Goal: Contribute content: Contribute content

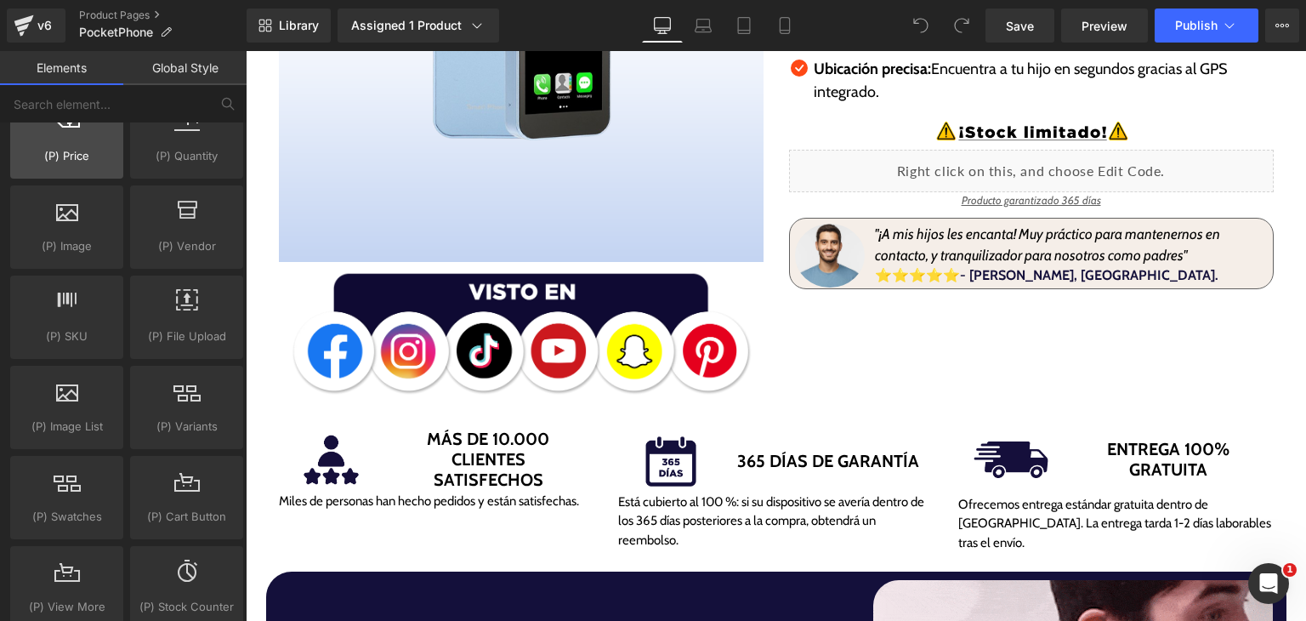
scroll to position [1871, 0]
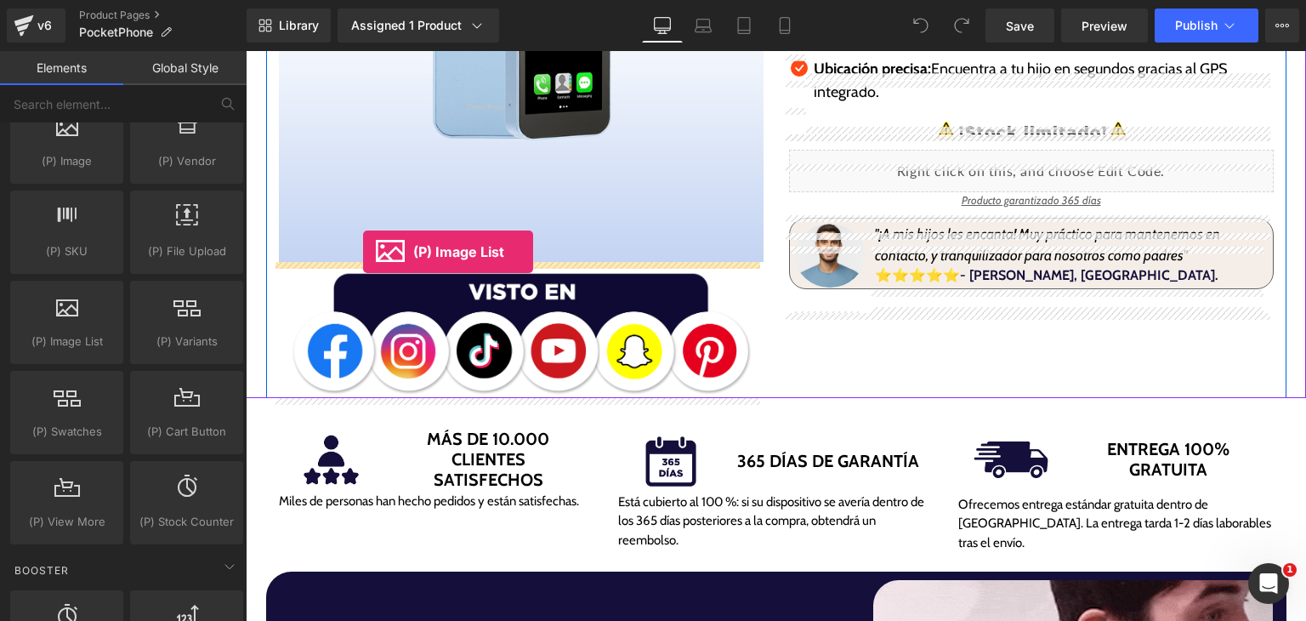
drag, startPoint x: 321, startPoint y: 406, endPoint x: 363, endPoint y: 252, distance: 159.5
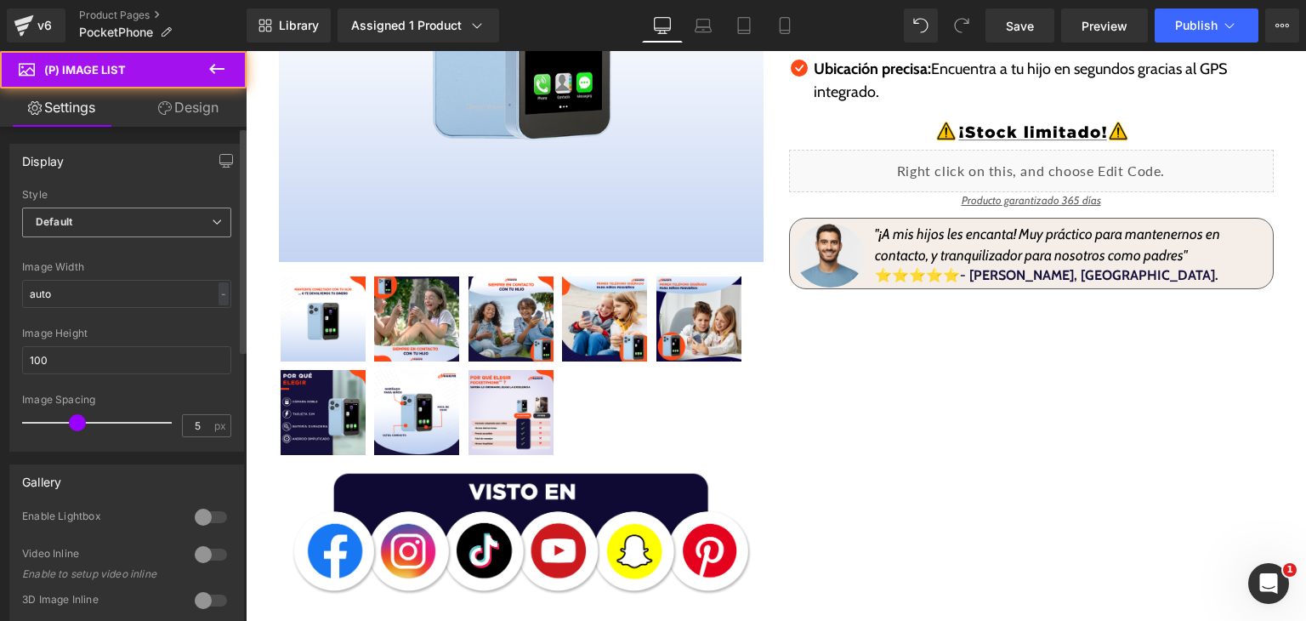
click at [131, 228] on span "Default" at bounding box center [126, 222] width 209 height 30
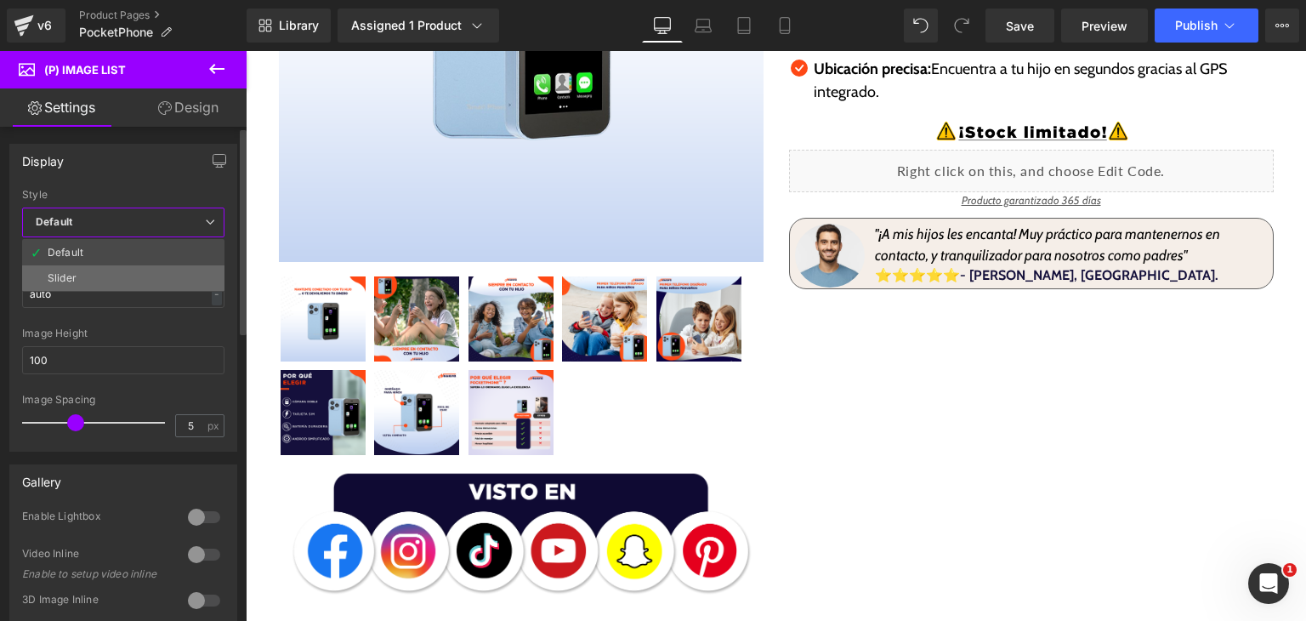
click at [145, 265] on li "Slider" at bounding box center [123, 278] width 202 height 26
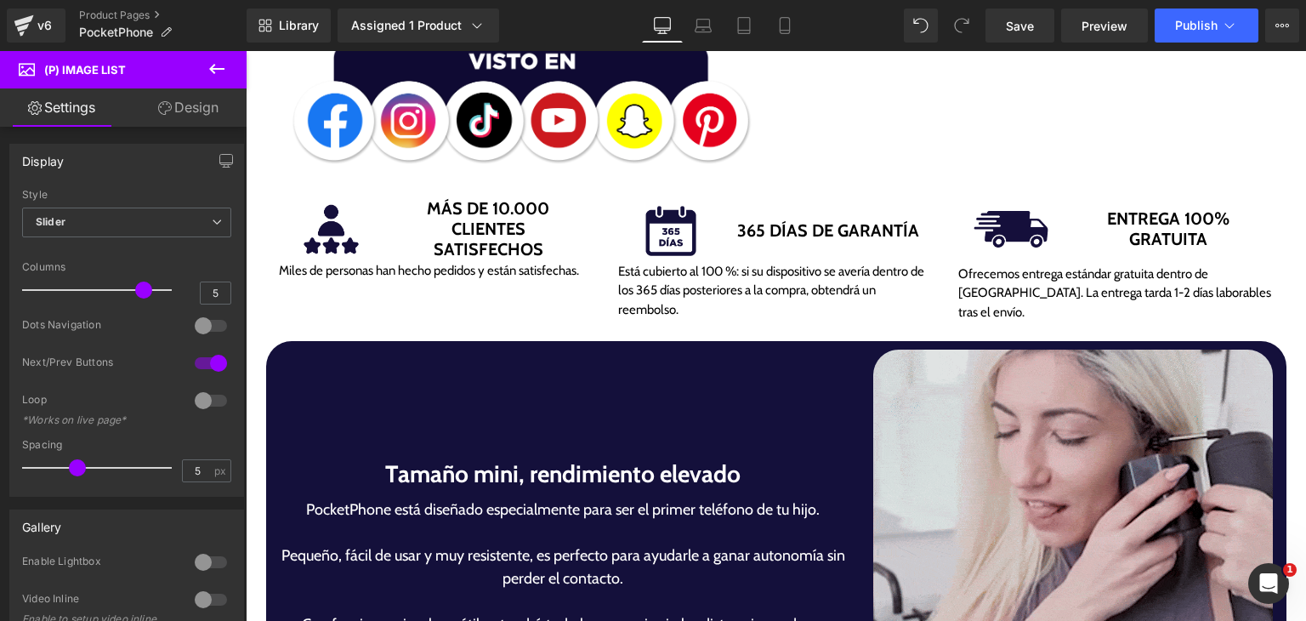
scroll to position [1190, 0]
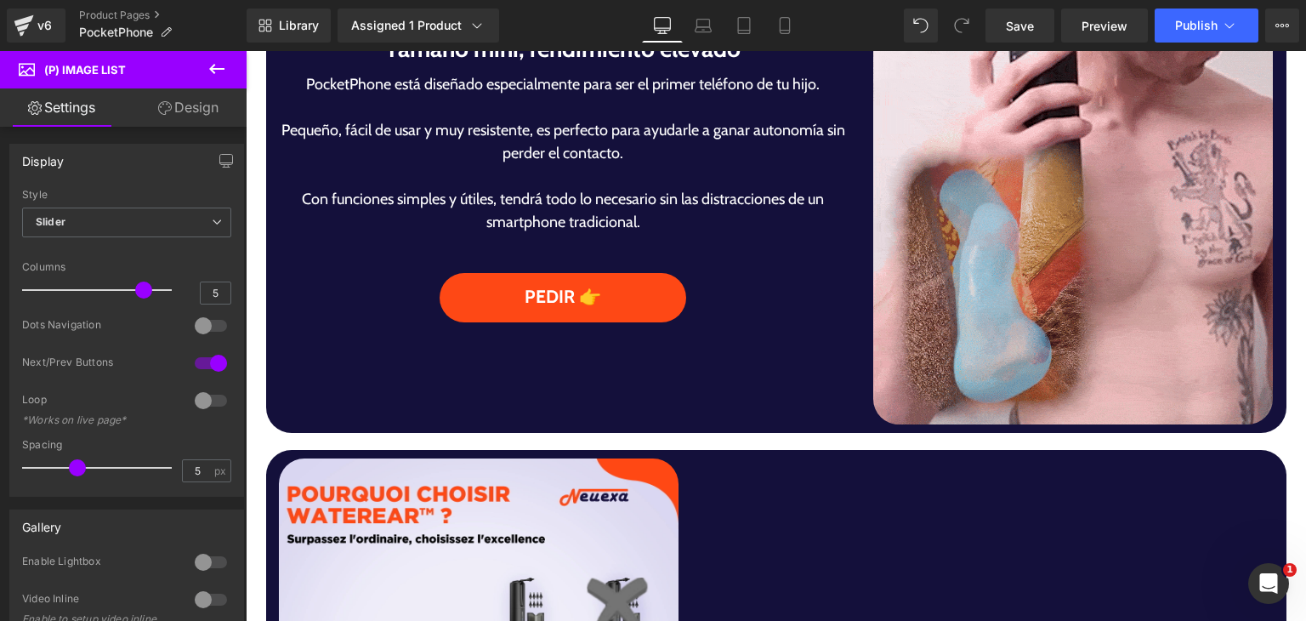
click at [964, 368] on img at bounding box center [1073, 174] width 400 height 500
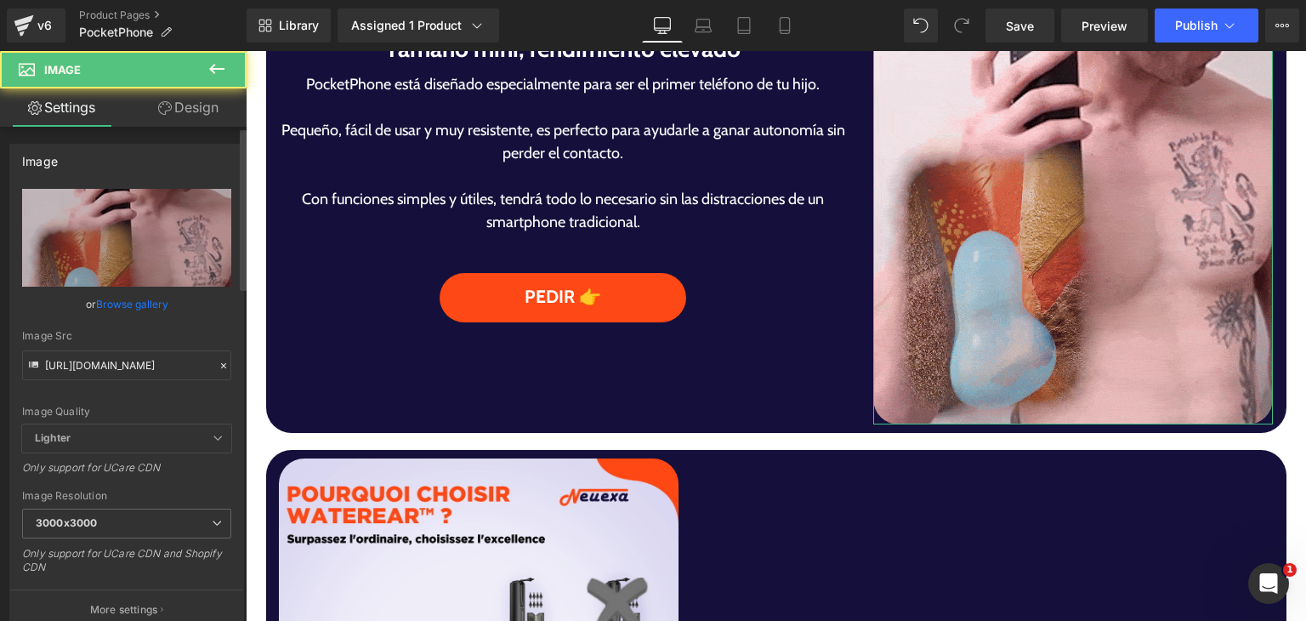
click at [127, 309] on link "Browse gallery" at bounding box center [132, 304] width 72 height 30
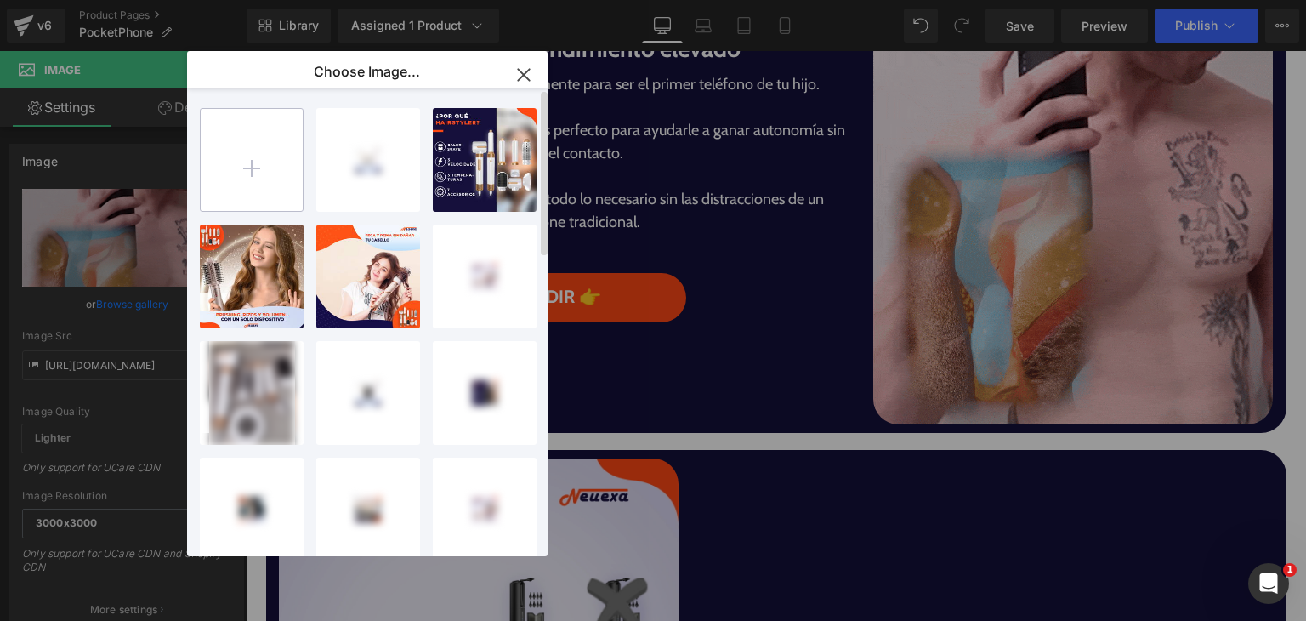
click at [283, 183] on input "file" at bounding box center [252, 160] width 102 height 102
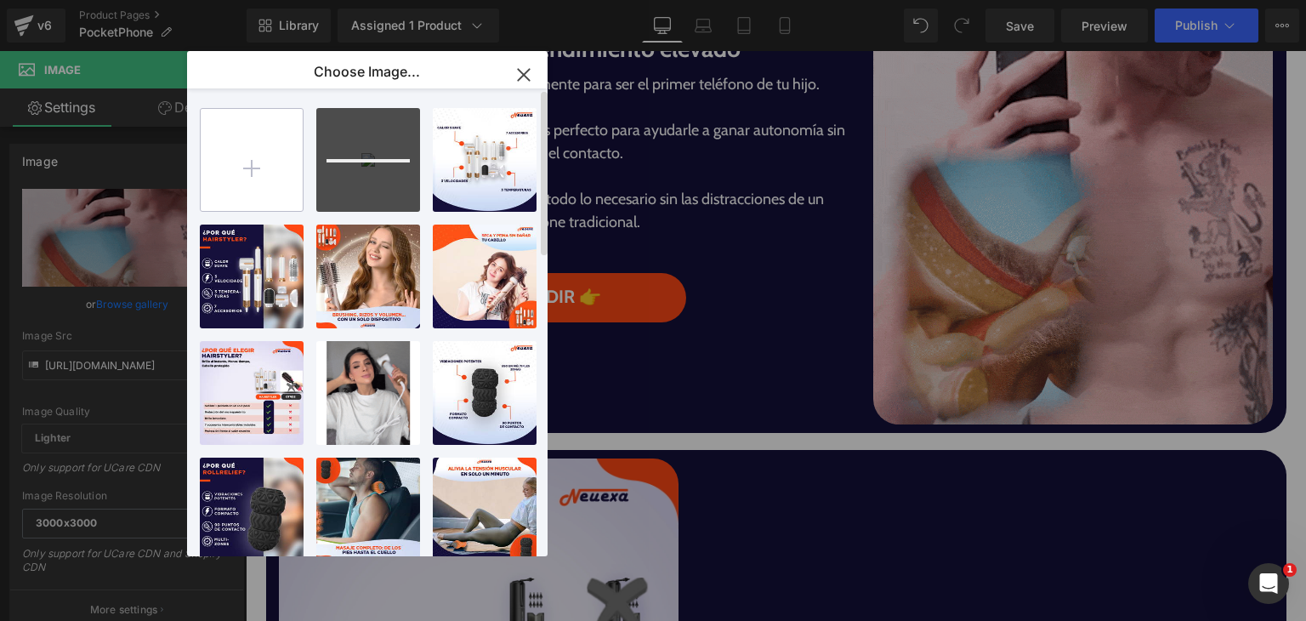
click at [238, 163] on input "file" at bounding box center [252, 160] width 102 height 102
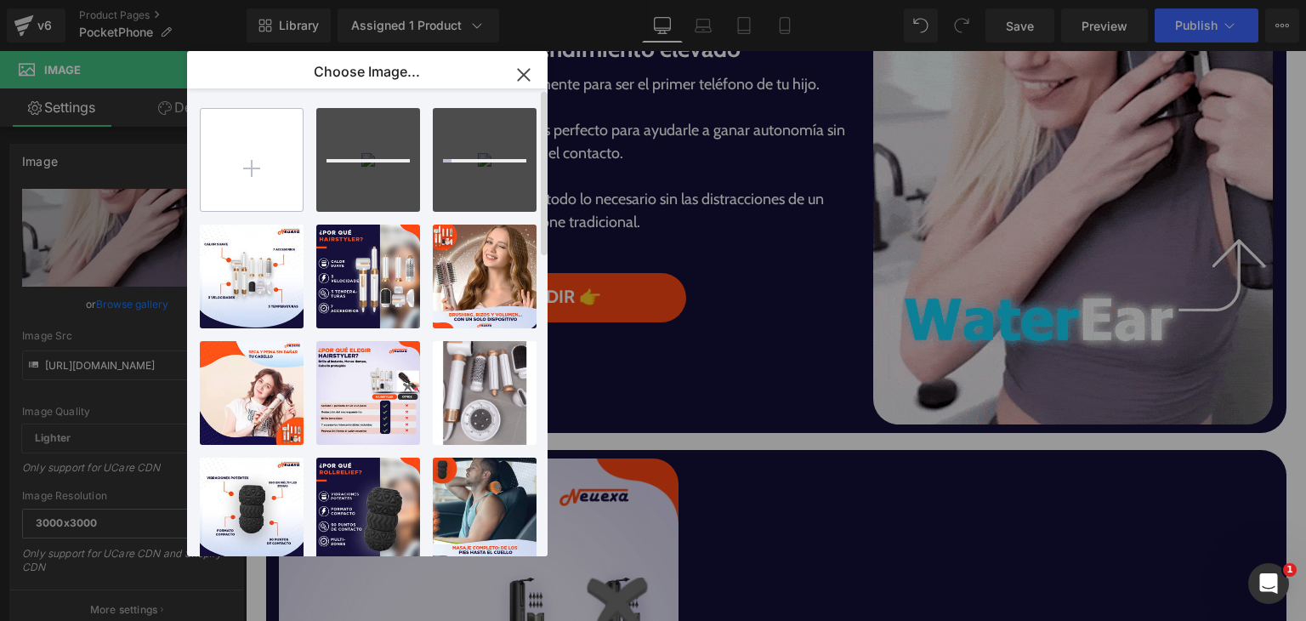
click at [289, 161] on input "file" at bounding box center [252, 160] width 102 height 102
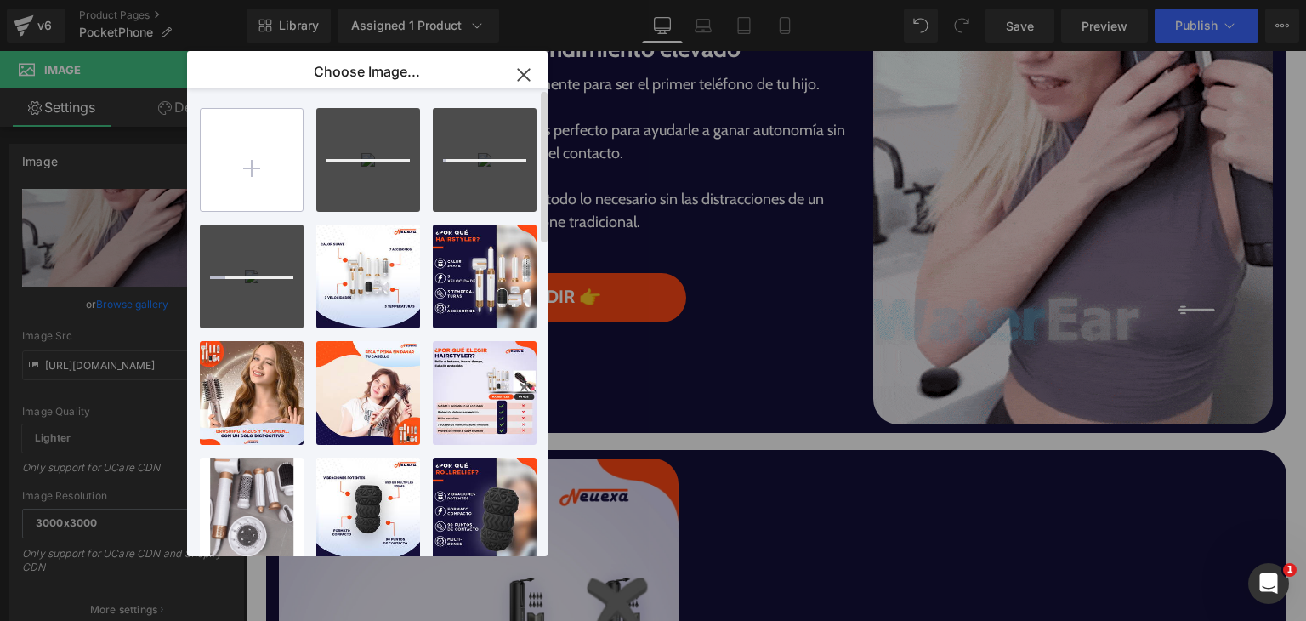
click at [285, 181] on input "file" at bounding box center [252, 160] width 102 height 102
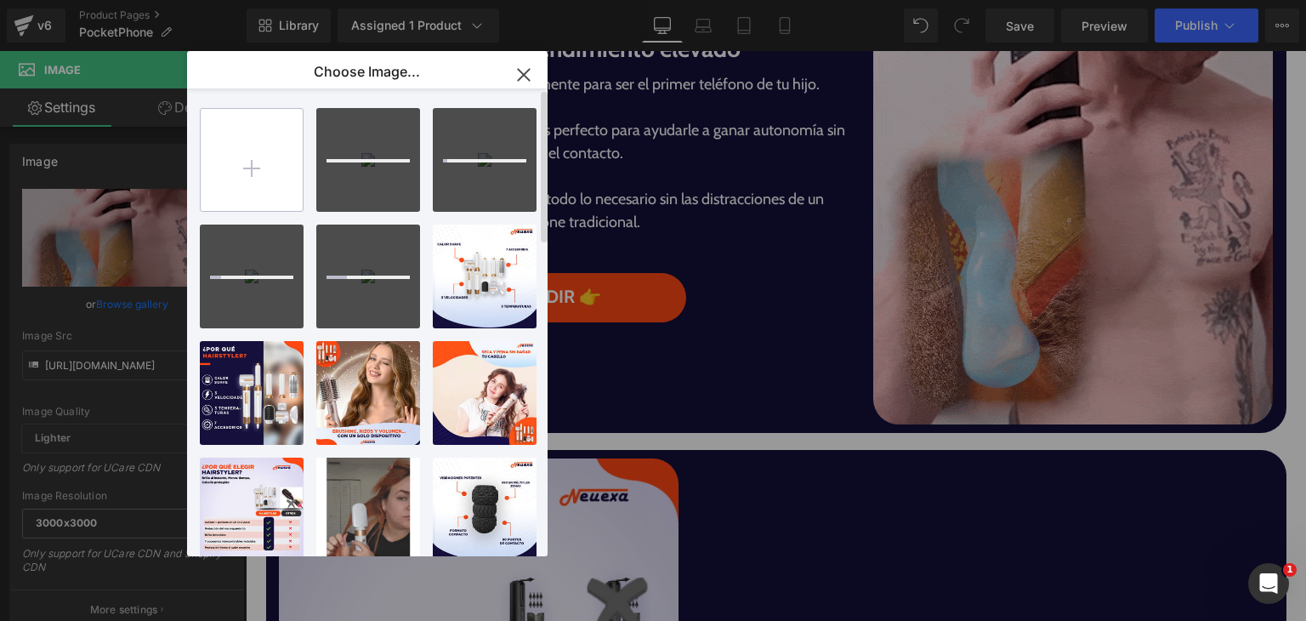
click at [262, 190] on input "file" at bounding box center [252, 160] width 102 height 102
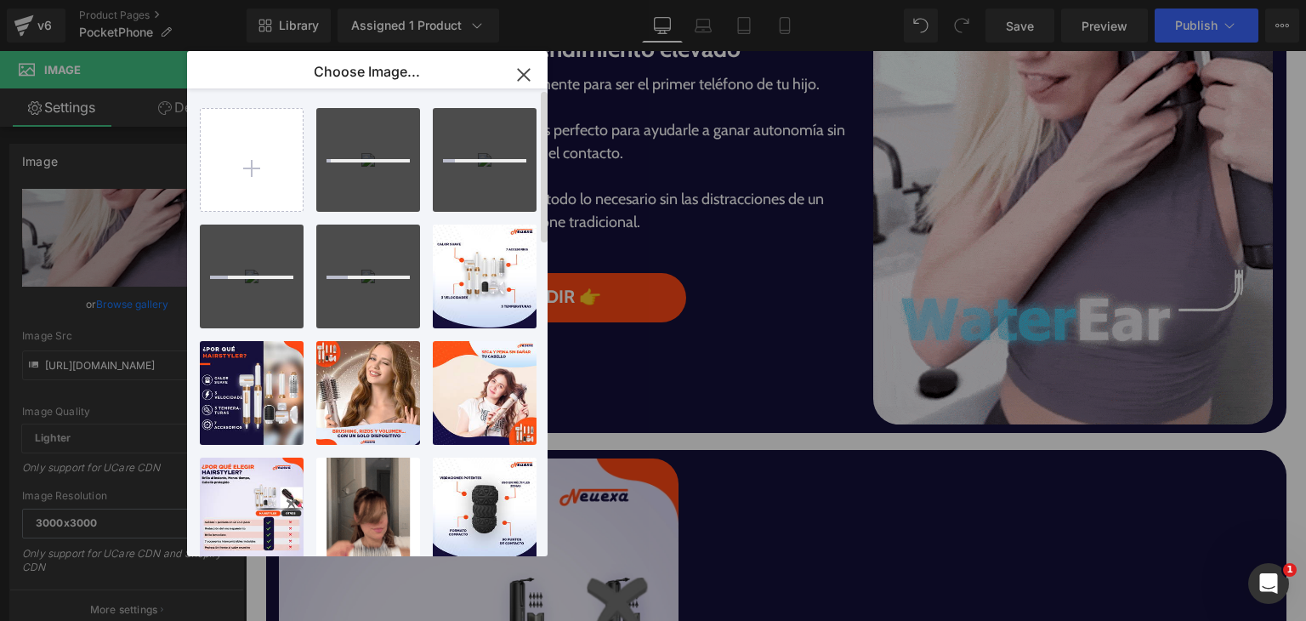
type input "C:\fakepath\5-Pocketphone .png"
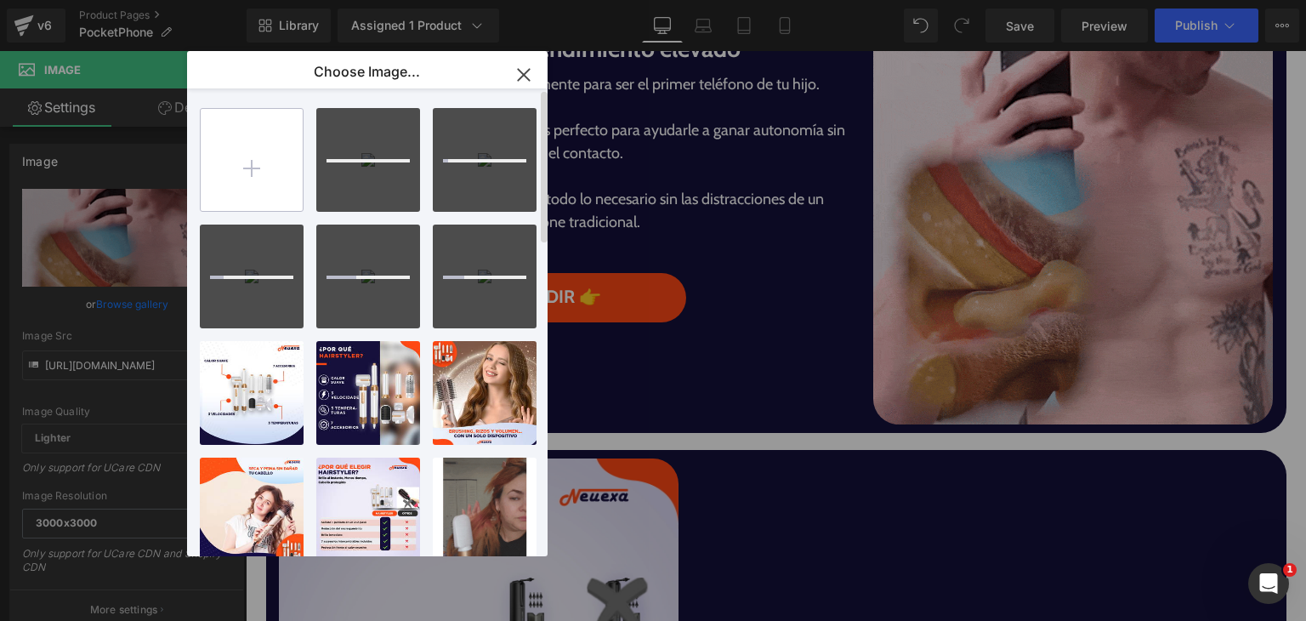
click at [267, 196] on input "file" at bounding box center [252, 160] width 102 height 102
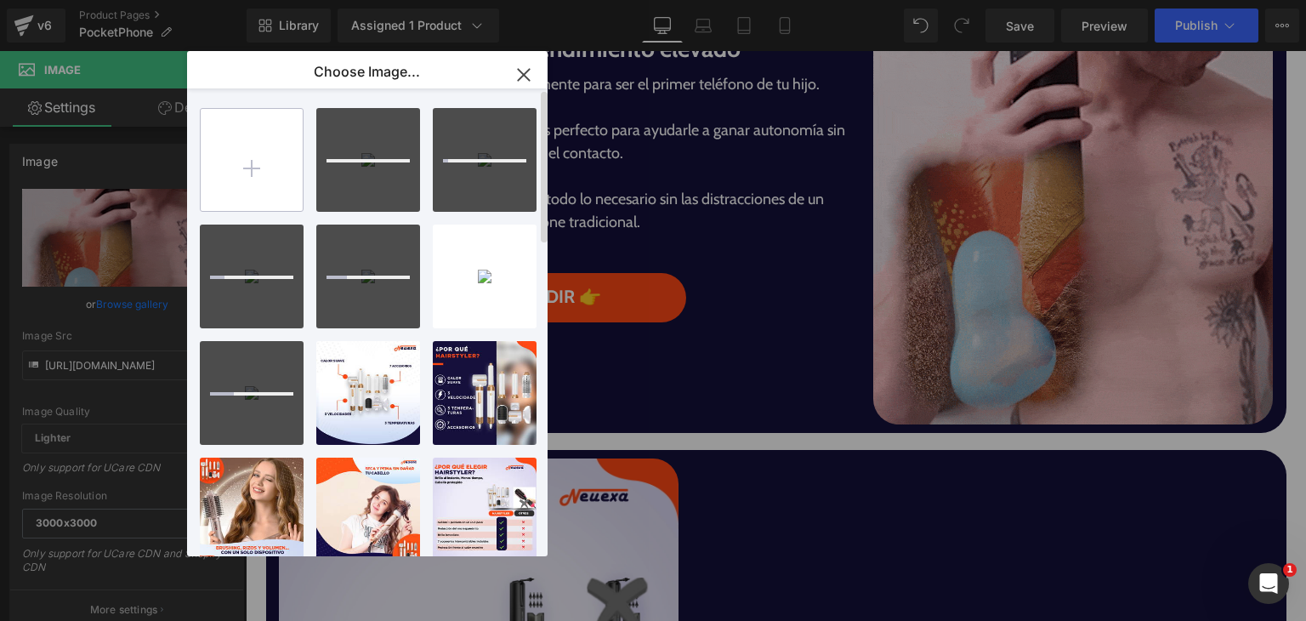
click at [249, 177] on input "file" at bounding box center [252, 160] width 102 height 102
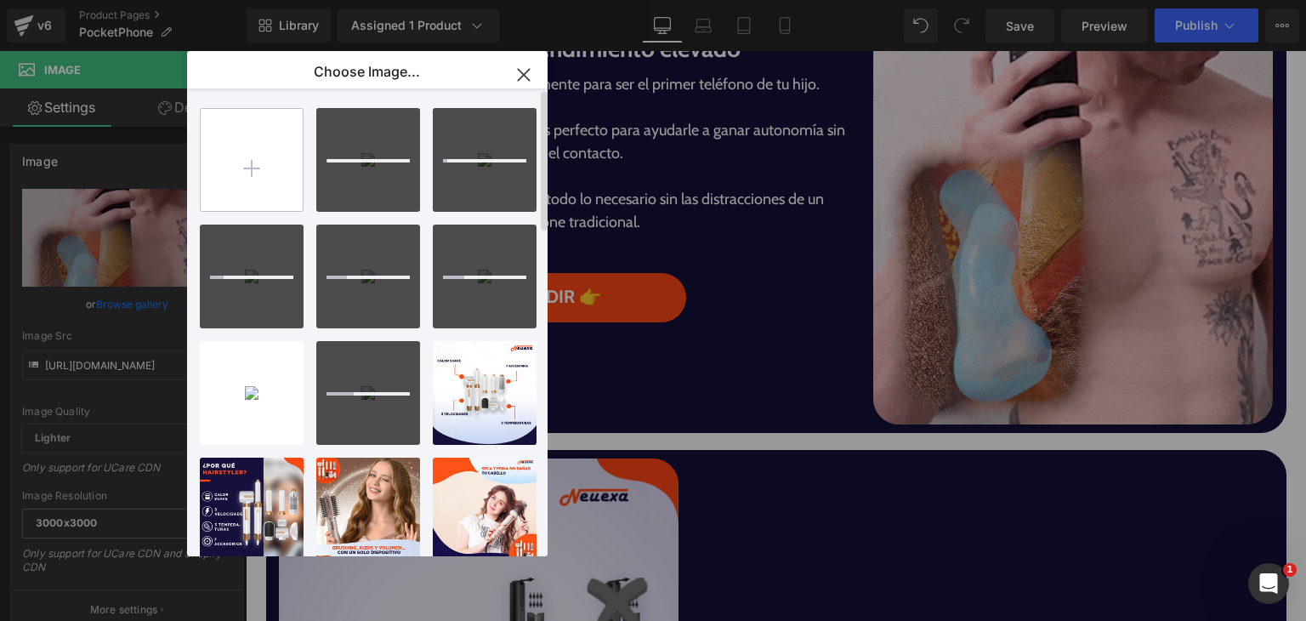
click at [251, 188] on input "file" at bounding box center [252, 160] width 102 height 102
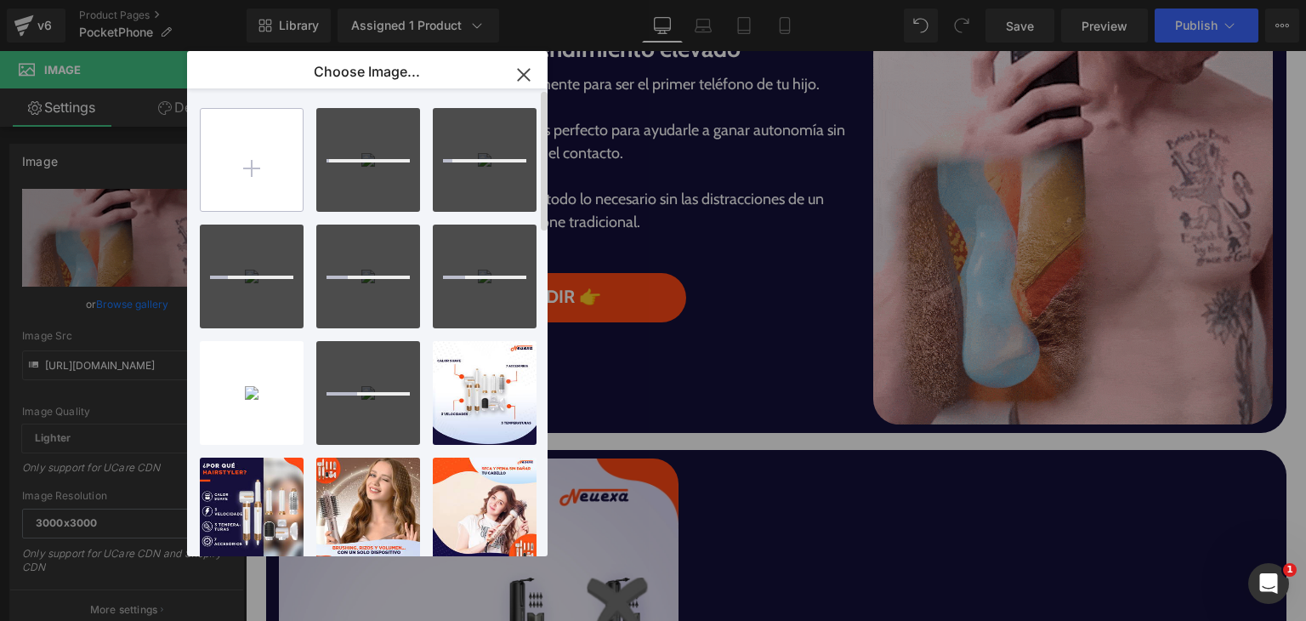
type input "C:\fakepath\8-Pocketphone .png"
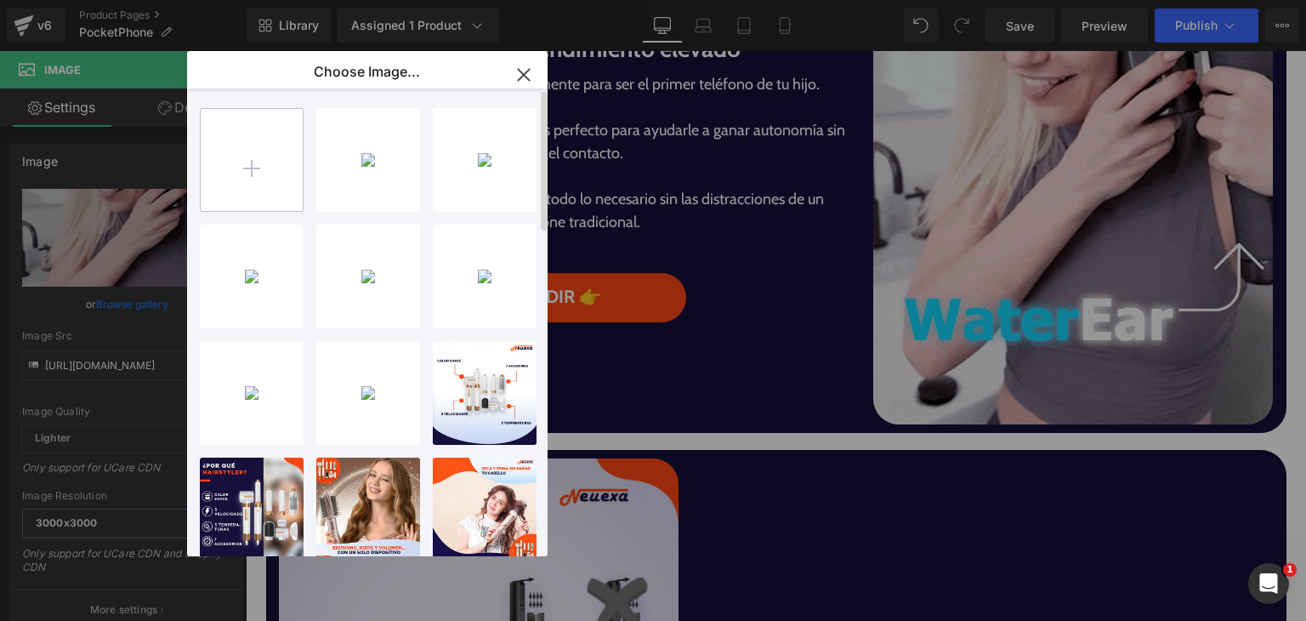
click at [290, 157] on input "file" at bounding box center [252, 160] width 102 height 102
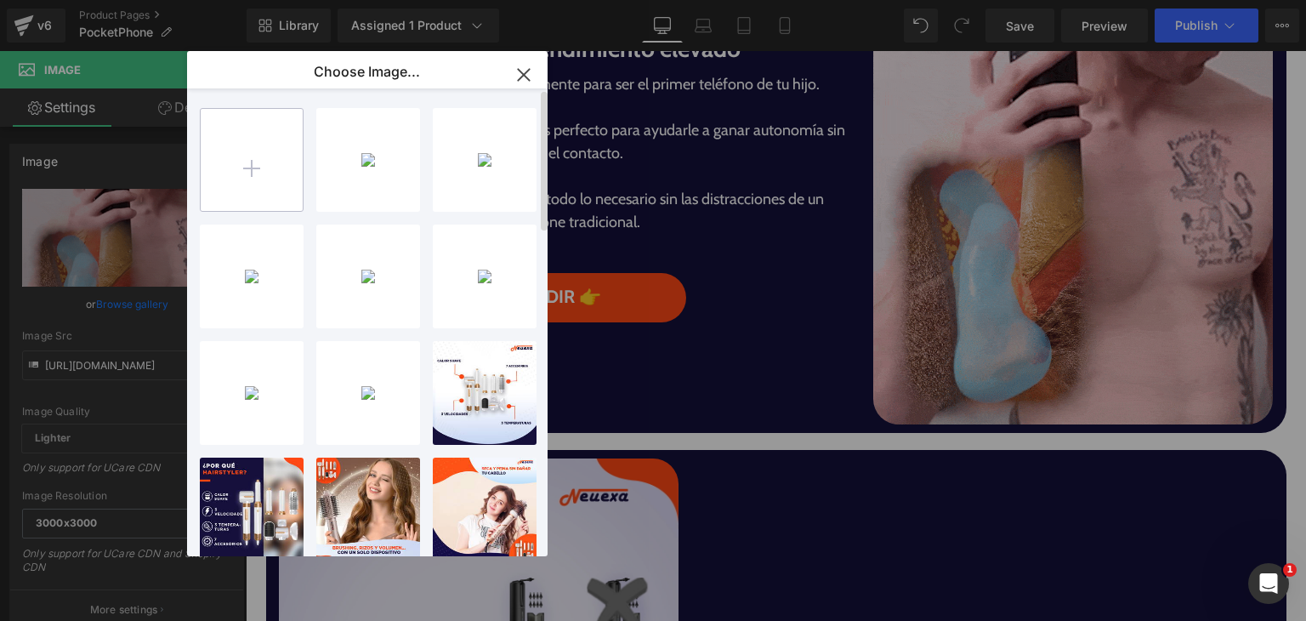
type input "C:\fakepath\PocketPhone.gif"
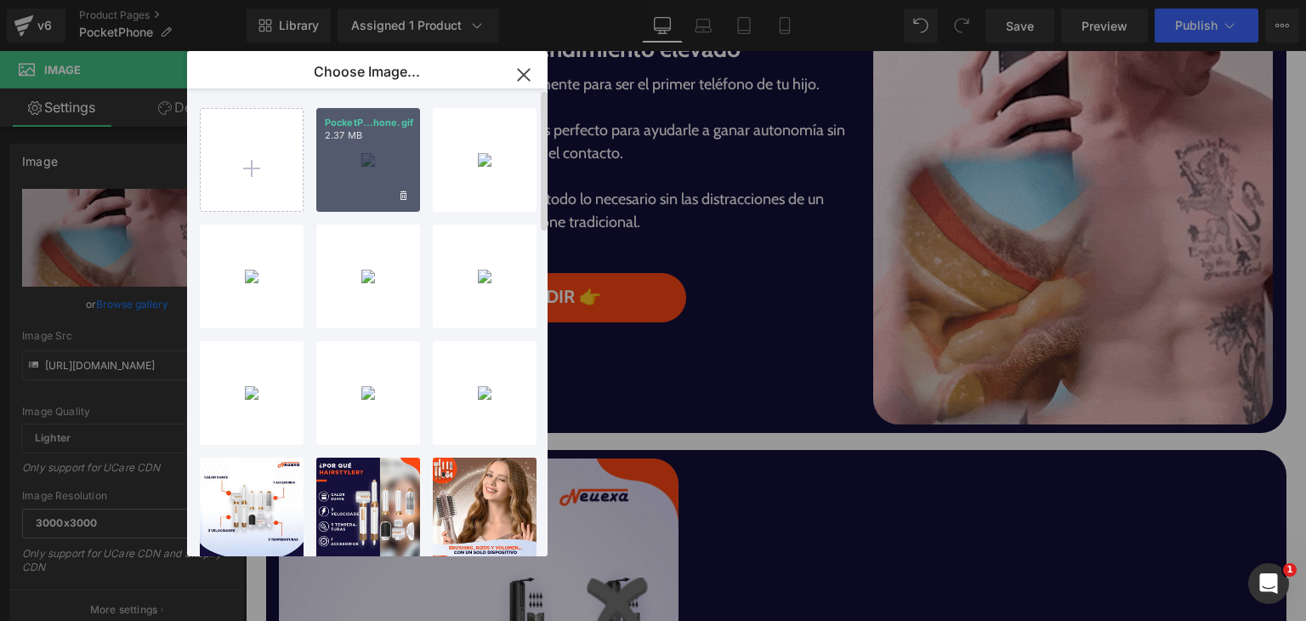
click at [361, 178] on div "PocketP...hone.gif 2.37 MB" at bounding box center [368, 160] width 104 height 104
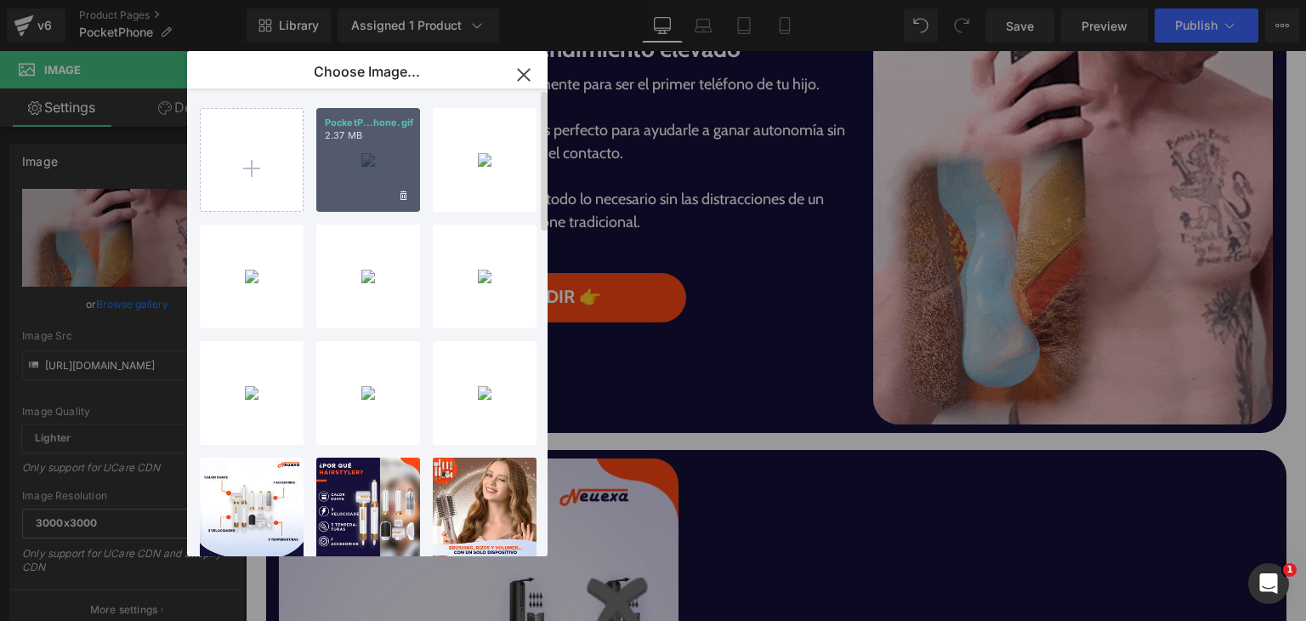
type input "[URL][DOMAIN_NAME]"
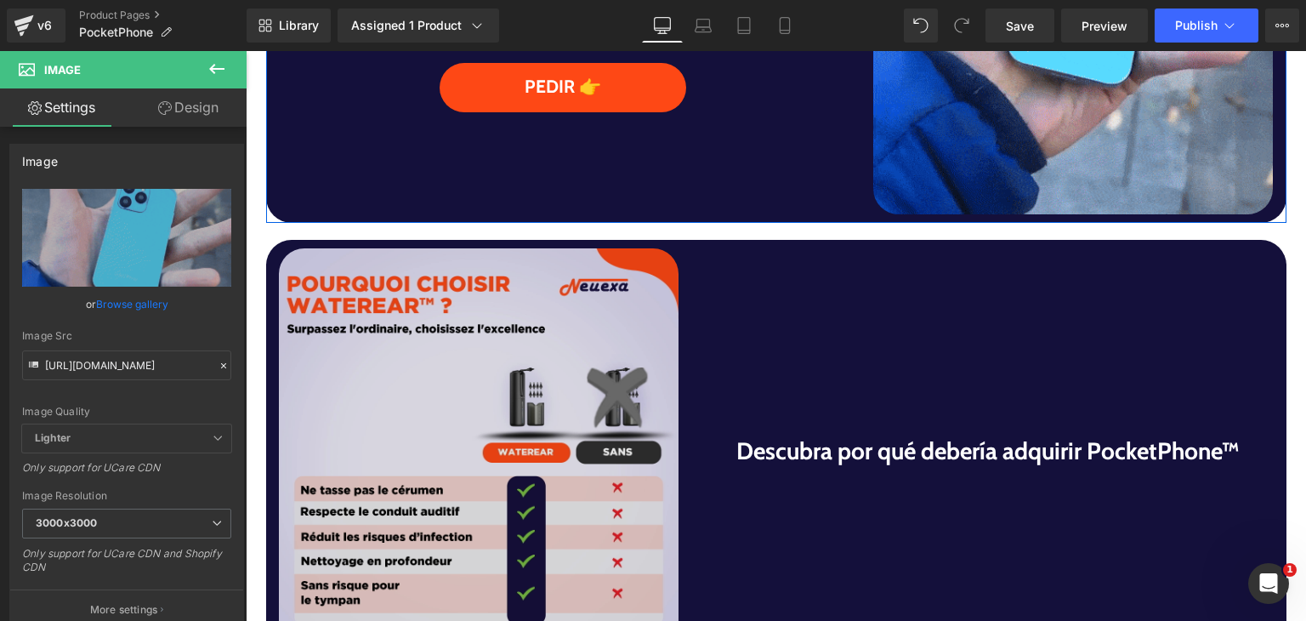
scroll to position [1616, 0]
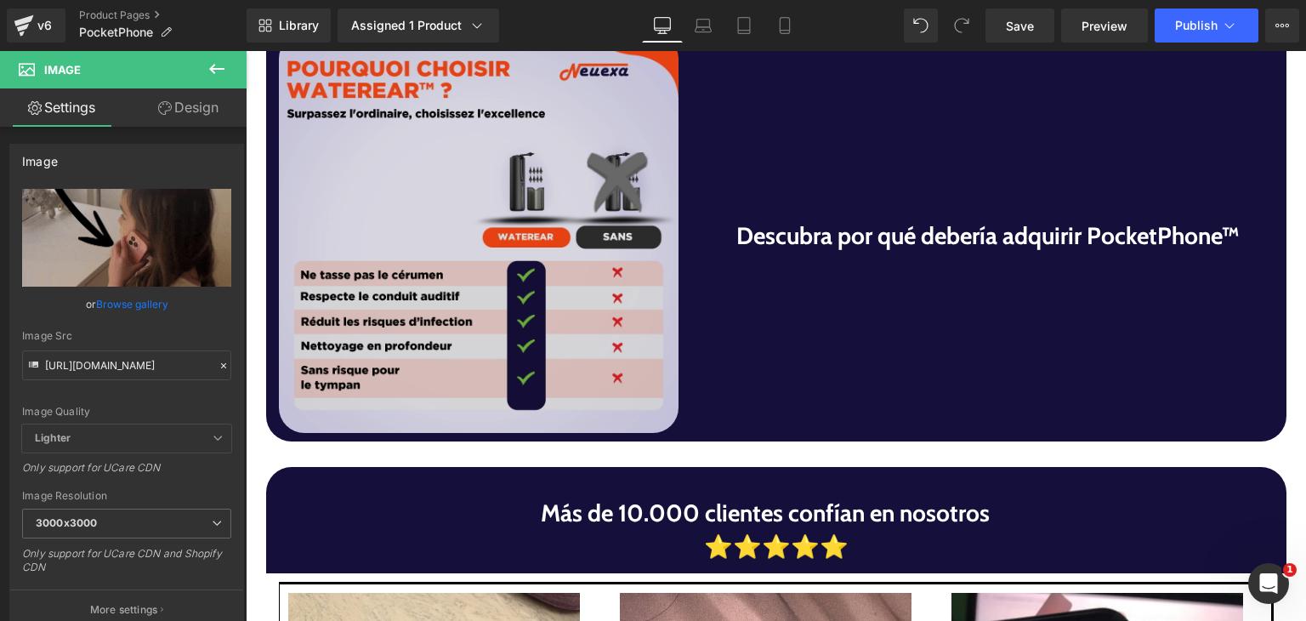
click at [496, 383] on img at bounding box center [479, 233] width 400 height 400
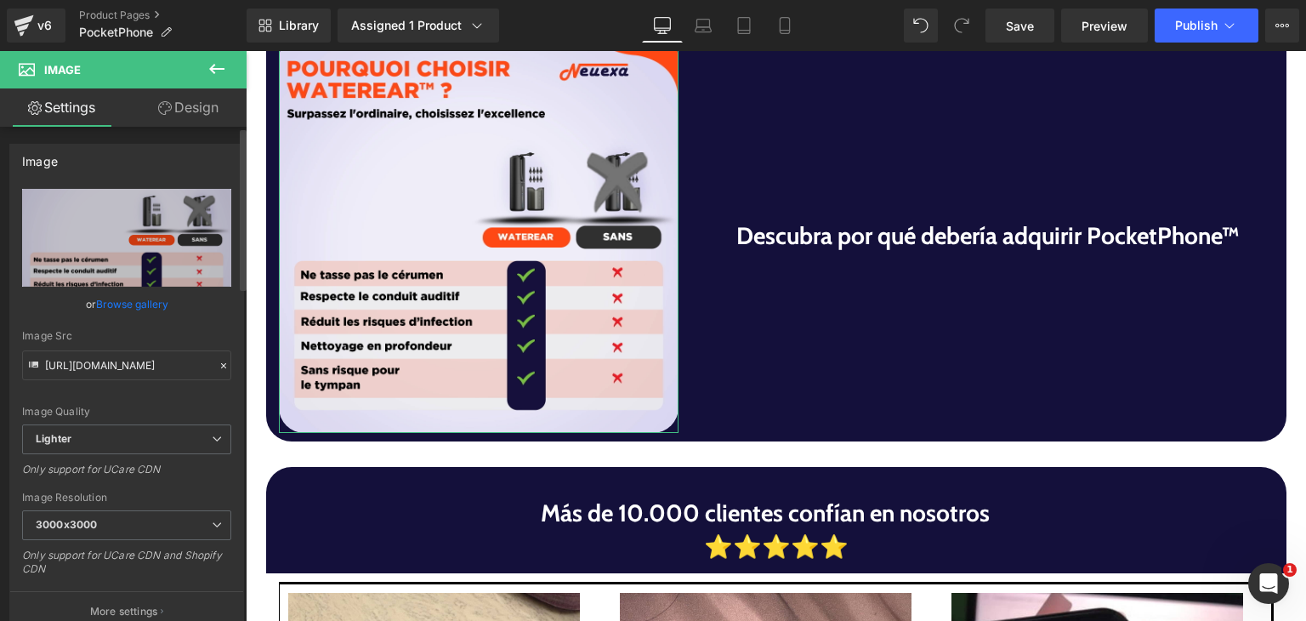
click at [108, 300] on link "Browse gallery" at bounding box center [132, 304] width 72 height 30
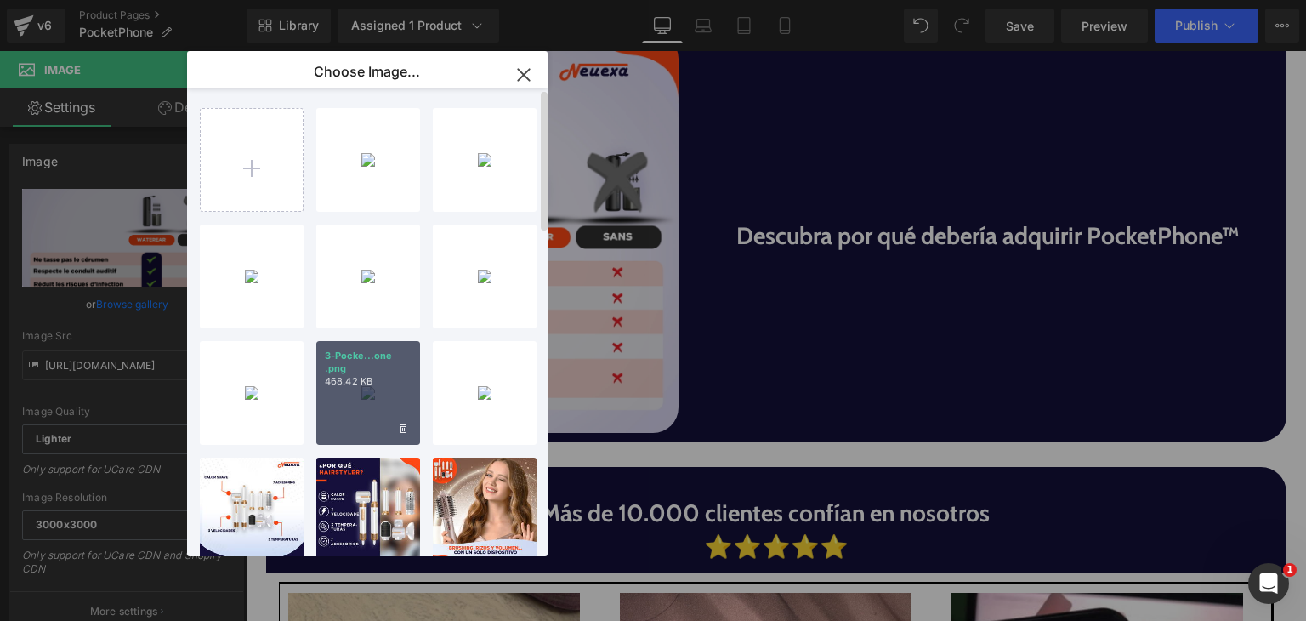
click at [378, 389] on div "3-Pocke...one .png 468.42 KB" at bounding box center [368, 393] width 104 height 104
type input "[URL][DOMAIN_NAME]"
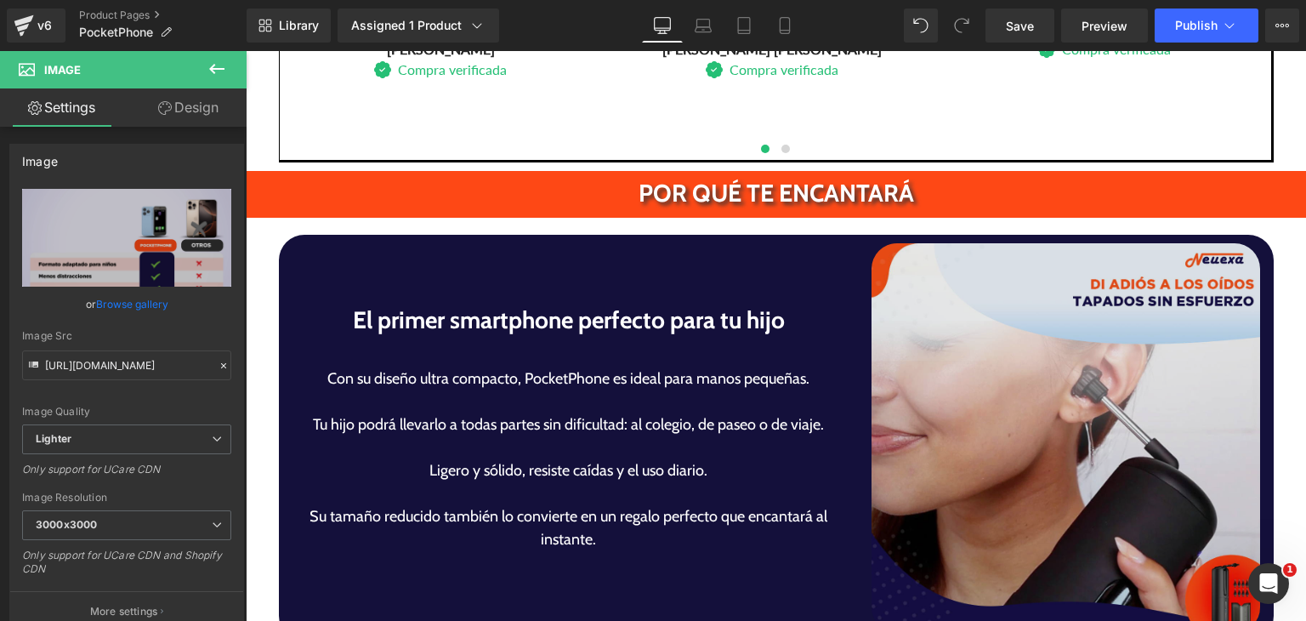
scroll to position [2891, 0]
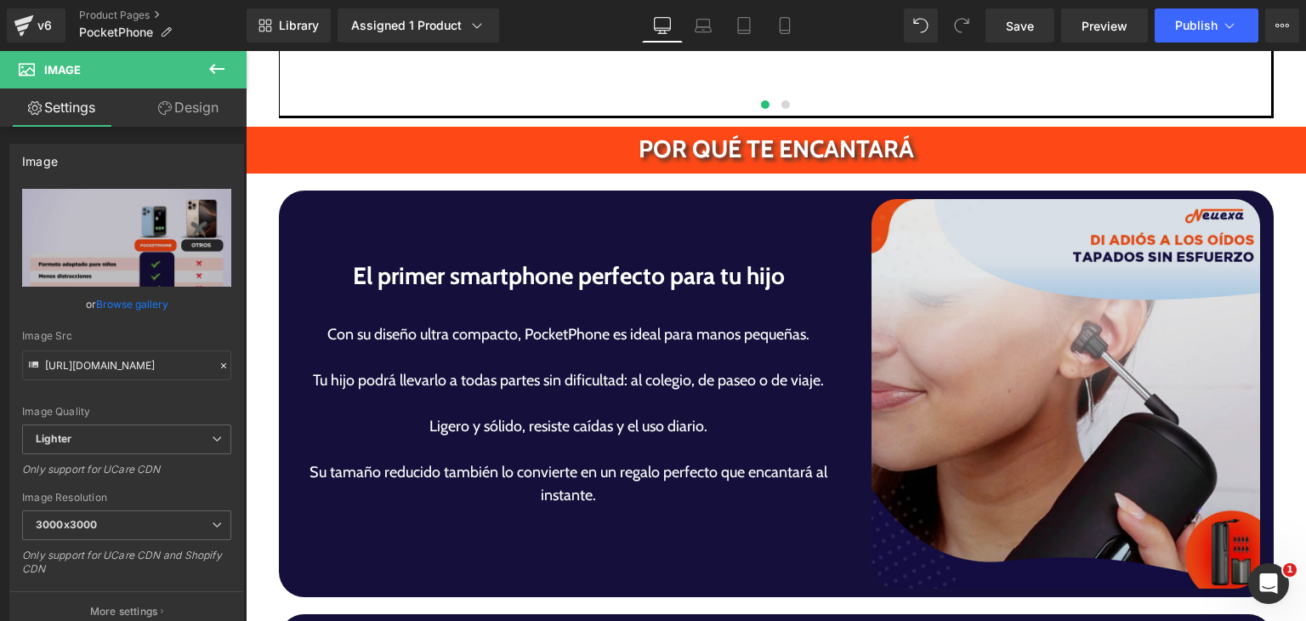
drag, startPoint x: 1027, startPoint y: 405, endPoint x: 541, endPoint y: 406, distance: 486.4
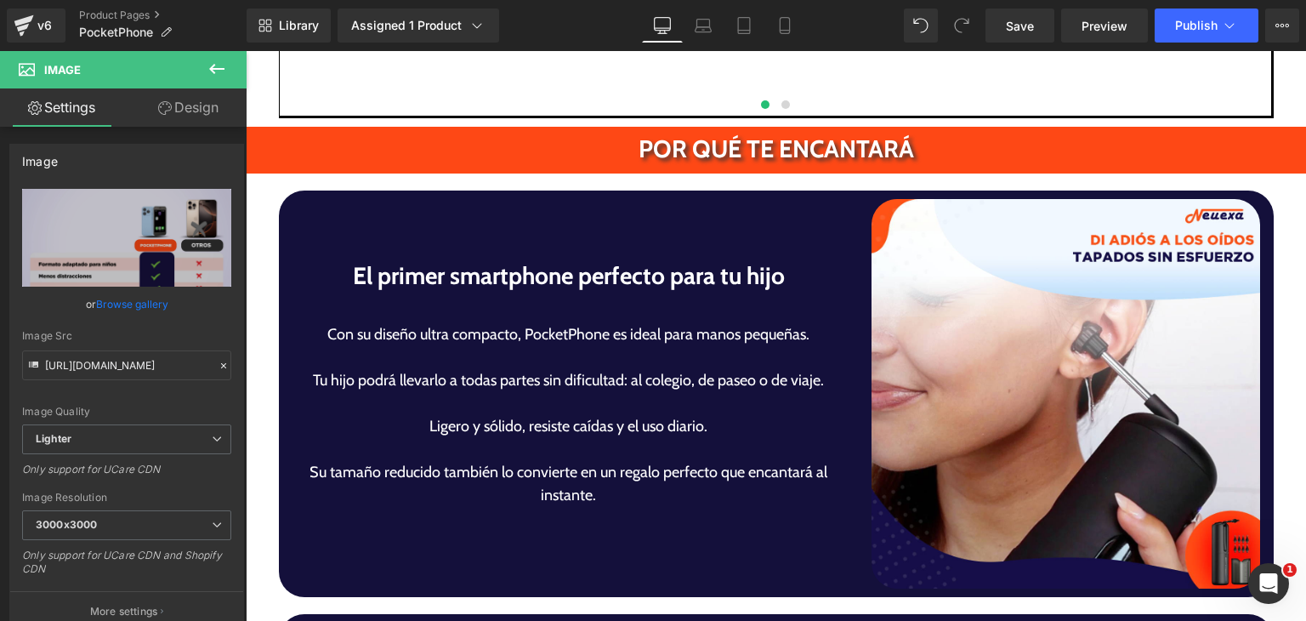
click at [1028, 405] on img at bounding box center [1066, 393] width 389 height 389
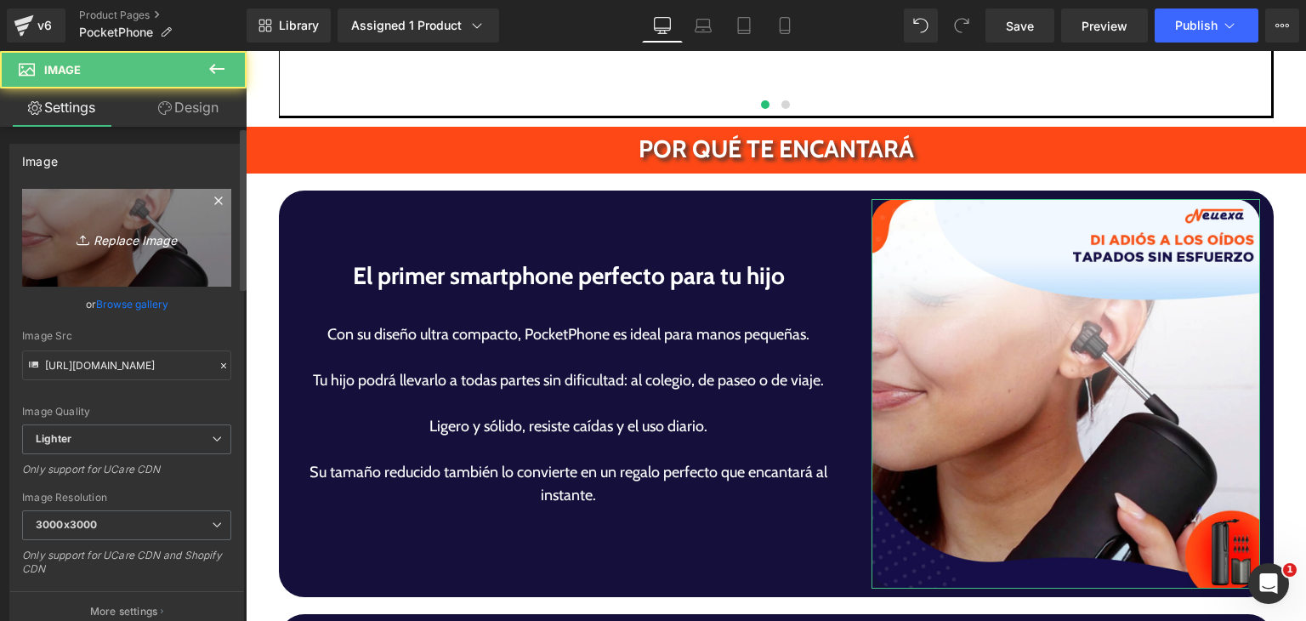
click at [215, 253] on link "Replace Image" at bounding box center [126, 238] width 209 height 98
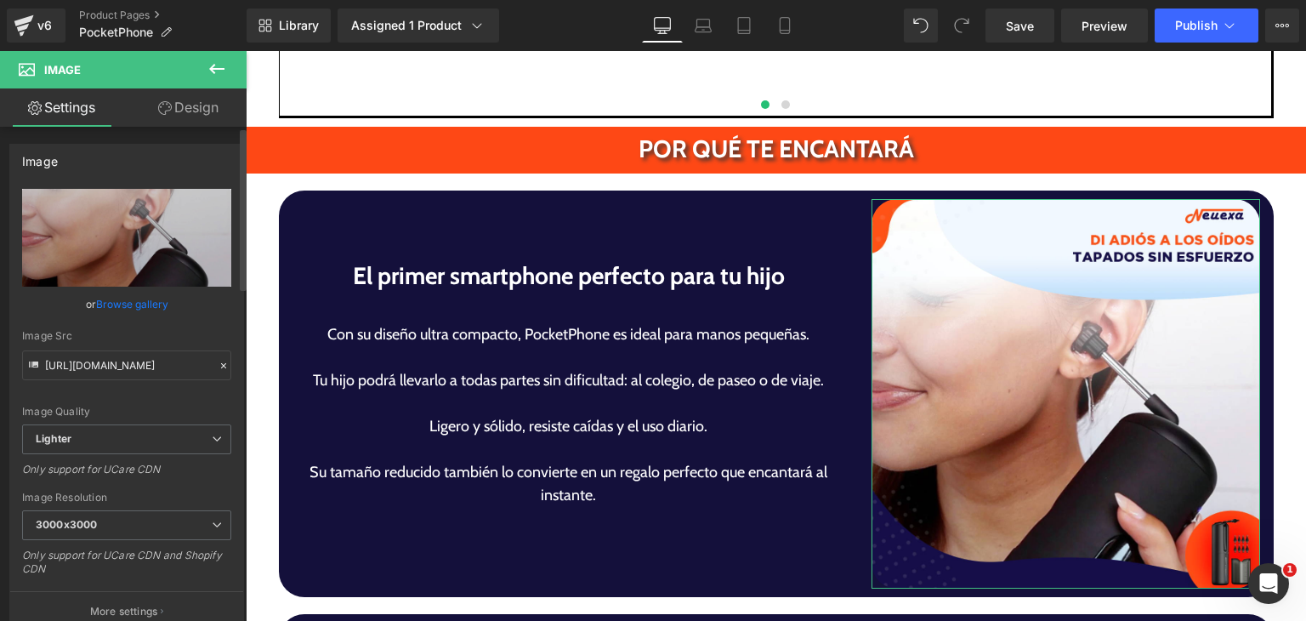
click at [136, 302] on link "Browse gallery" at bounding box center [132, 304] width 72 height 30
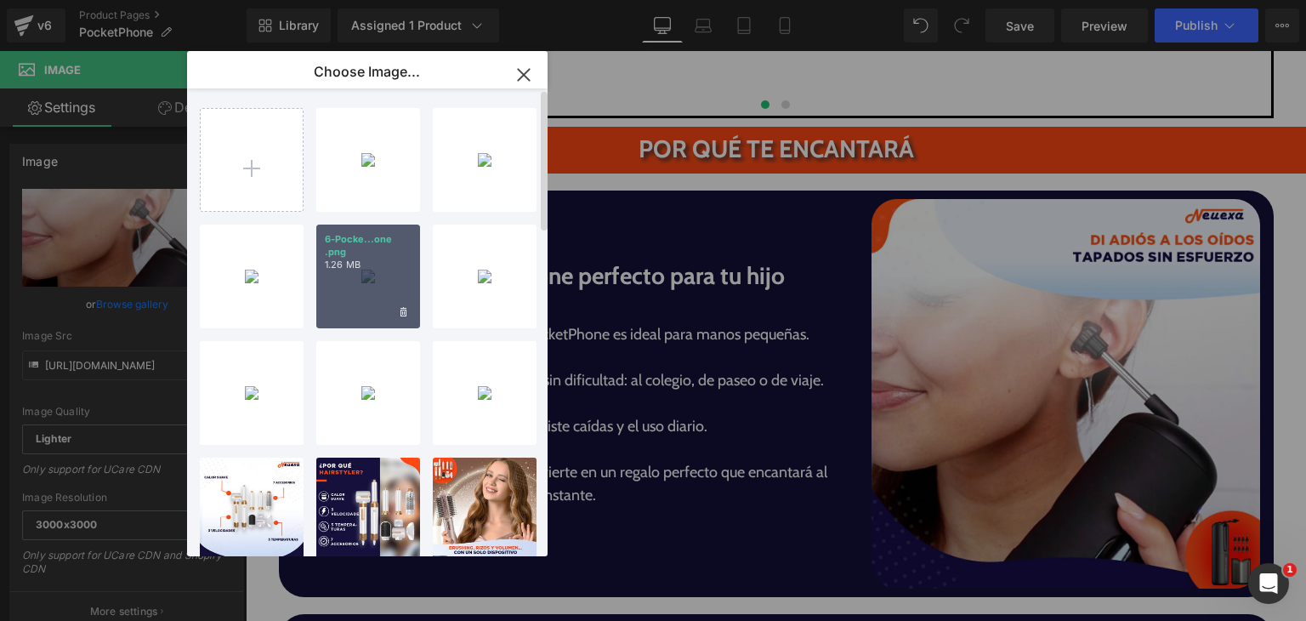
click at [374, 268] on p "1.26 MB" at bounding box center [368, 265] width 87 height 13
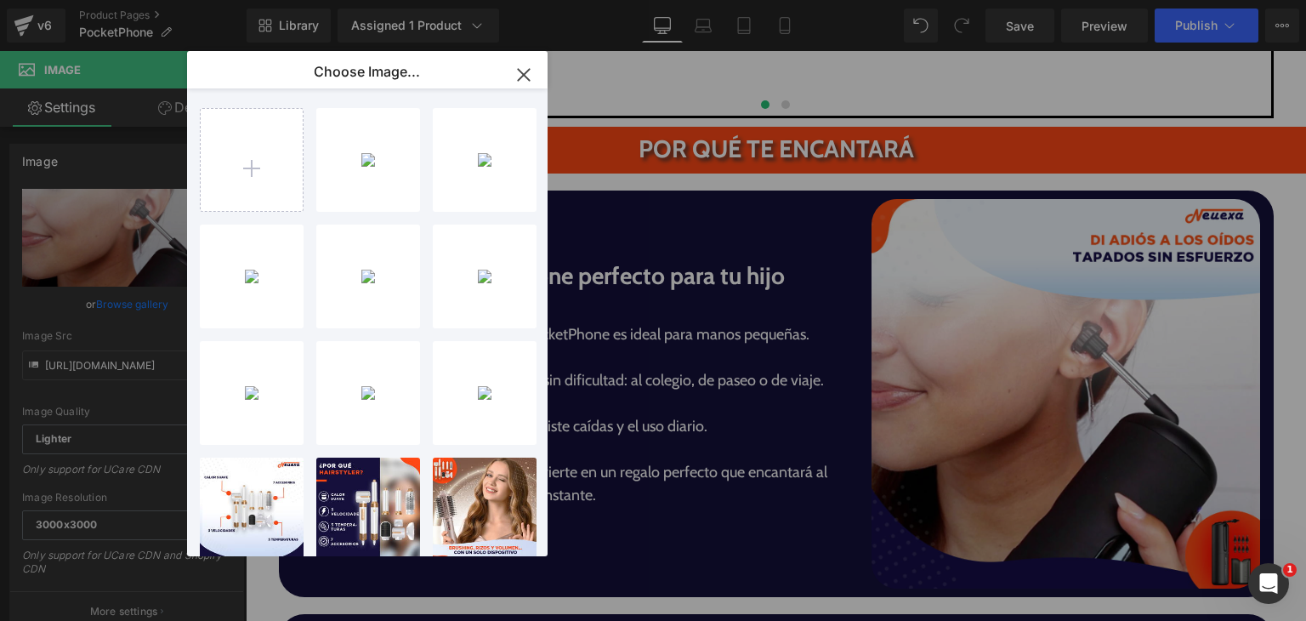
type input "[URL][DOMAIN_NAME]"
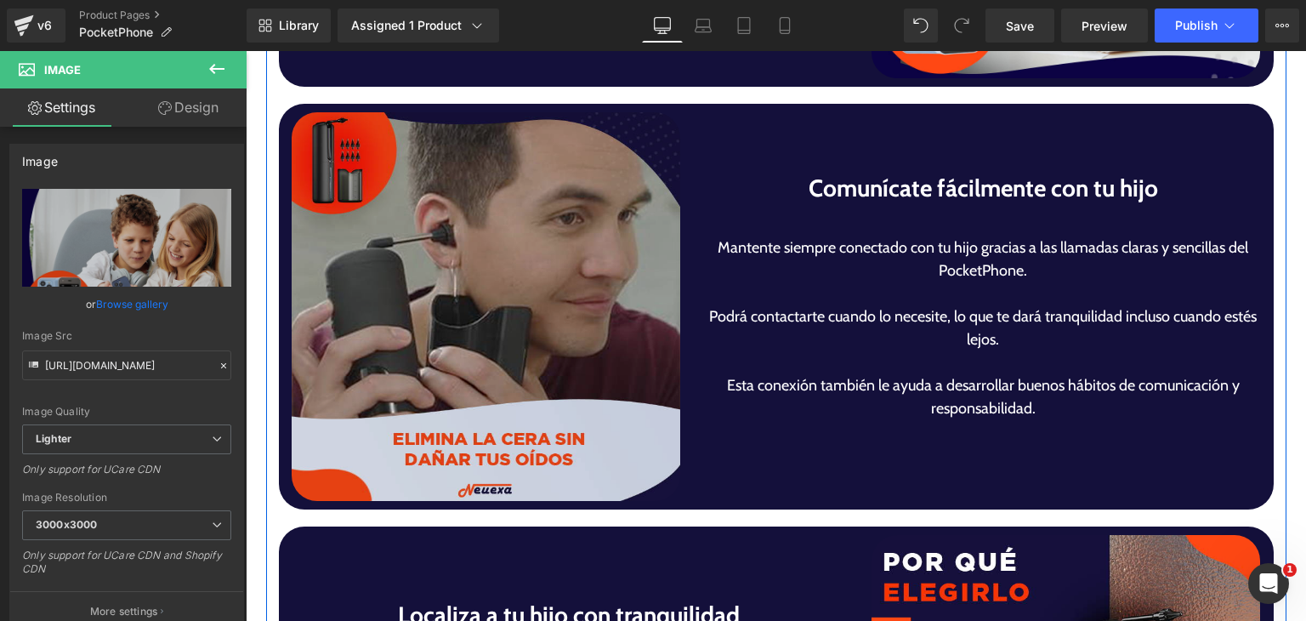
click at [553, 311] on img at bounding box center [486, 306] width 389 height 389
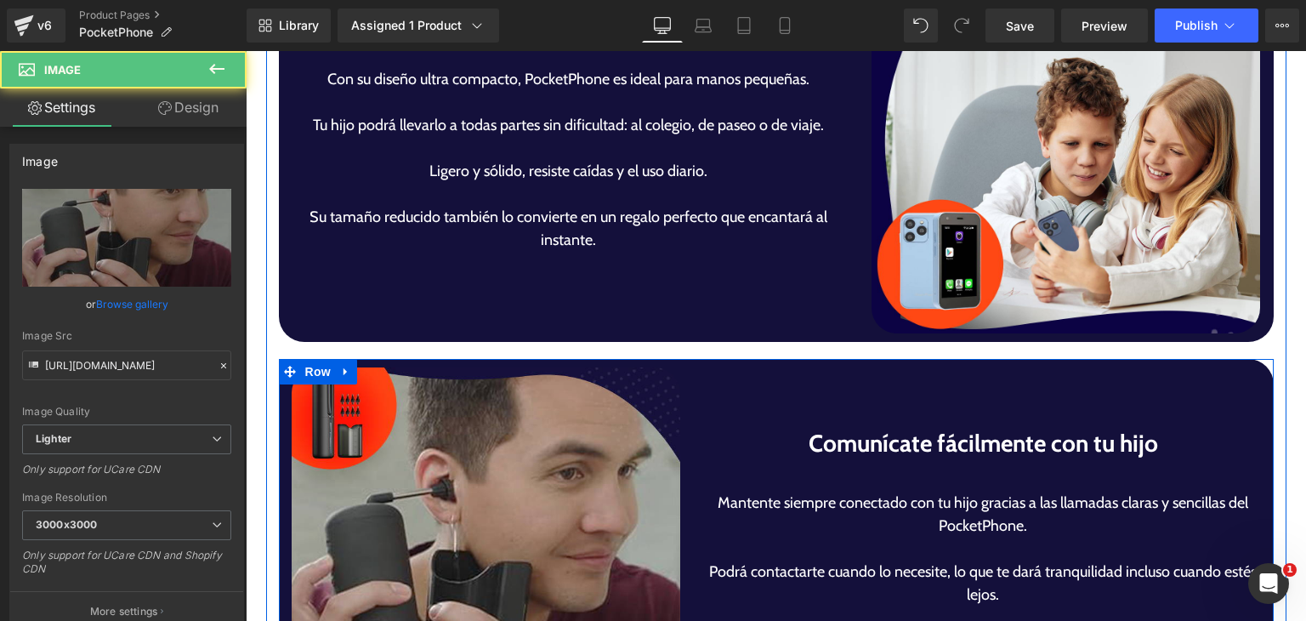
scroll to position [3146, 0]
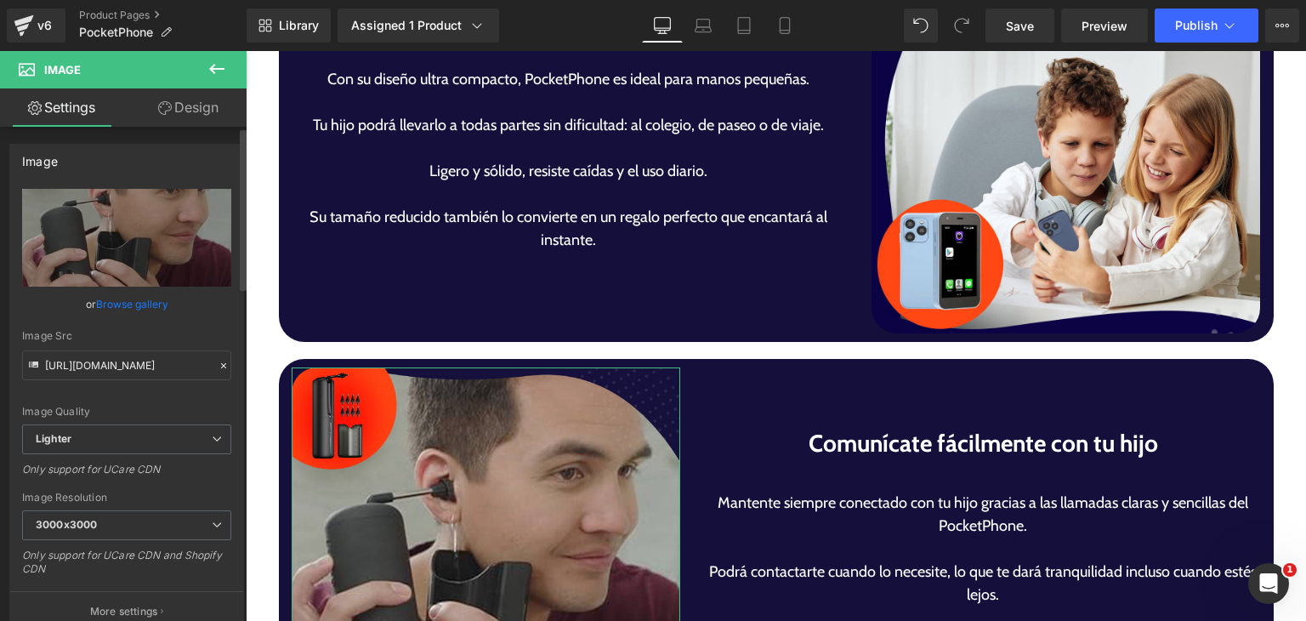
click at [152, 304] on link "Browse gallery" at bounding box center [132, 304] width 72 height 30
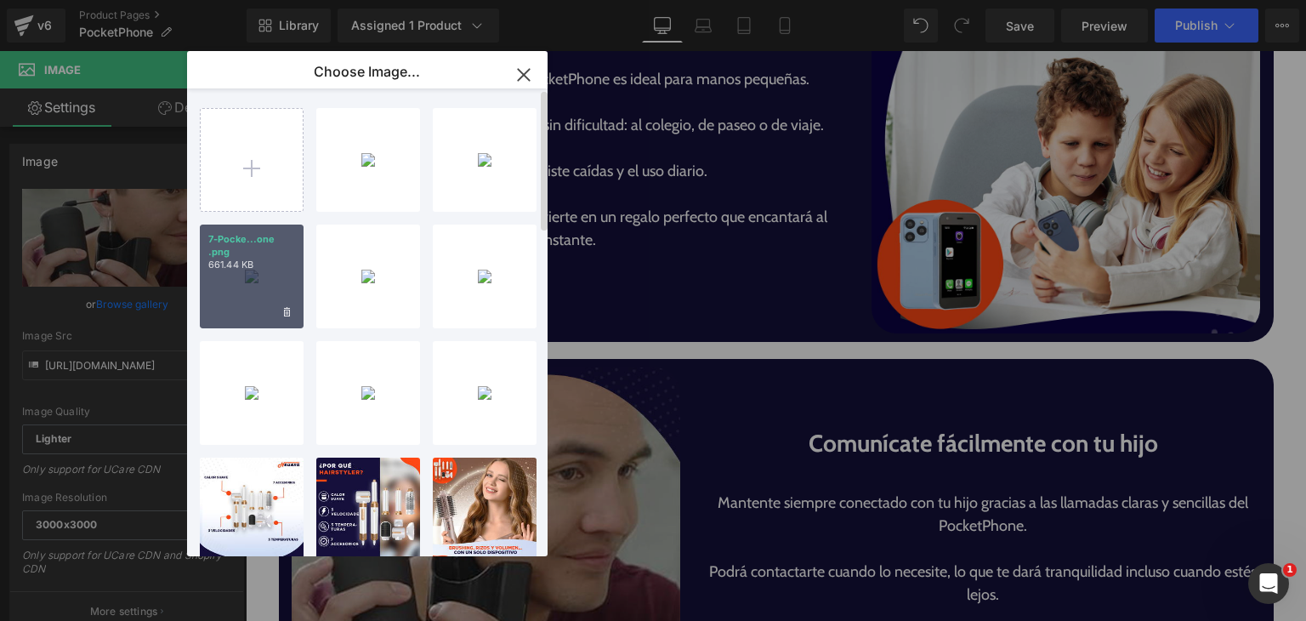
click at [238, 276] on div "7-Pocke...one .png 661.44 KB" at bounding box center [252, 276] width 104 height 104
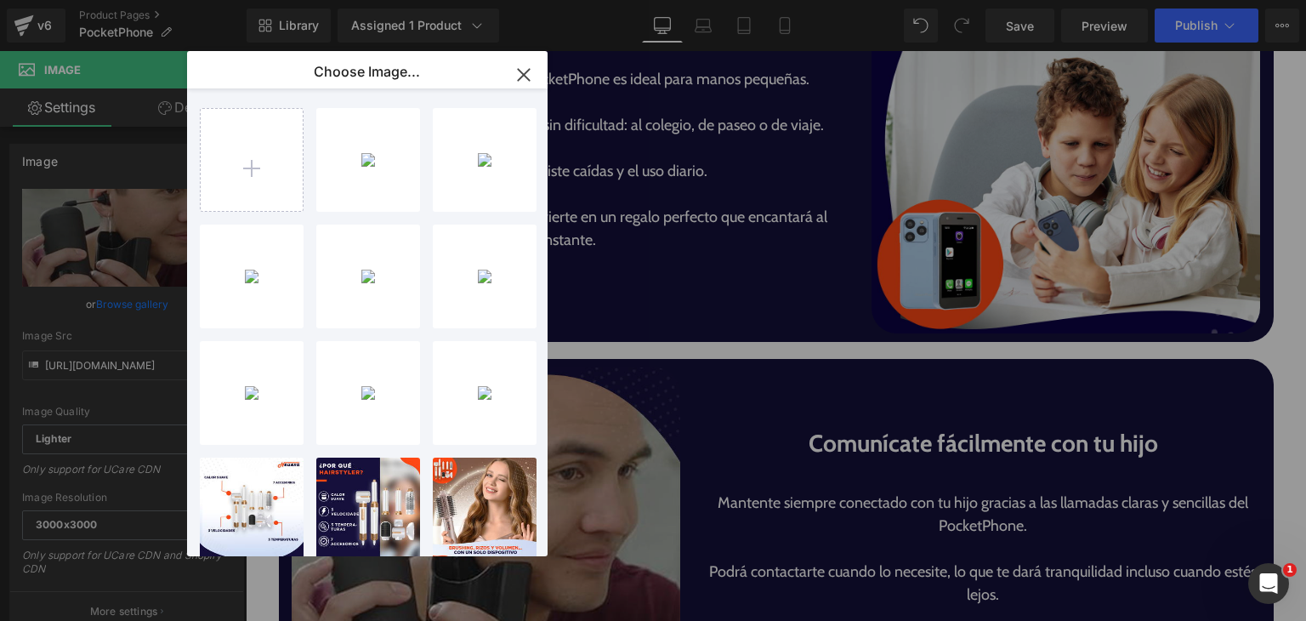
type input "[URL][DOMAIN_NAME]"
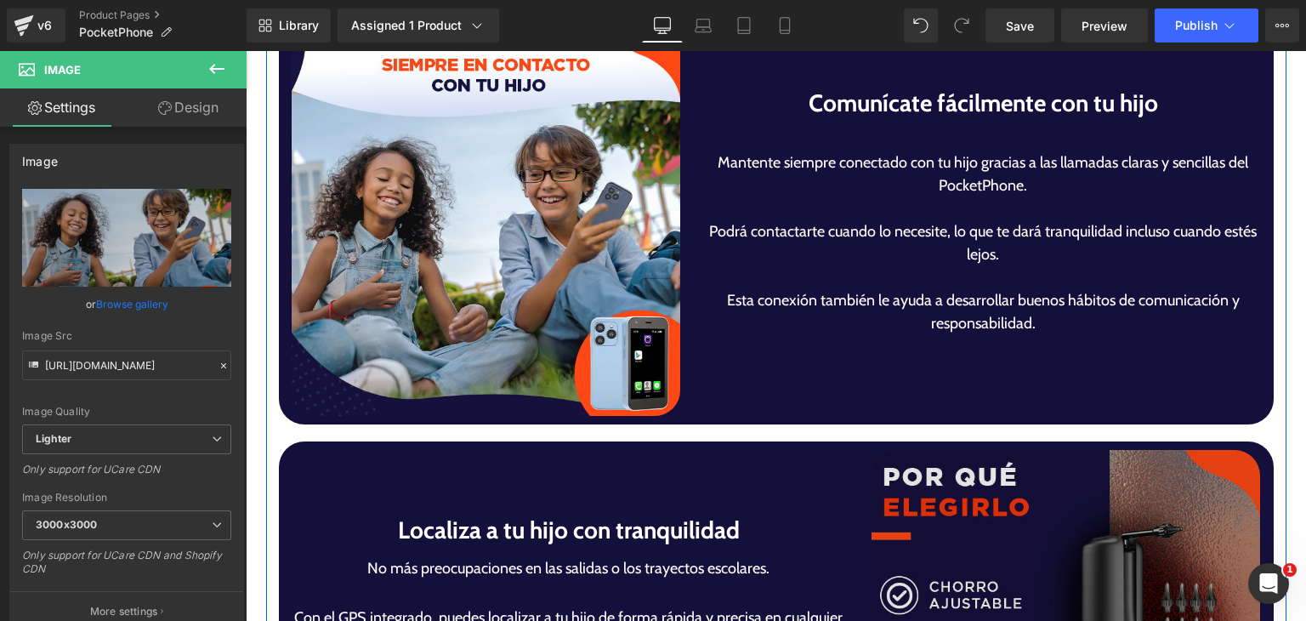
scroll to position [3826, 0]
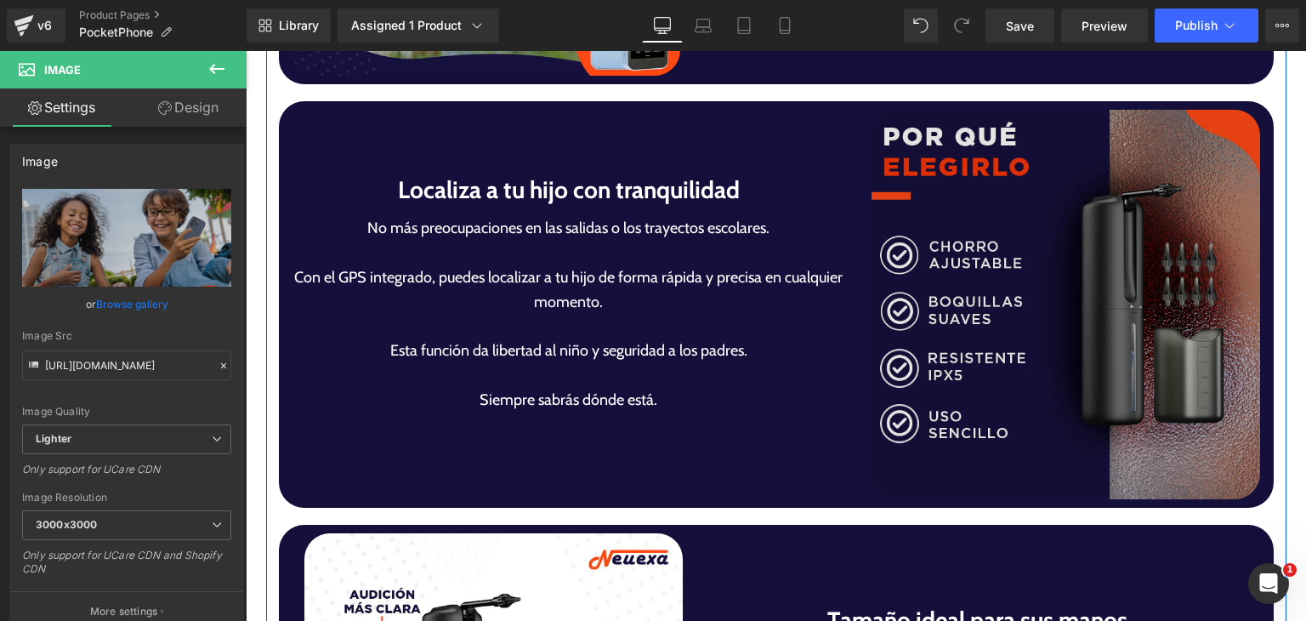
click at [940, 340] on img at bounding box center [1066, 304] width 389 height 389
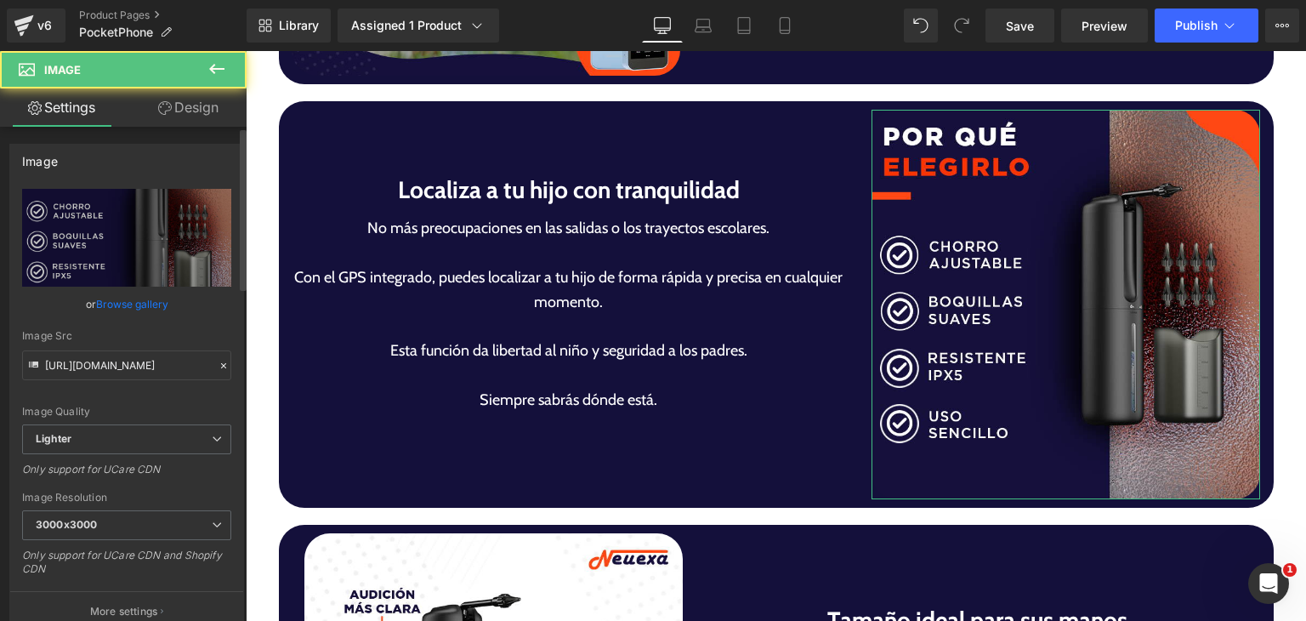
click at [153, 307] on link "Browse gallery" at bounding box center [132, 304] width 72 height 30
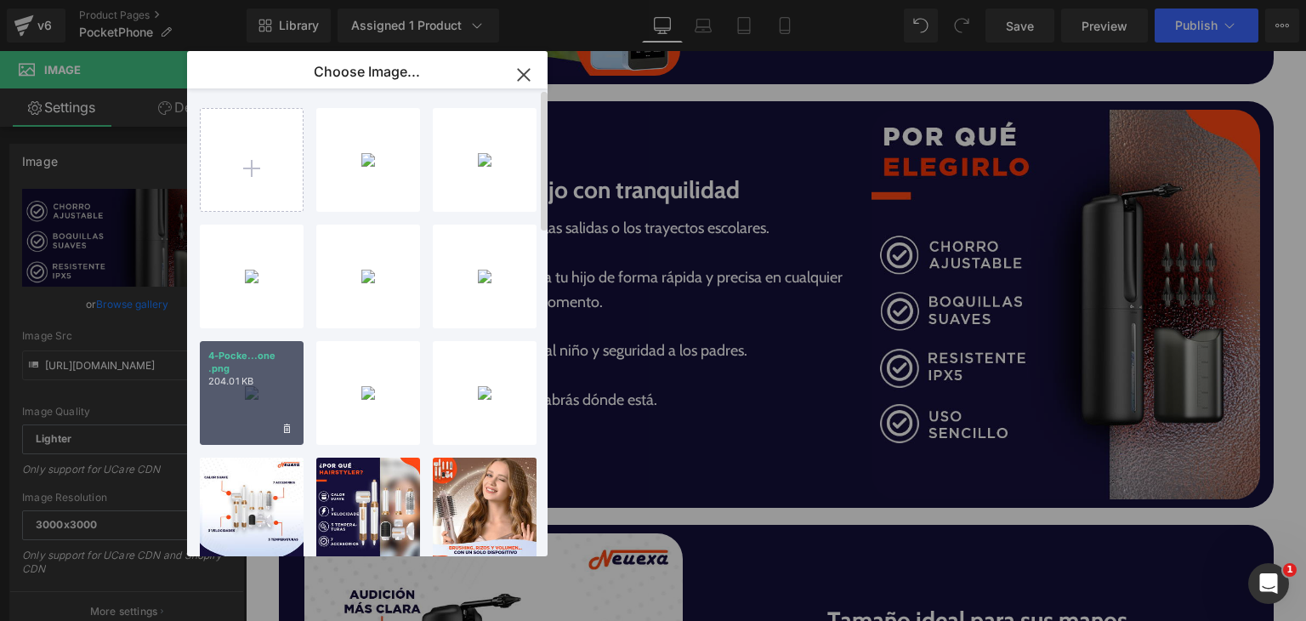
click at [253, 390] on div "4-Pocke...one .png 204.01 KB" at bounding box center [252, 393] width 104 height 104
type input "[URL][DOMAIN_NAME]"
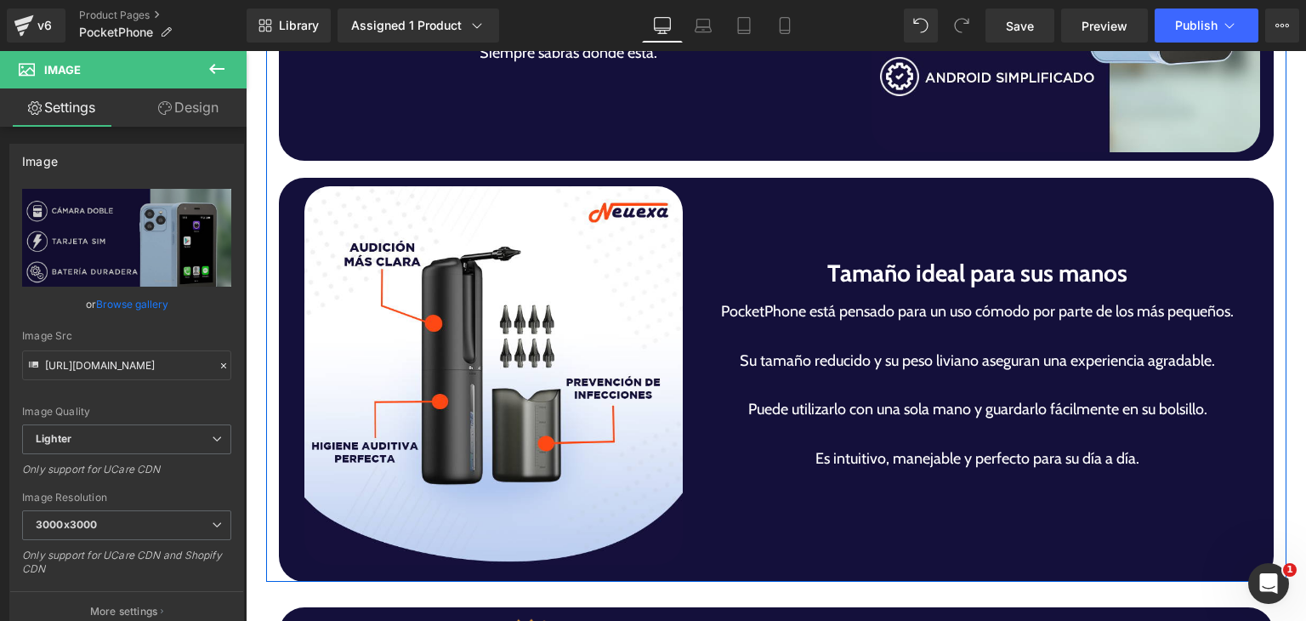
scroll to position [4252, 0]
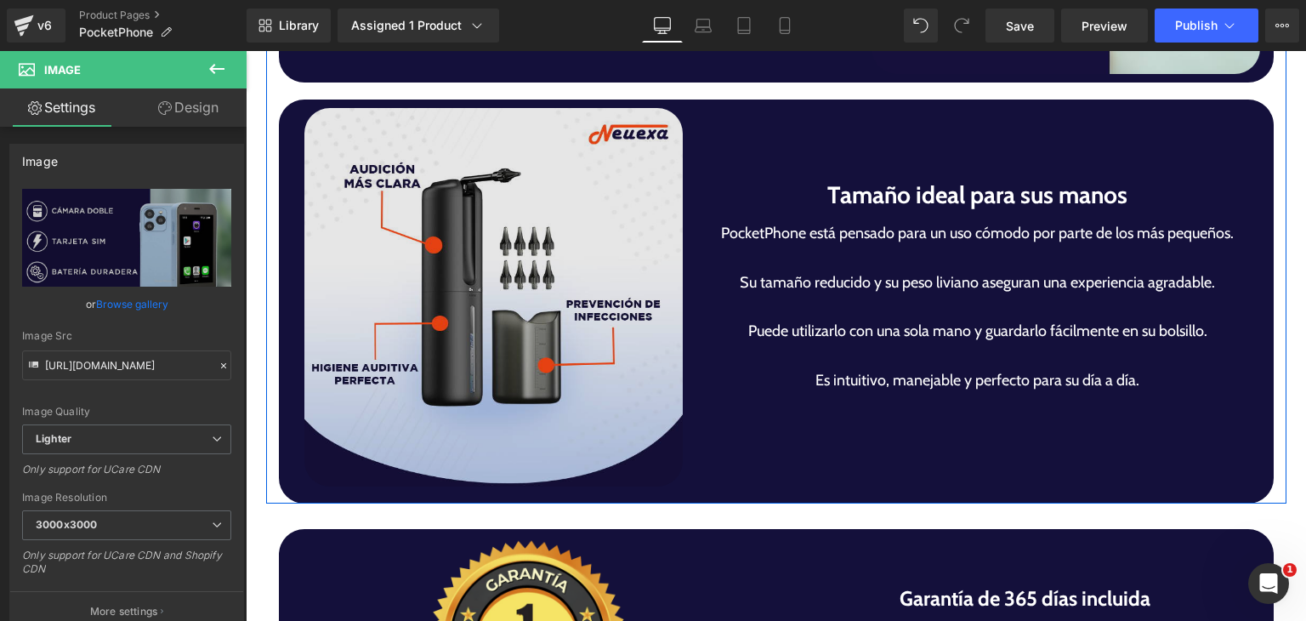
click at [556, 325] on img at bounding box center [493, 297] width 378 height 378
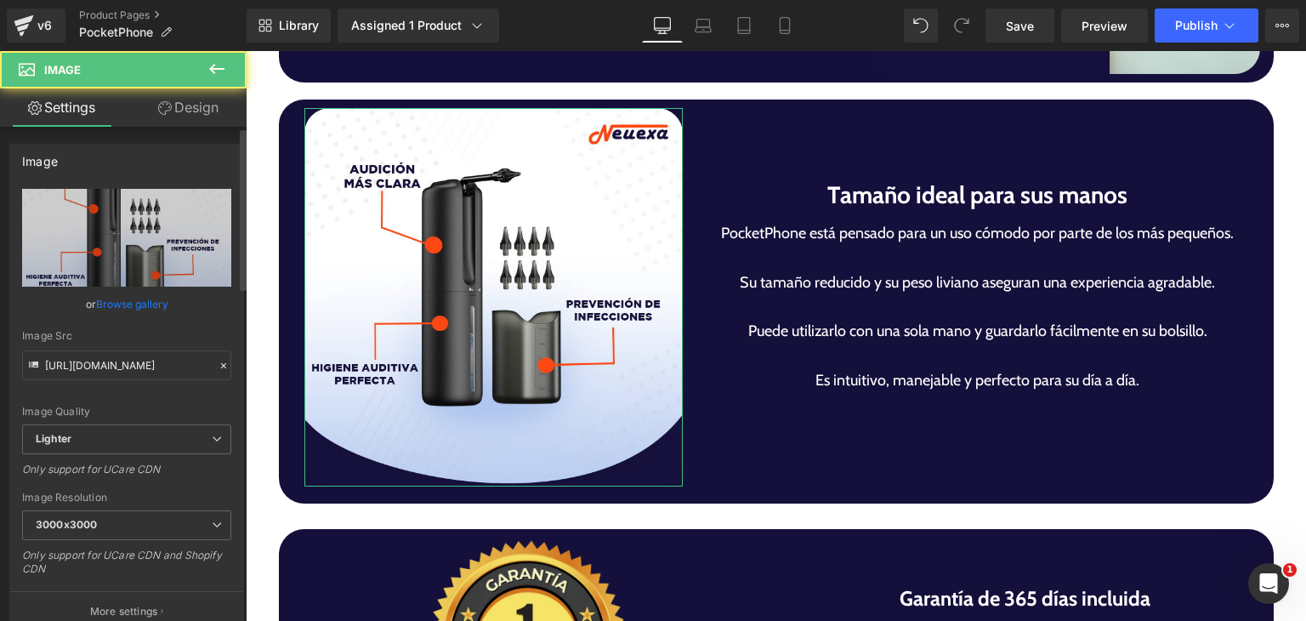
click at [115, 298] on link "Browse gallery" at bounding box center [132, 304] width 72 height 30
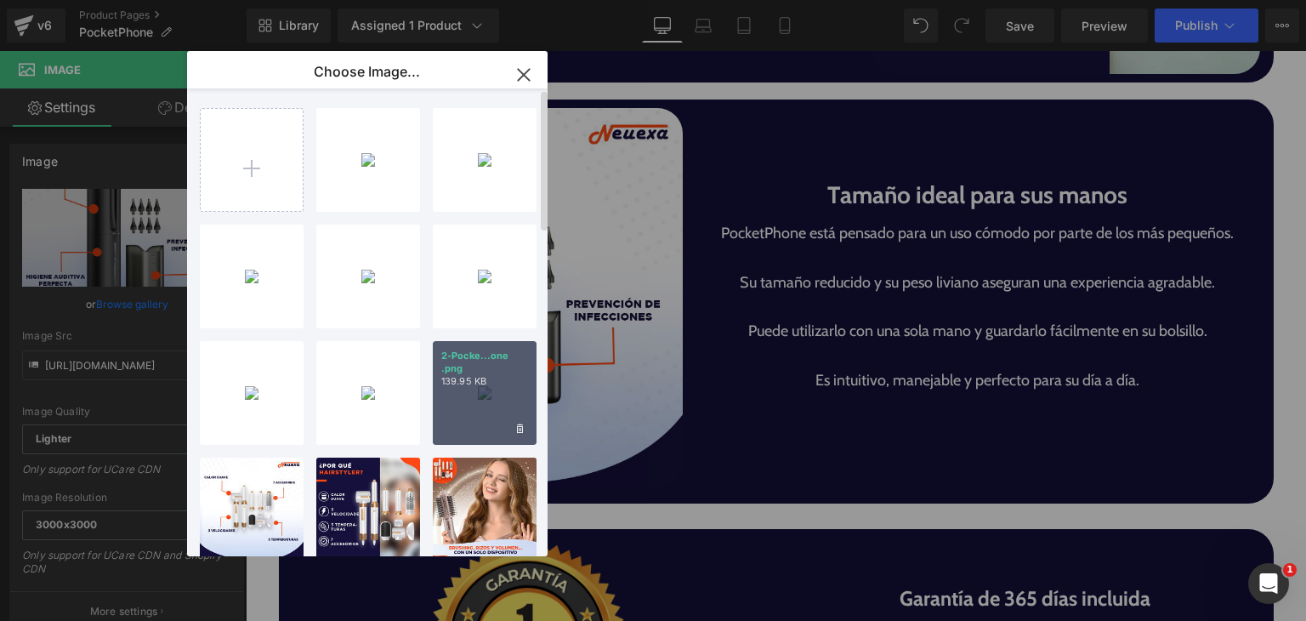
click at [486, 367] on p "2-Pocke...one .png" at bounding box center [484, 362] width 87 height 26
type input "[URL][DOMAIN_NAME]"
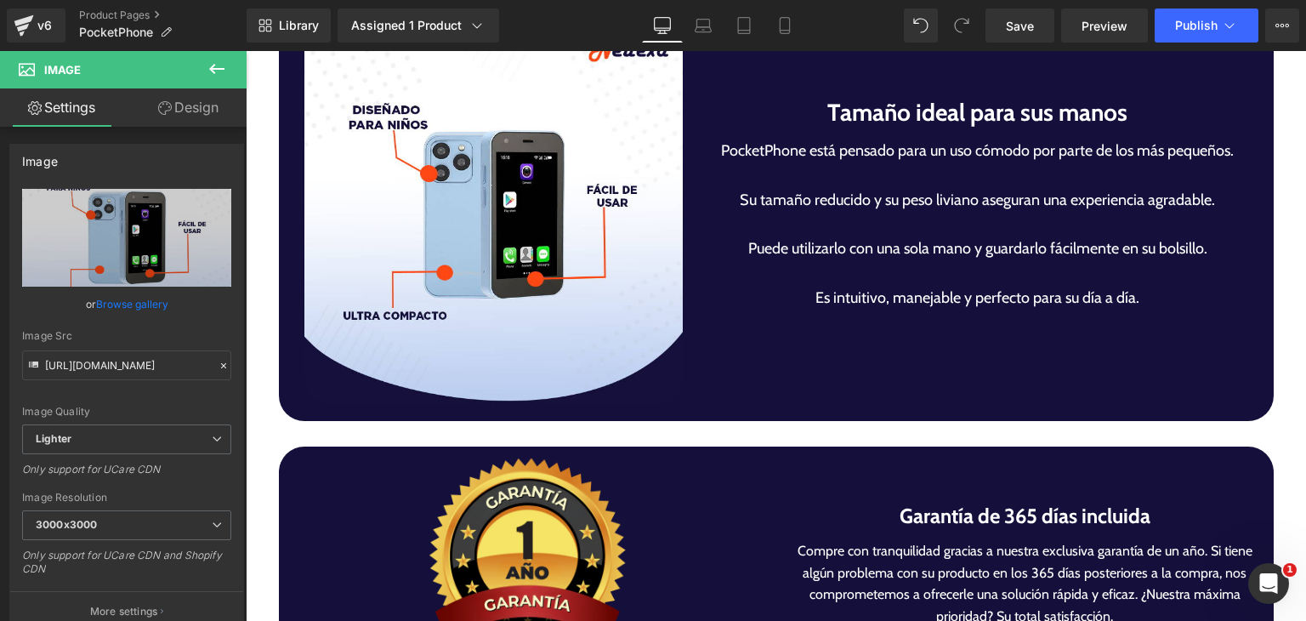
scroll to position [4677, 0]
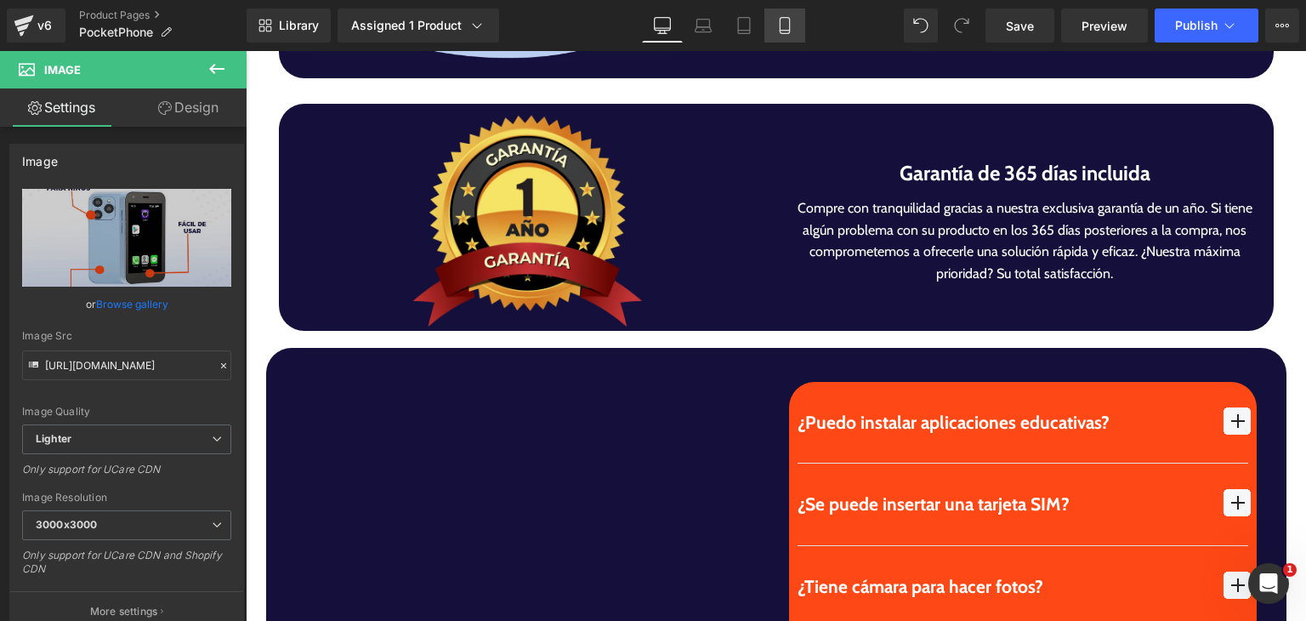
click at [768, 36] on link "Mobile" at bounding box center [784, 26] width 41 height 34
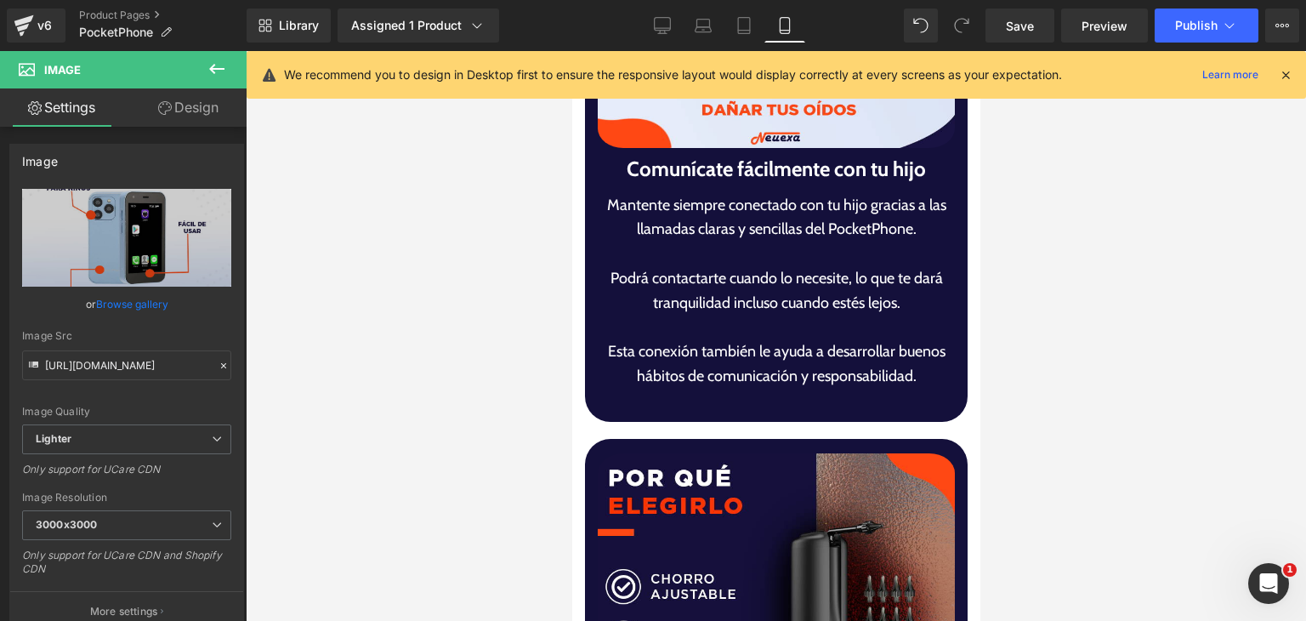
scroll to position [0, 0]
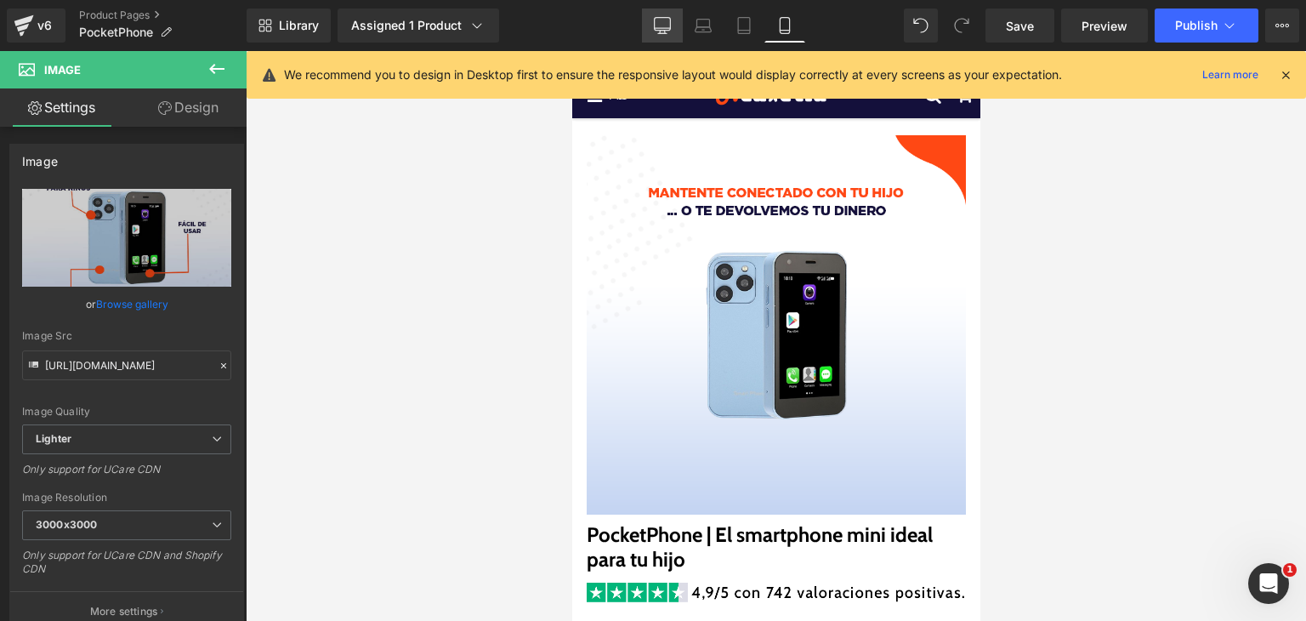
click at [674, 23] on link "Desktop" at bounding box center [662, 26] width 41 height 34
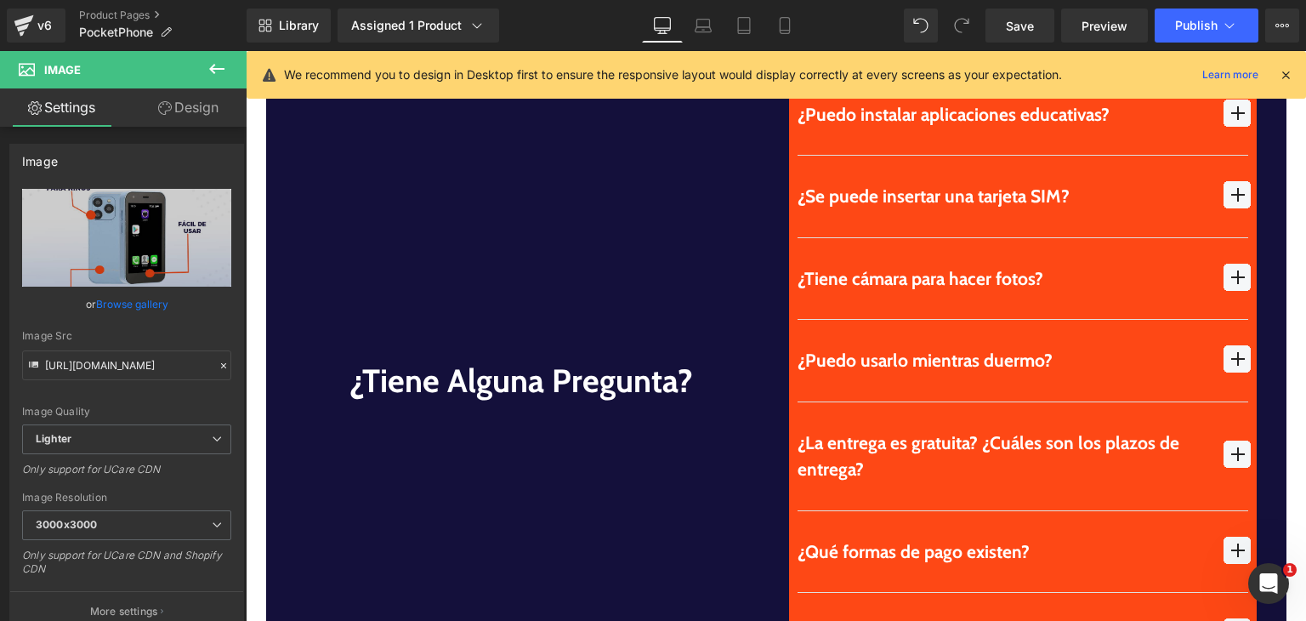
scroll to position [4878, 0]
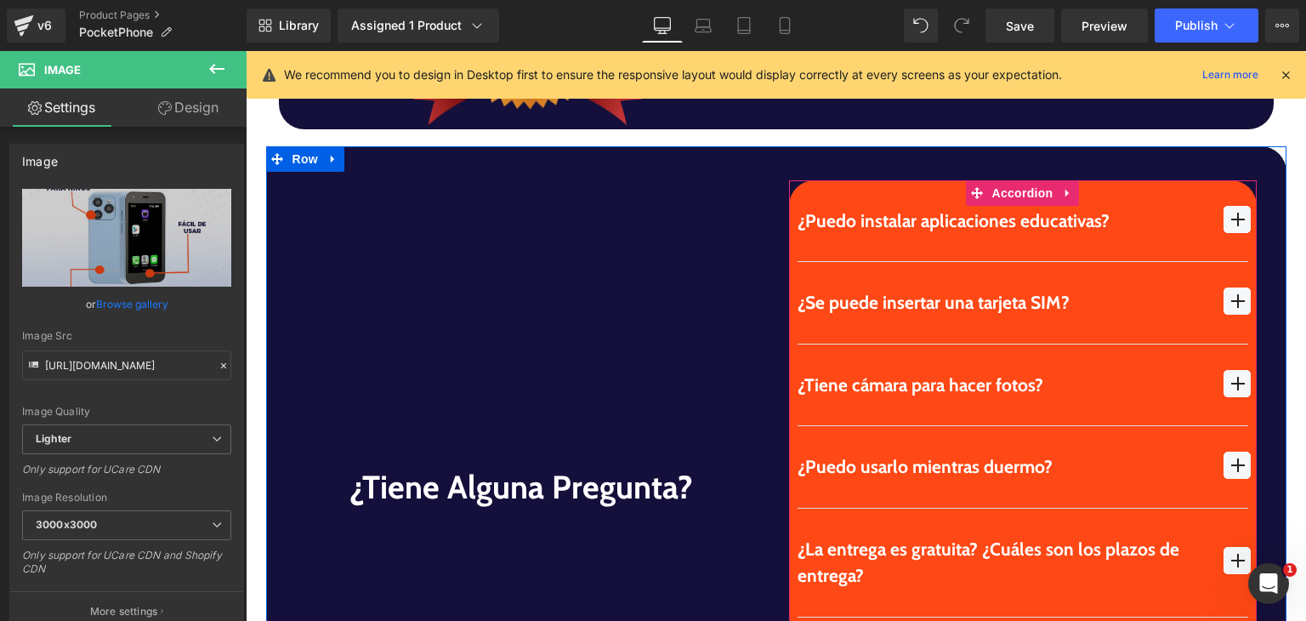
click at [1224, 377] on span "button" at bounding box center [1237, 383] width 27 height 27
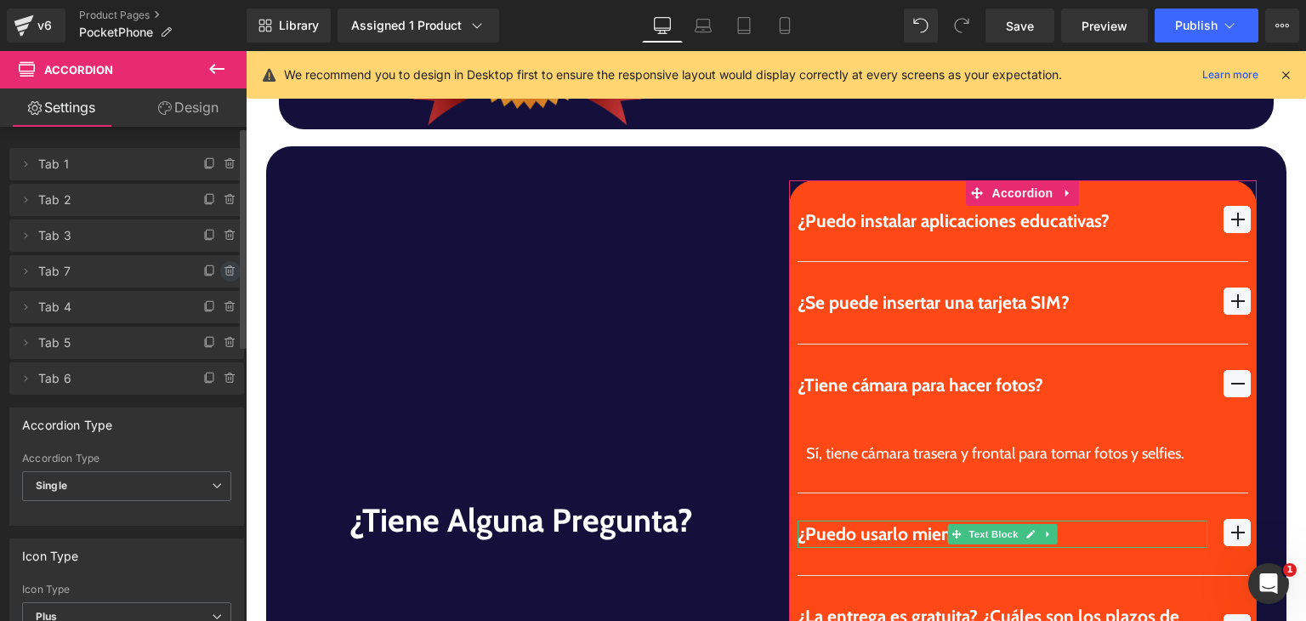
click at [227, 276] on icon at bounding box center [231, 271] width 14 height 14
click at [217, 272] on button "Delete" at bounding box center [212, 272] width 54 height 22
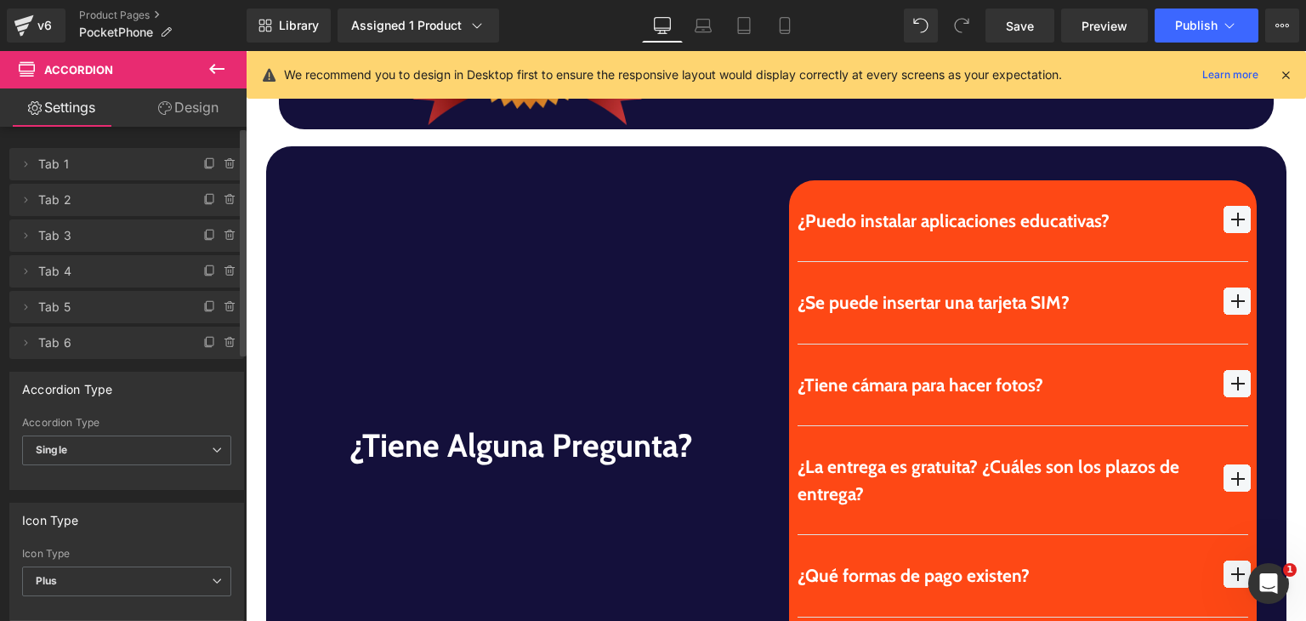
click at [794, 47] on div "Library Assigned 1 Product Product Preview PocketPhone | El smartphone mini ide…" at bounding box center [777, 25] width 1060 height 51
click at [782, 43] on div "Library Assigned 1 Product Product Preview PocketPhone | El smartphone mini ide…" at bounding box center [777, 25] width 1060 height 51
click at [784, 21] on icon at bounding box center [784, 25] width 17 height 17
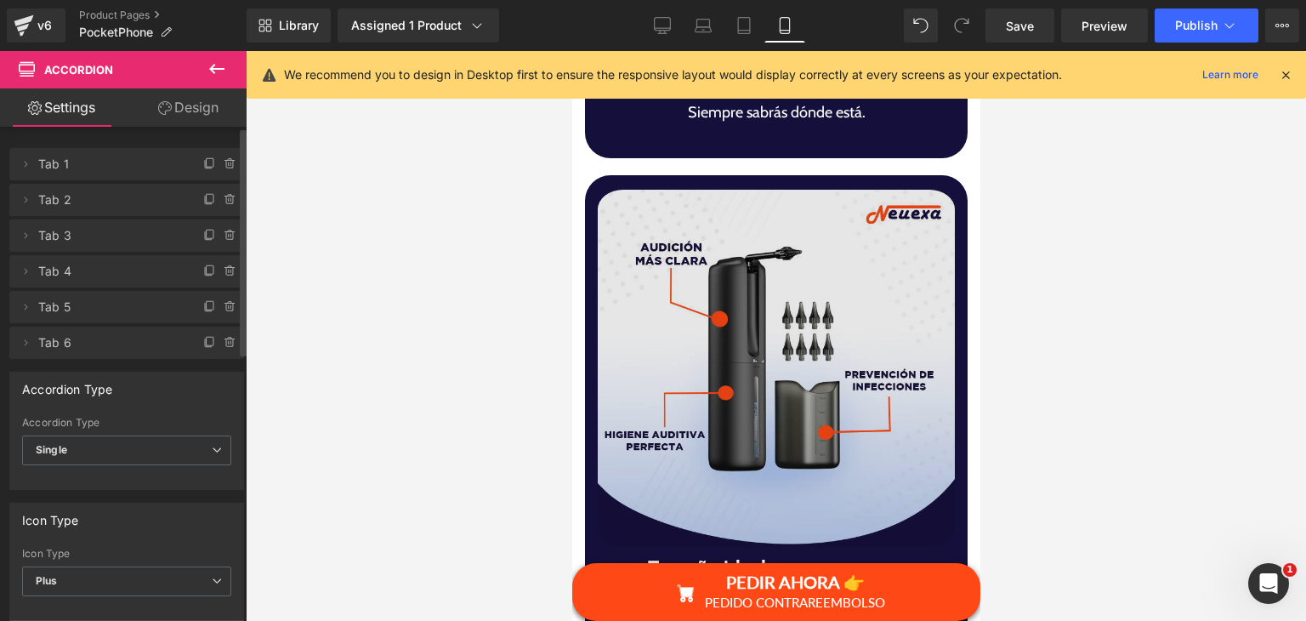
scroll to position [5499, 0]
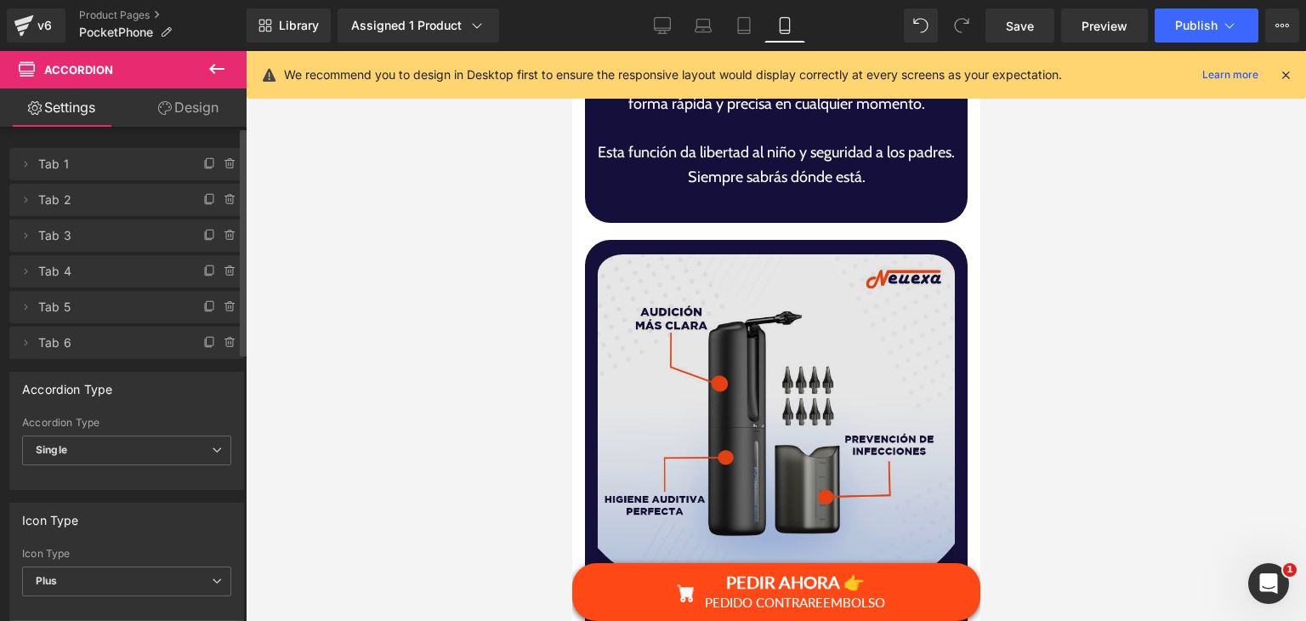
click at [831, 365] on img at bounding box center [775, 432] width 357 height 369
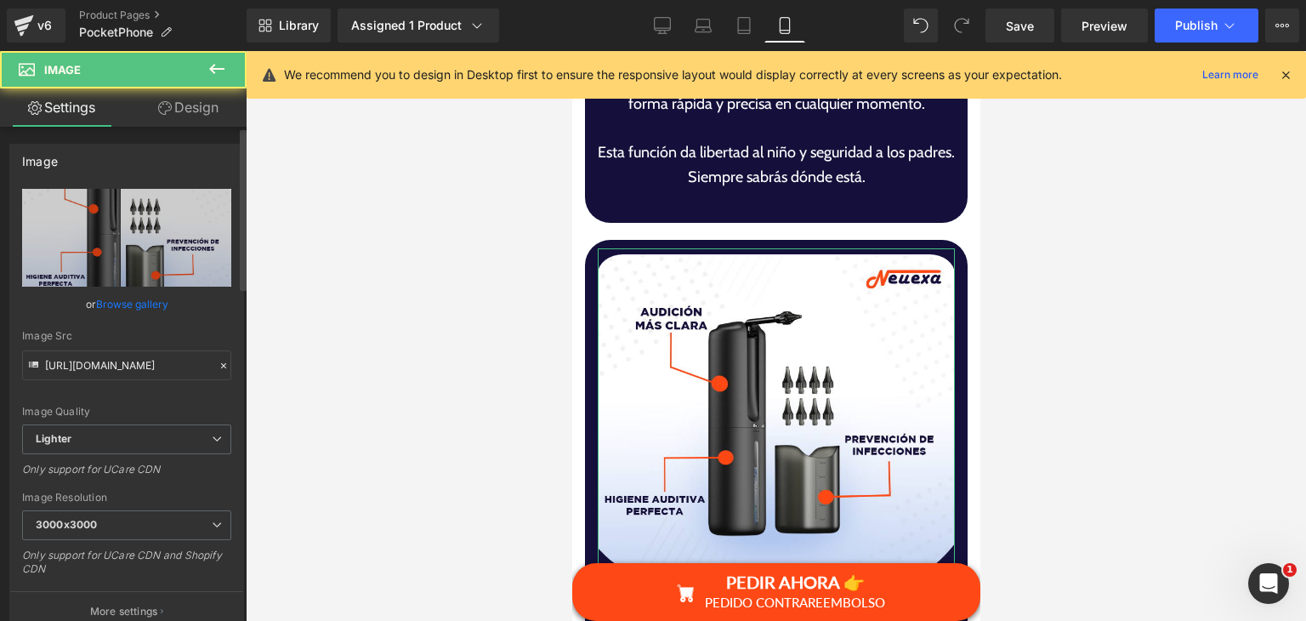
click at [160, 300] on link "Browse gallery" at bounding box center [132, 304] width 72 height 30
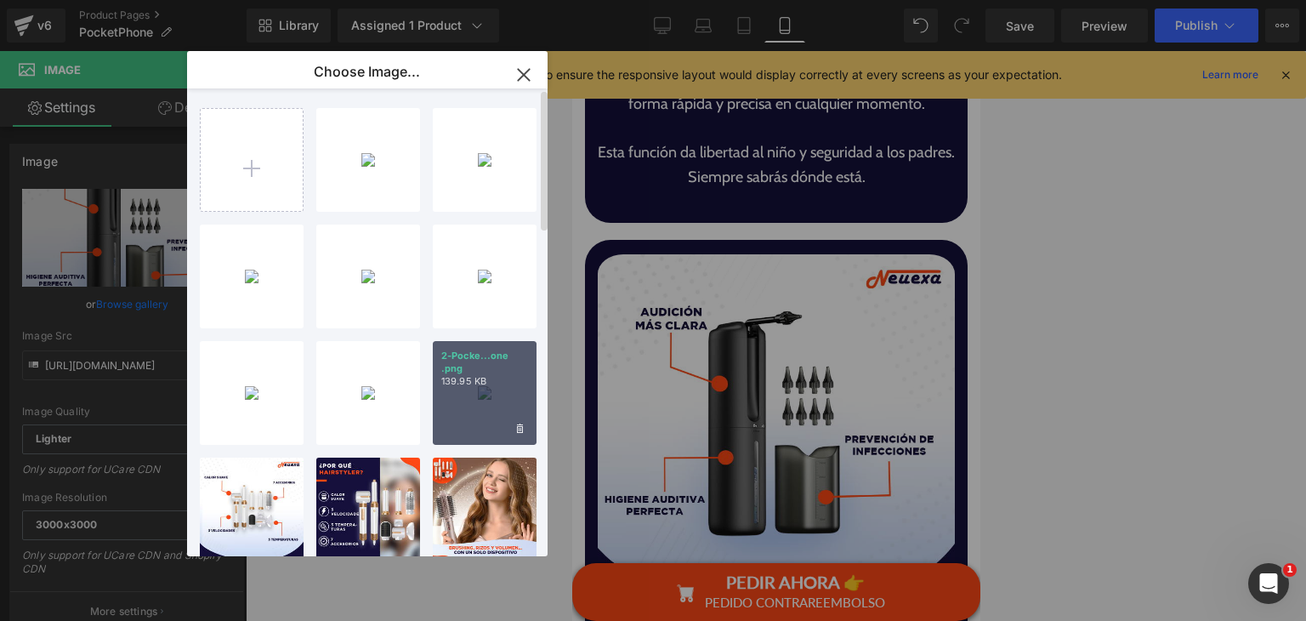
click at [500, 395] on div "2-Pocke...one .png 139.95 KB" at bounding box center [485, 393] width 104 height 104
type input "[URL][DOMAIN_NAME]"
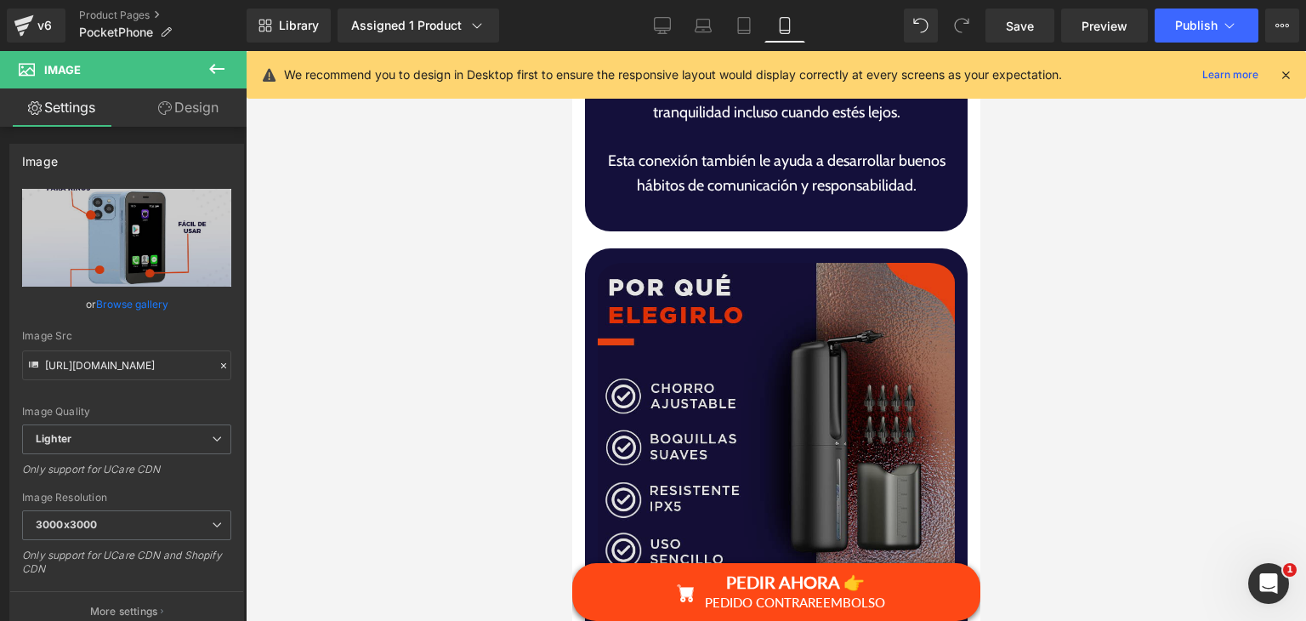
scroll to position [4819, 0]
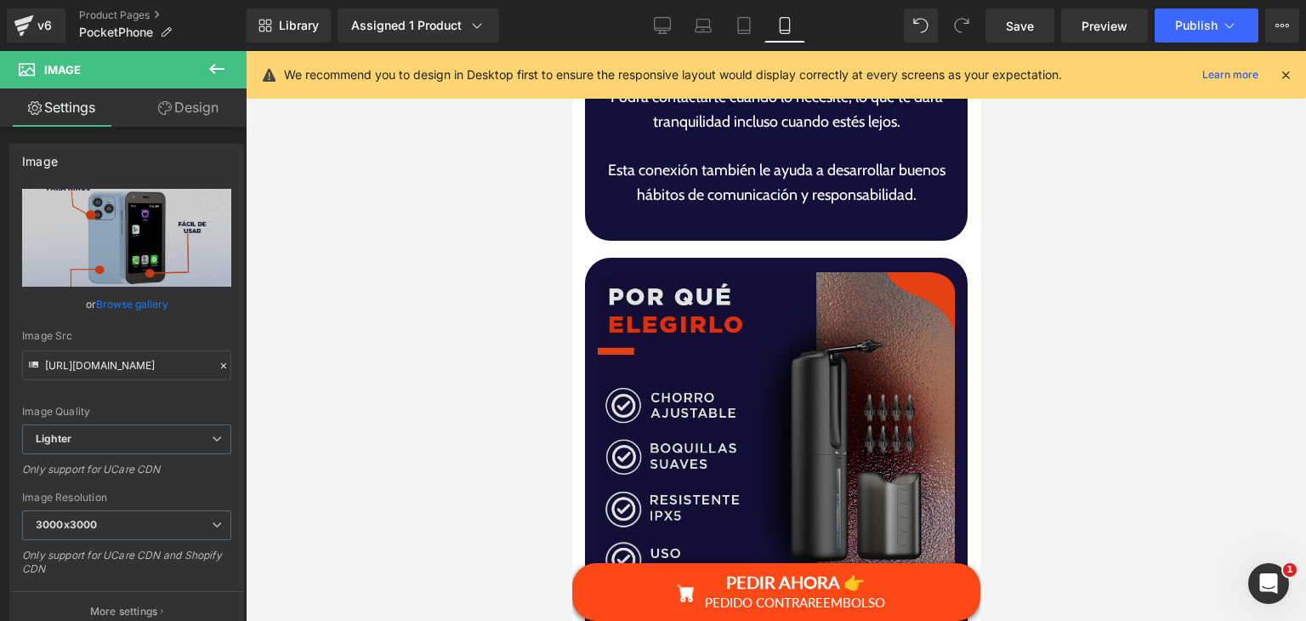
click at [908, 325] on img at bounding box center [775, 450] width 357 height 369
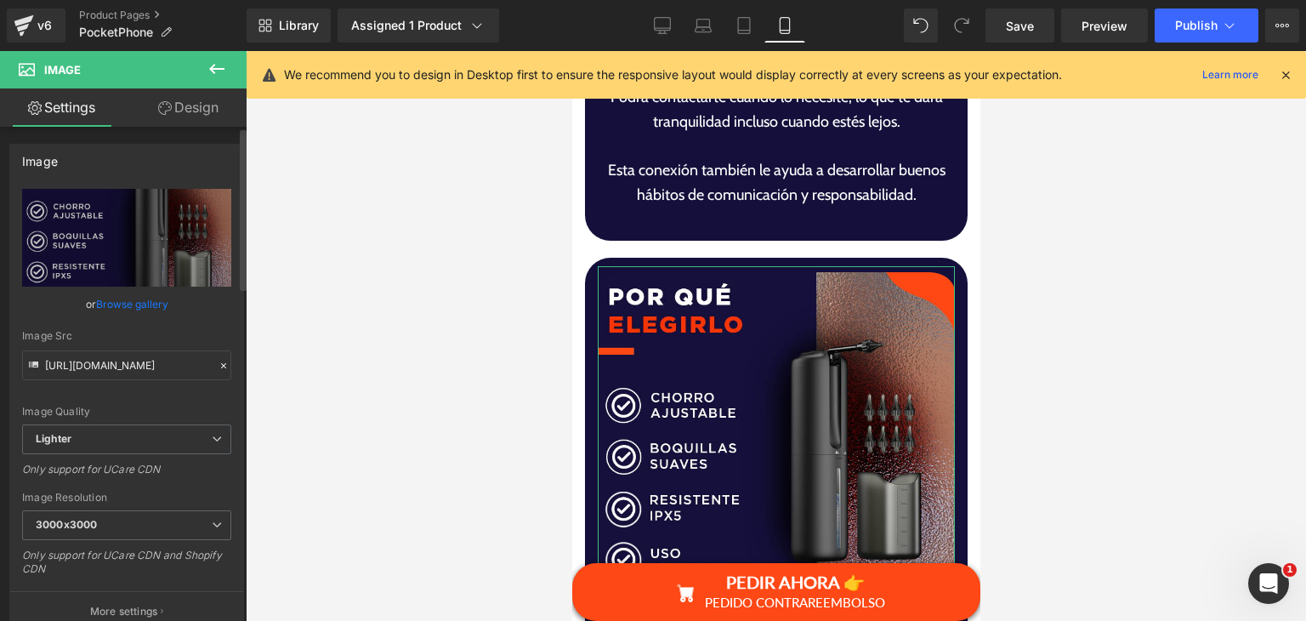
click at [136, 307] on link "Browse gallery" at bounding box center [132, 304] width 72 height 30
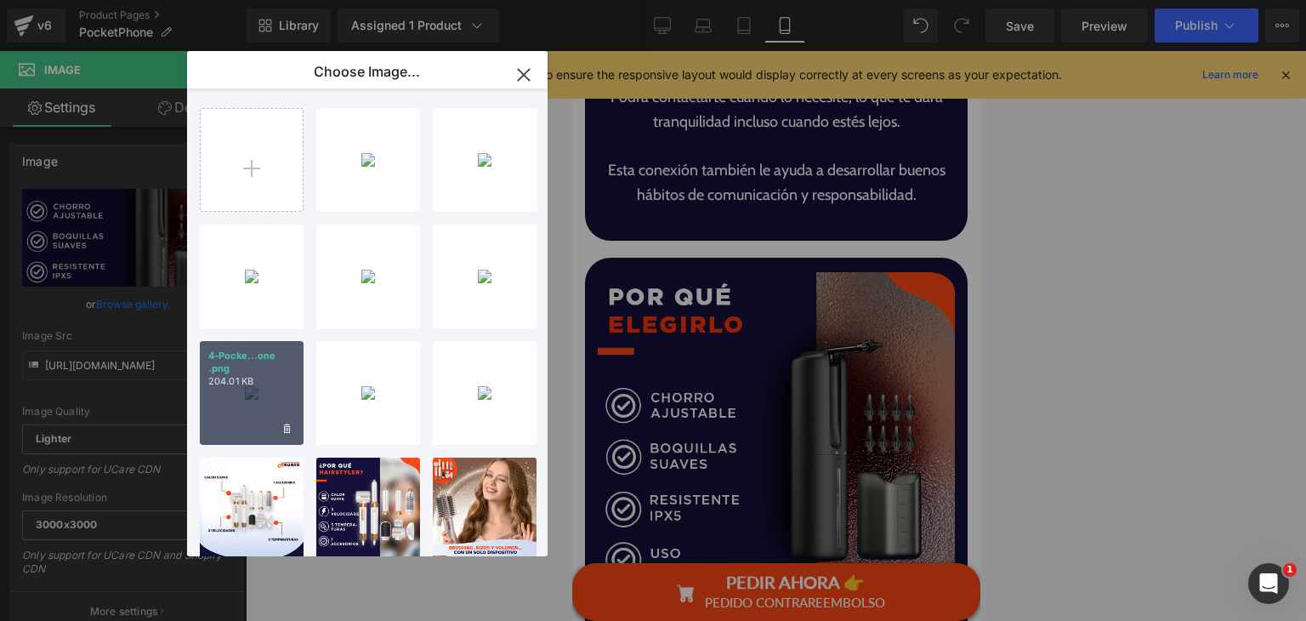
click at [249, 381] on p "204.01 KB" at bounding box center [251, 381] width 87 height 13
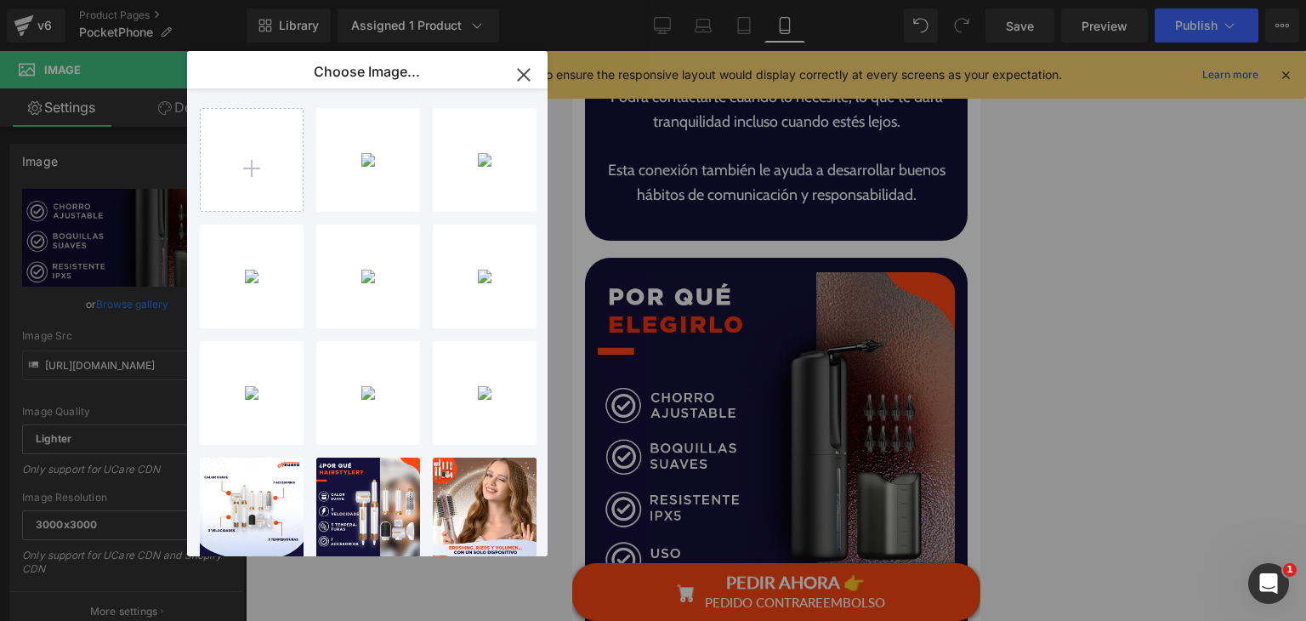
type input "[URL][DOMAIN_NAME]"
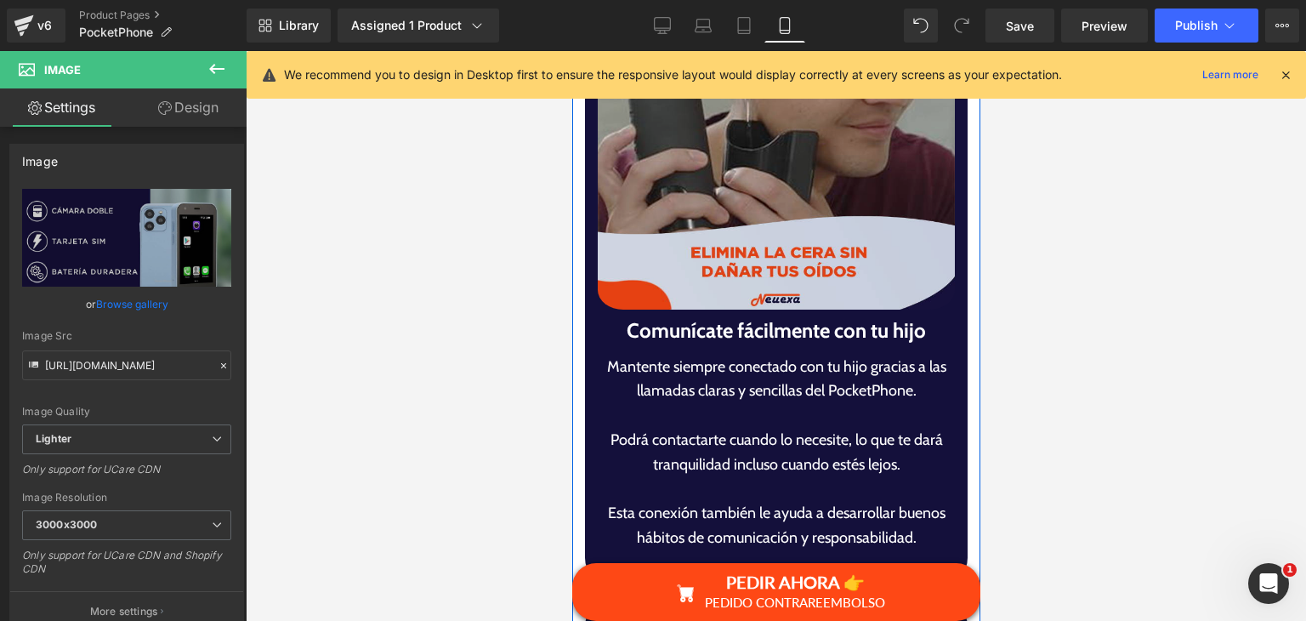
scroll to position [4224, 0]
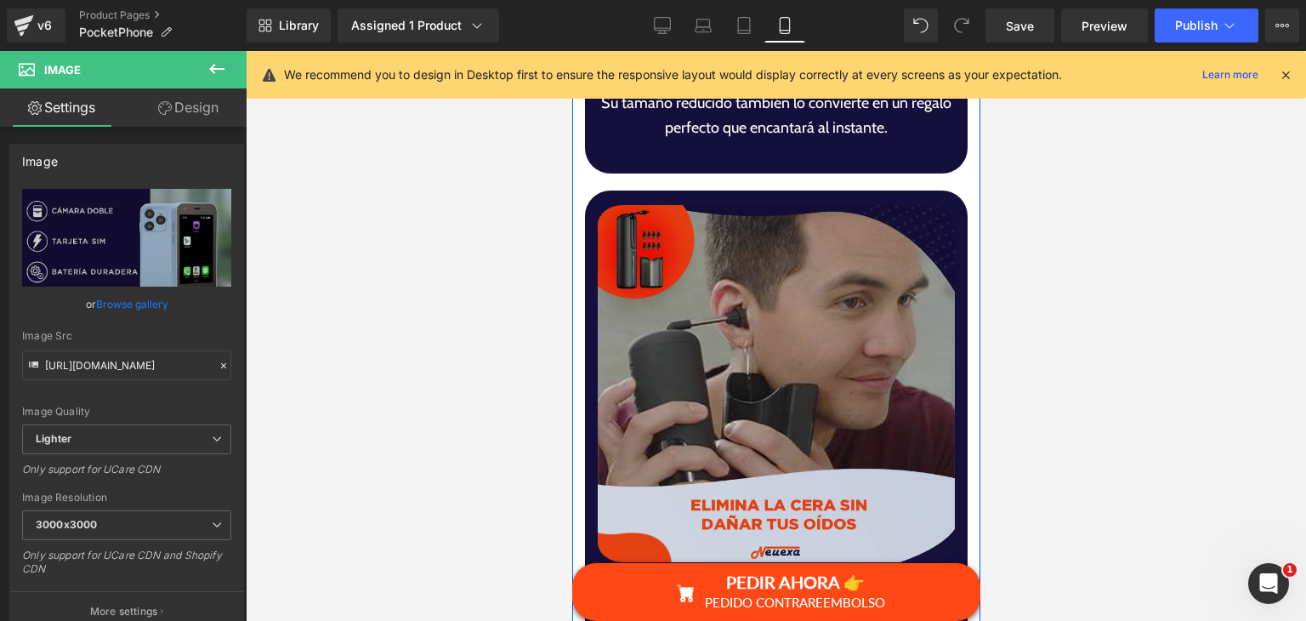
click at [746, 312] on img at bounding box center [775, 383] width 357 height 369
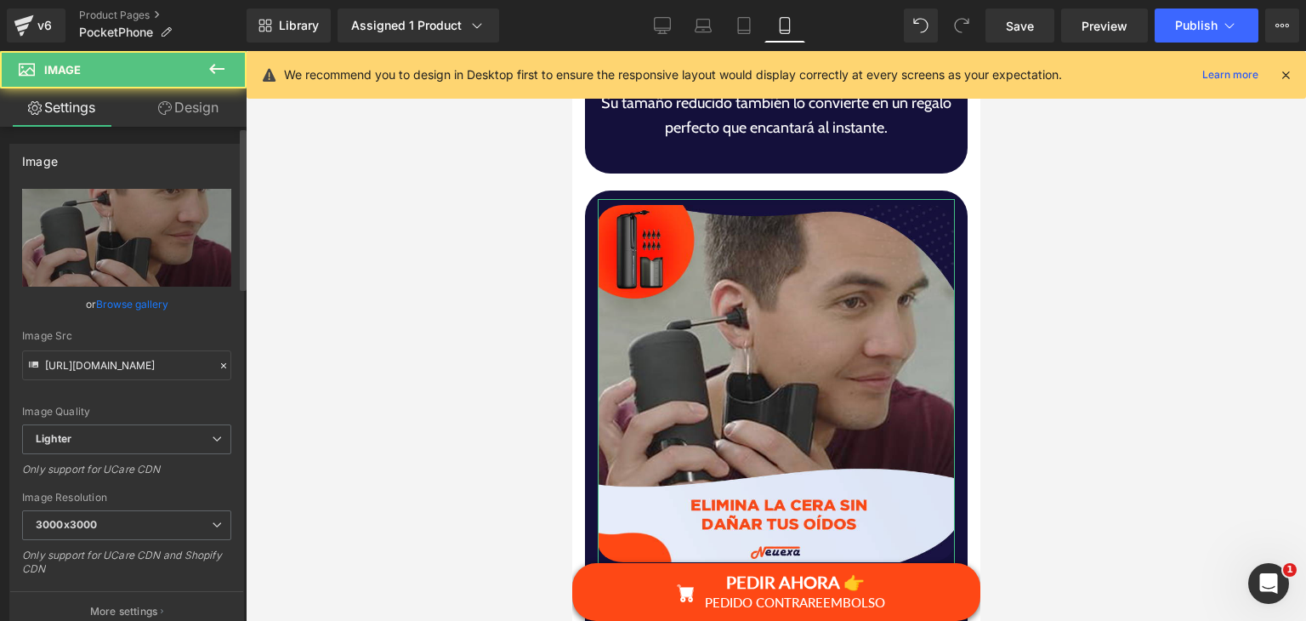
click at [135, 310] on link "Browse gallery" at bounding box center [132, 304] width 72 height 30
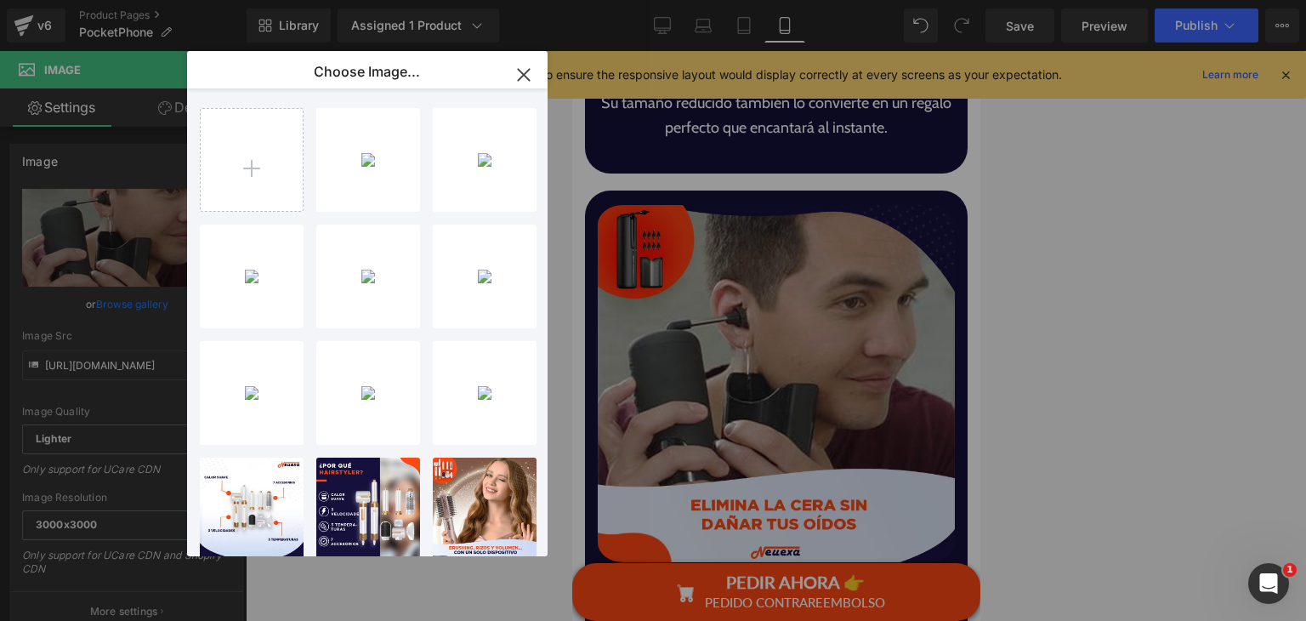
drag, startPoint x: 241, startPoint y: 288, endPoint x: 435, endPoint y: 310, distance: 196.0
click at [0, 0] on div "7-Pocke...one .png 661.44 KB" at bounding box center [0, 0] width 0 height 0
type input "[URL][DOMAIN_NAME]"
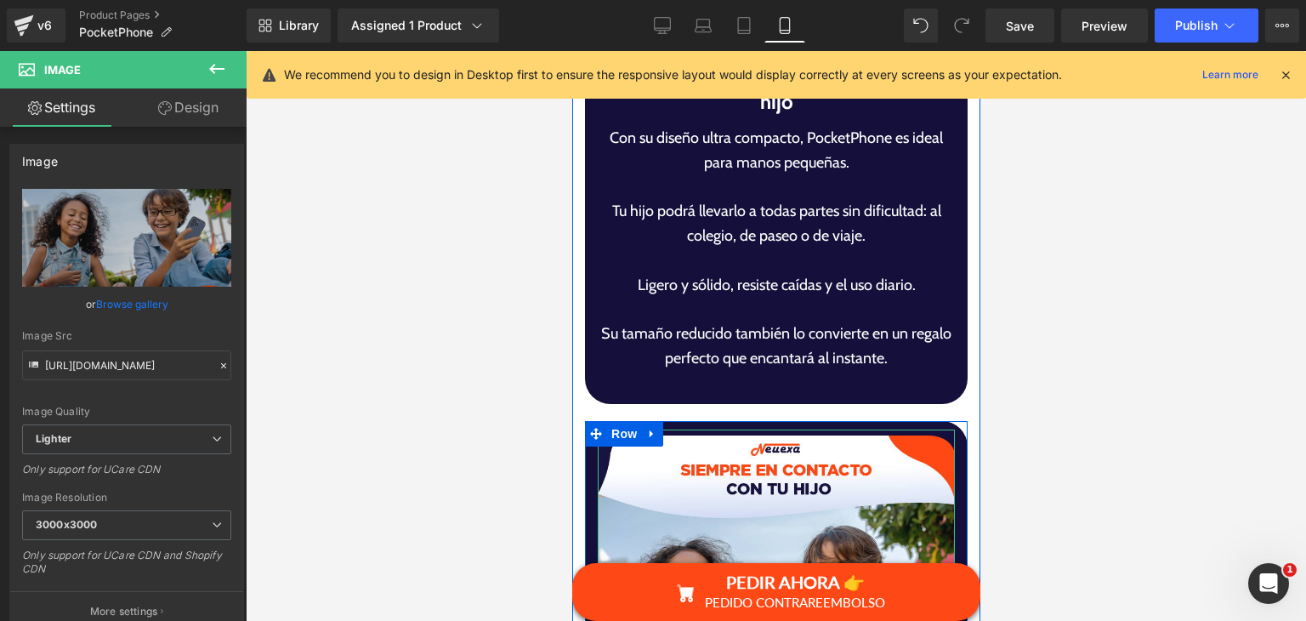
scroll to position [3713, 0]
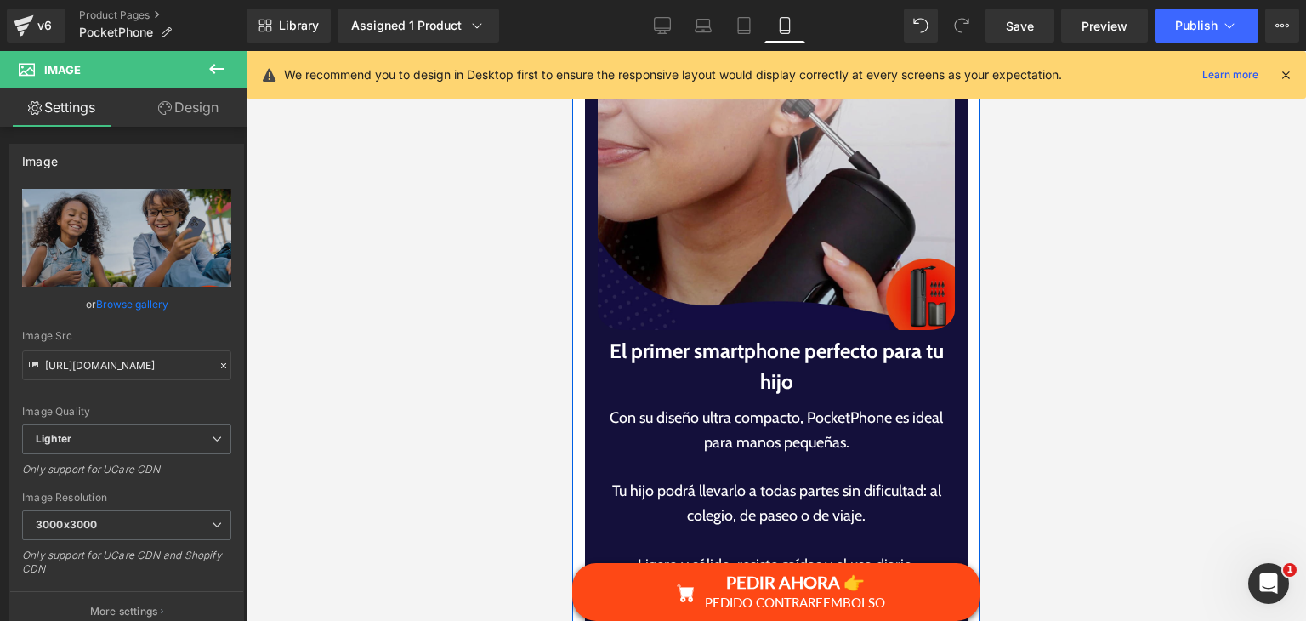
click at [780, 187] on img at bounding box center [775, 150] width 357 height 369
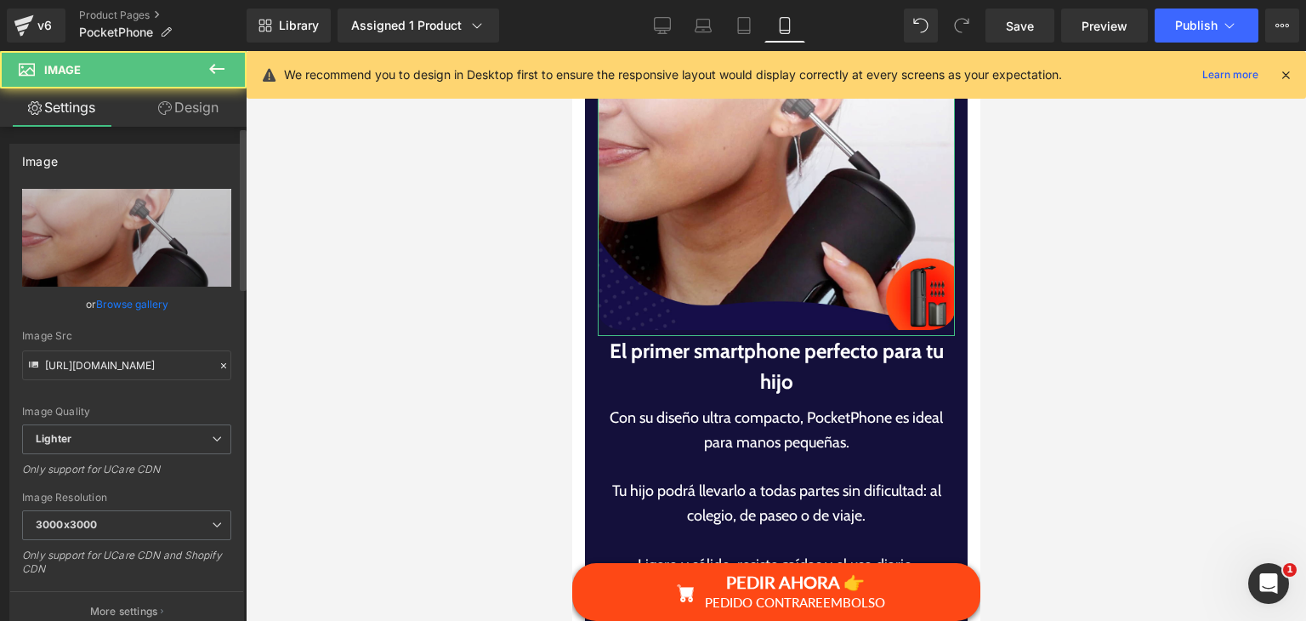
drag, startPoint x: 79, startPoint y: 309, endPoint x: 115, endPoint y: 309, distance: 35.7
click at [82, 309] on div "or Browse gallery" at bounding box center [126, 304] width 209 height 18
click at [115, 309] on link "Browse gallery" at bounding box center [132, 304] width 72 height 30
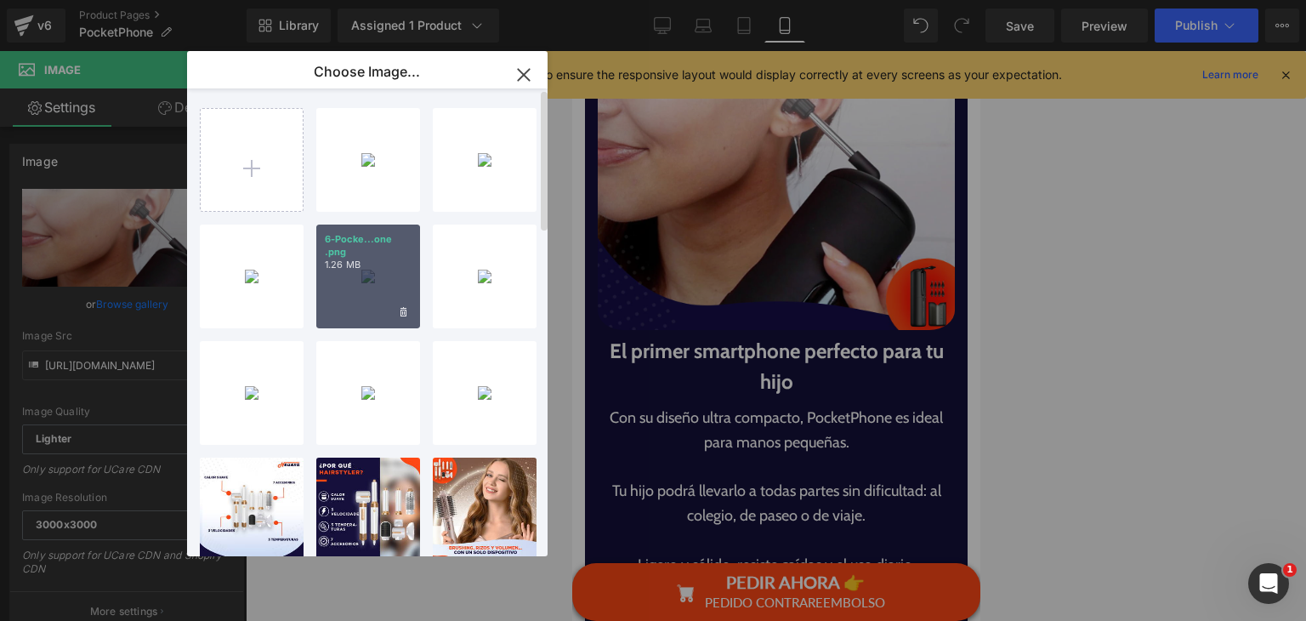
click at [398, 266] on p "1.26 MB" at bounding box center [368, 265] width 87 height 13
type input "[URL][DOMAIN_NAME]"
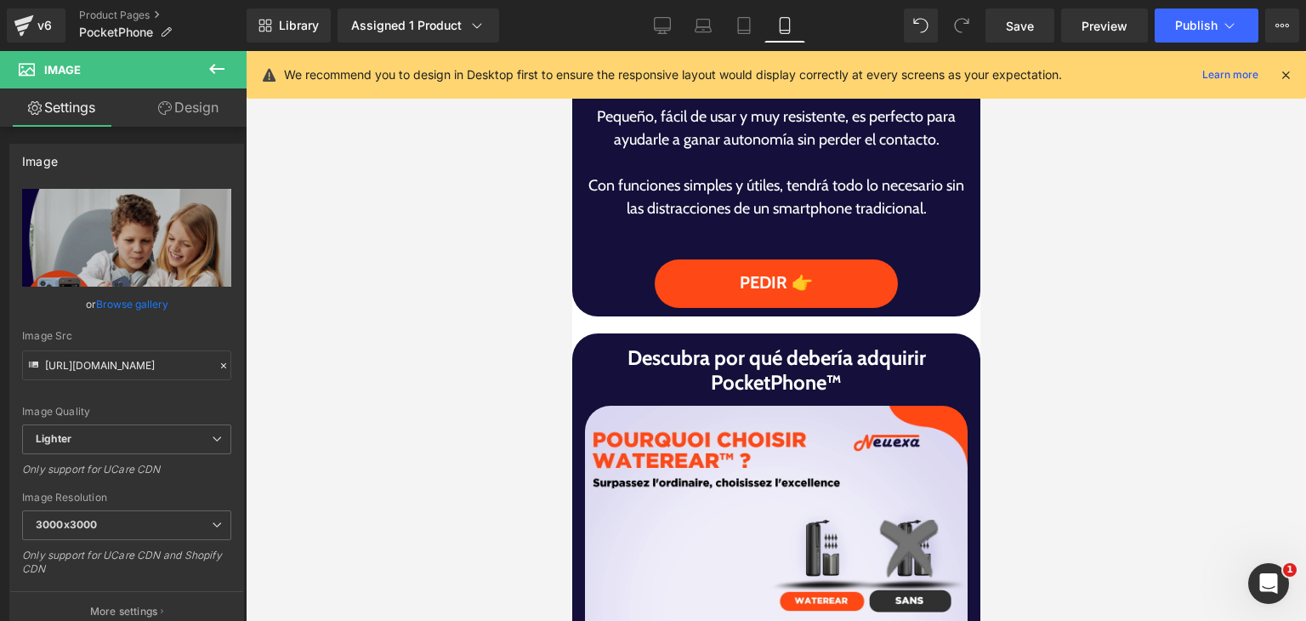
scroll to position [1928, 0]
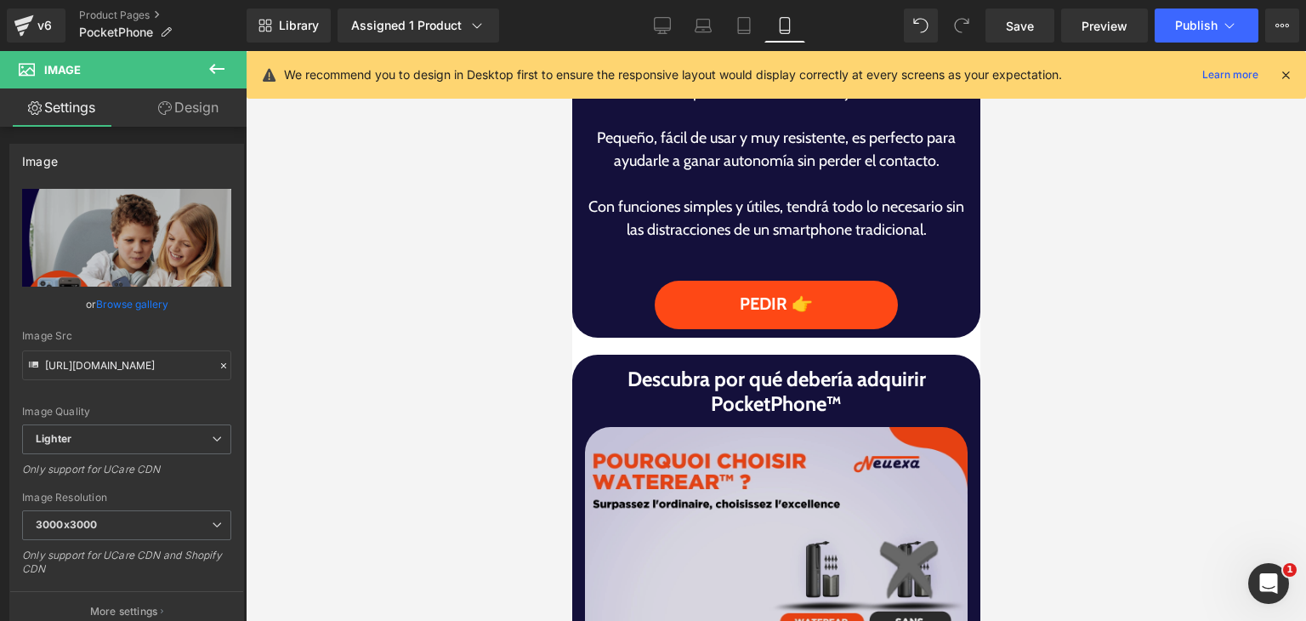
click at [759, 481] on img at bounding box center [775, 618] width 383 height 383
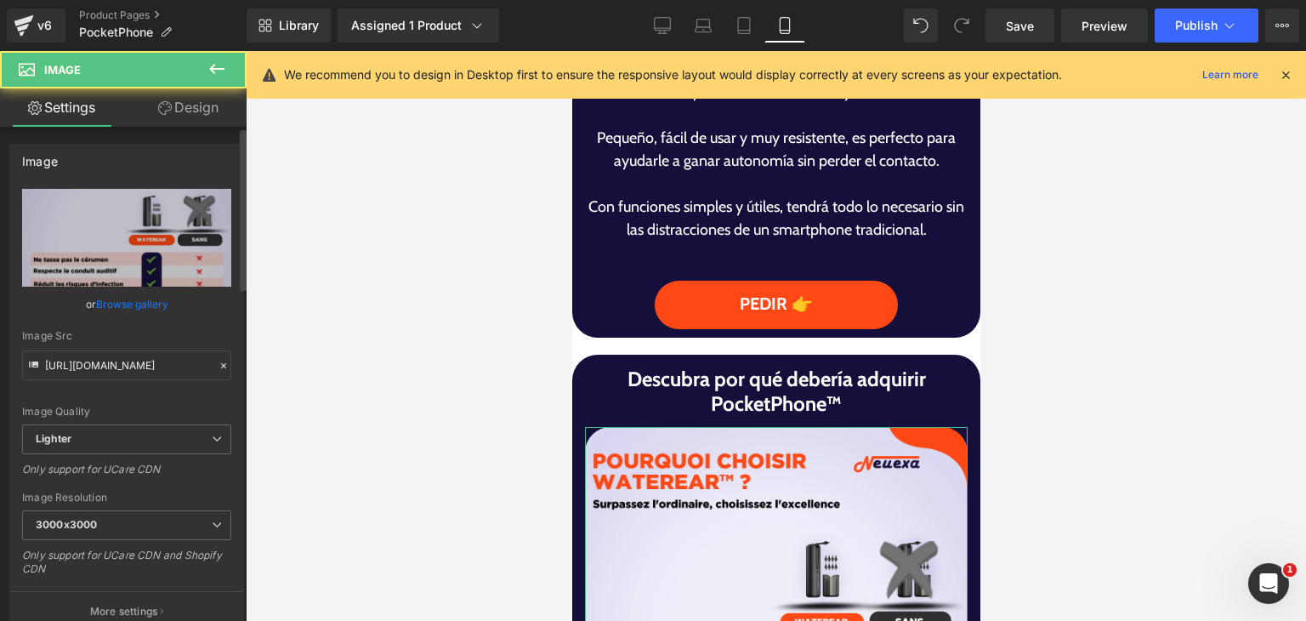
click at [126, 298] on link "Browse gallery" at bounding box center [132, 304] width 72 height 30
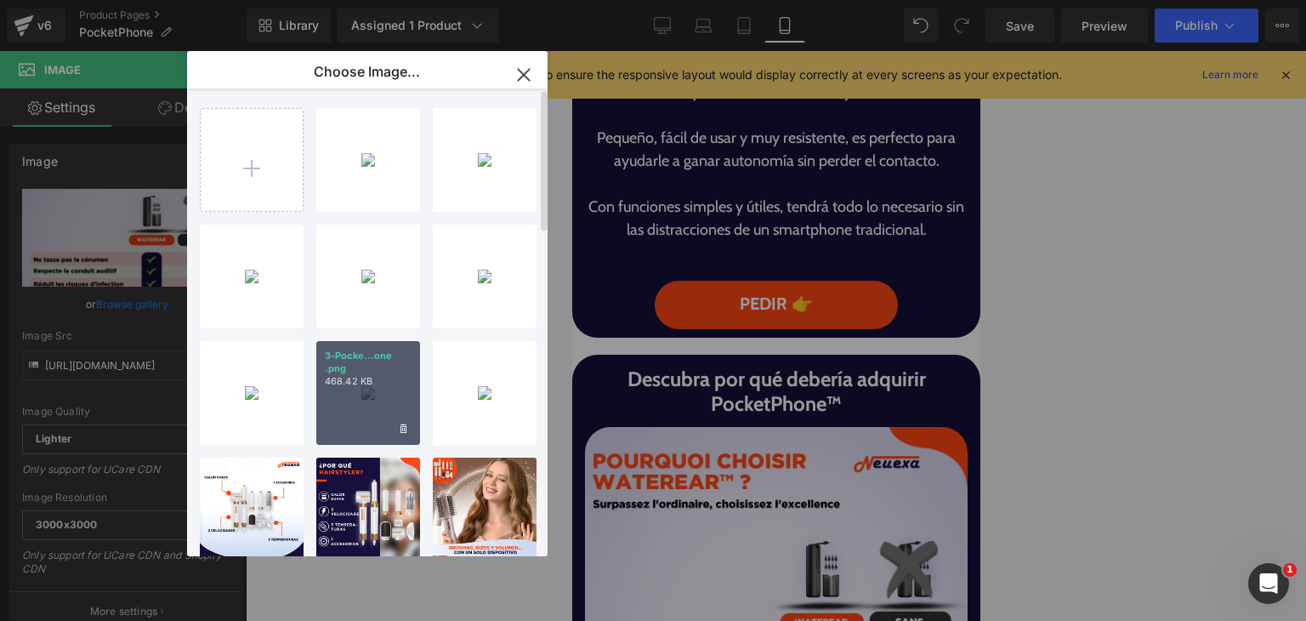
click at [344, 415] on div "3-Pocke...one .png 468.42 KB" at bounding box center [368, 393] width 104 height 104
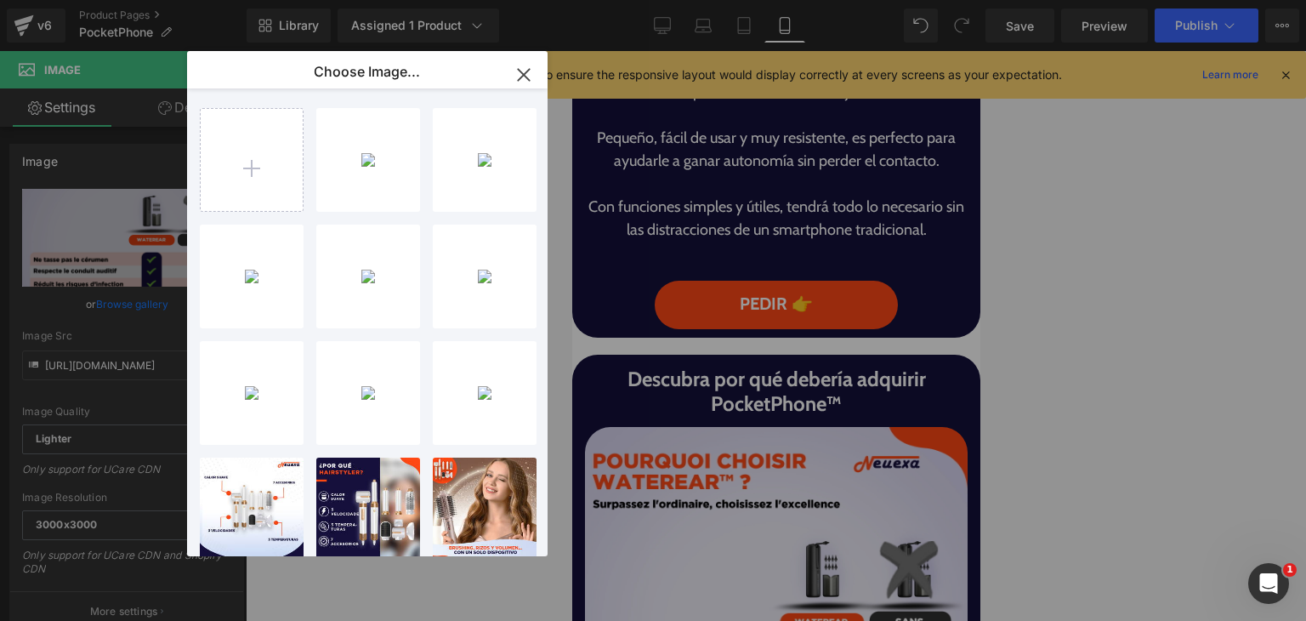
type input "[URL][DOMAIN_NAME]"
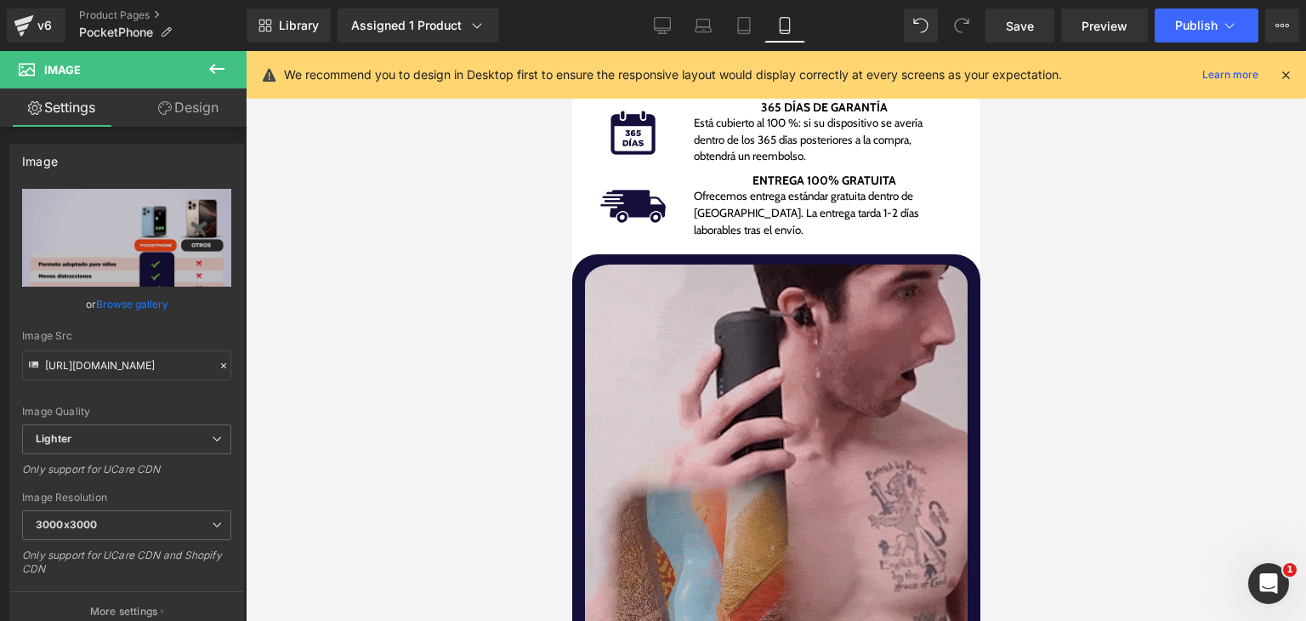
scroll to position [1162, 0]
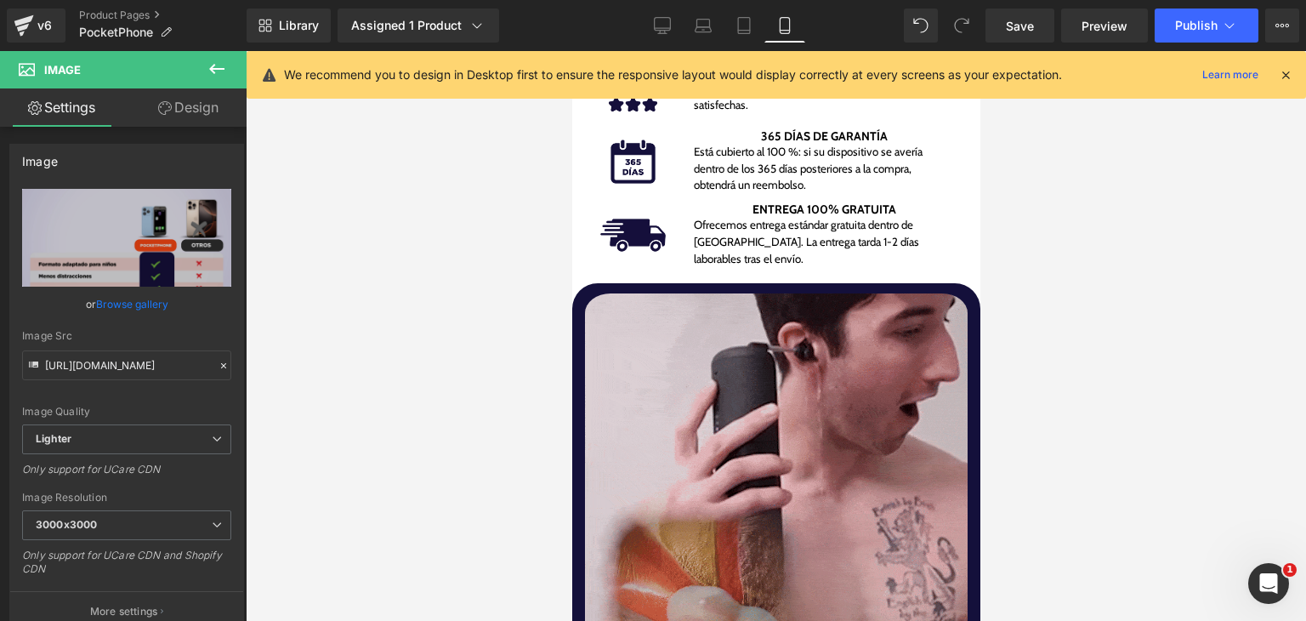
click at [807, 421] on img at bounding box center [775, 532] width 383 height 491
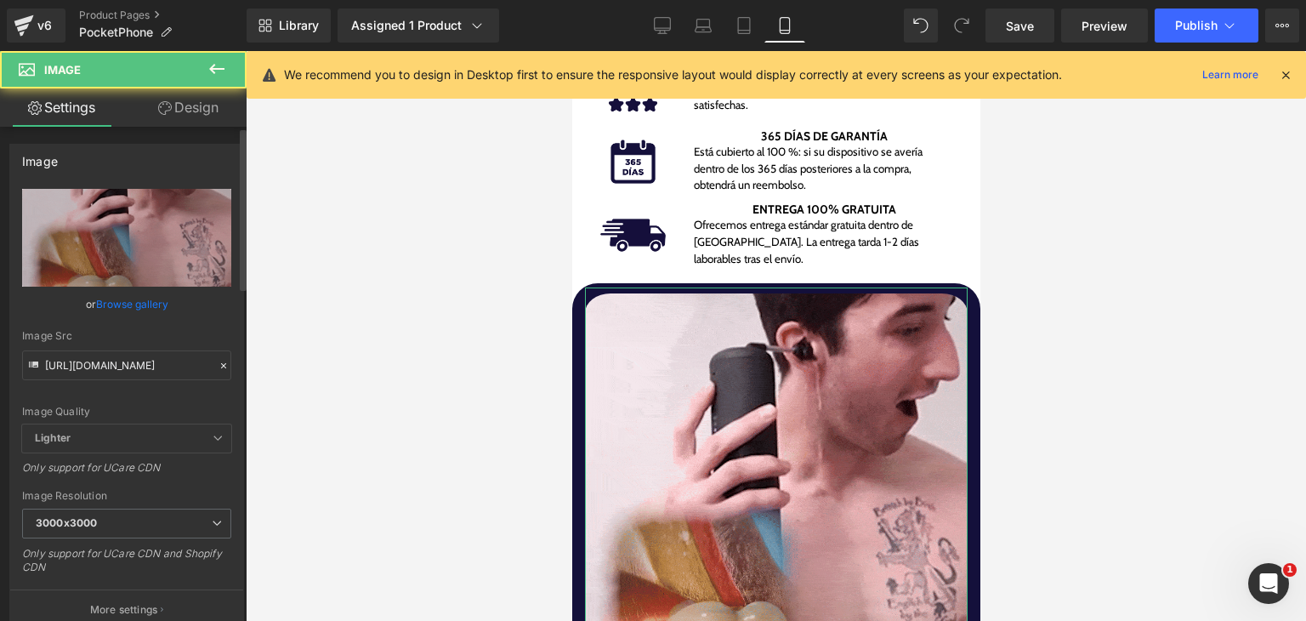
click at [165, 297] on div "or Browse gallery" at bounding box center [126, 304] width 209 height 18
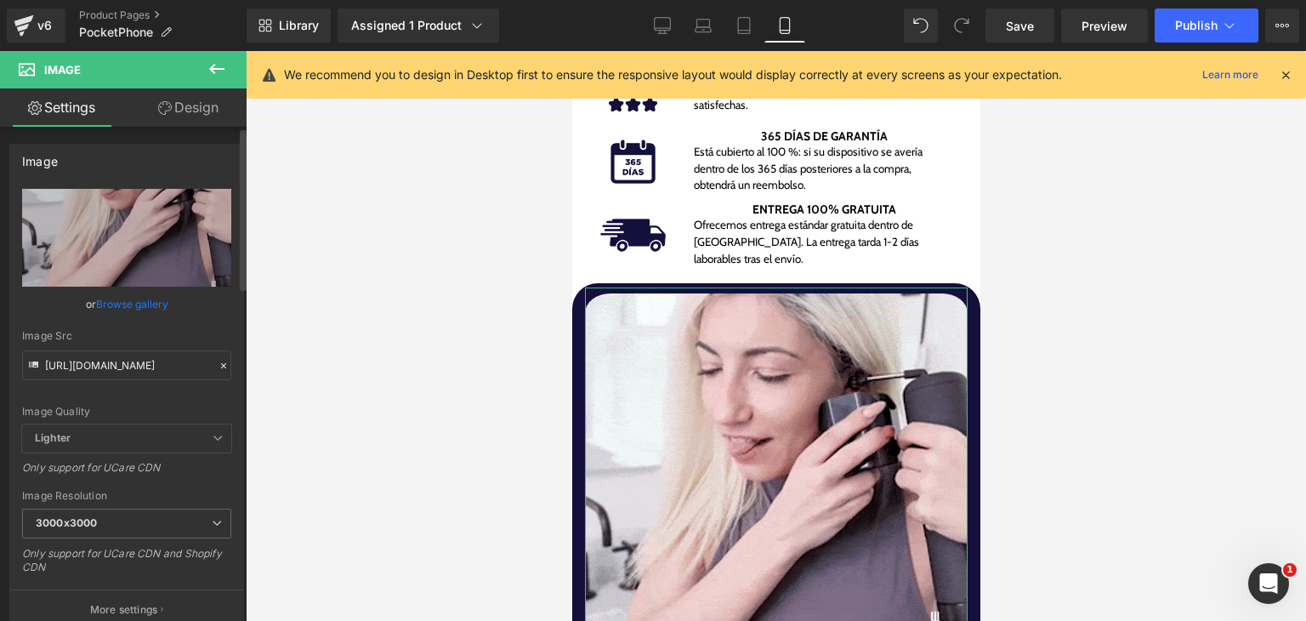
click at [150, 298] on link "Browse gallery" at bounding box center [132, 304] width 72 height 30
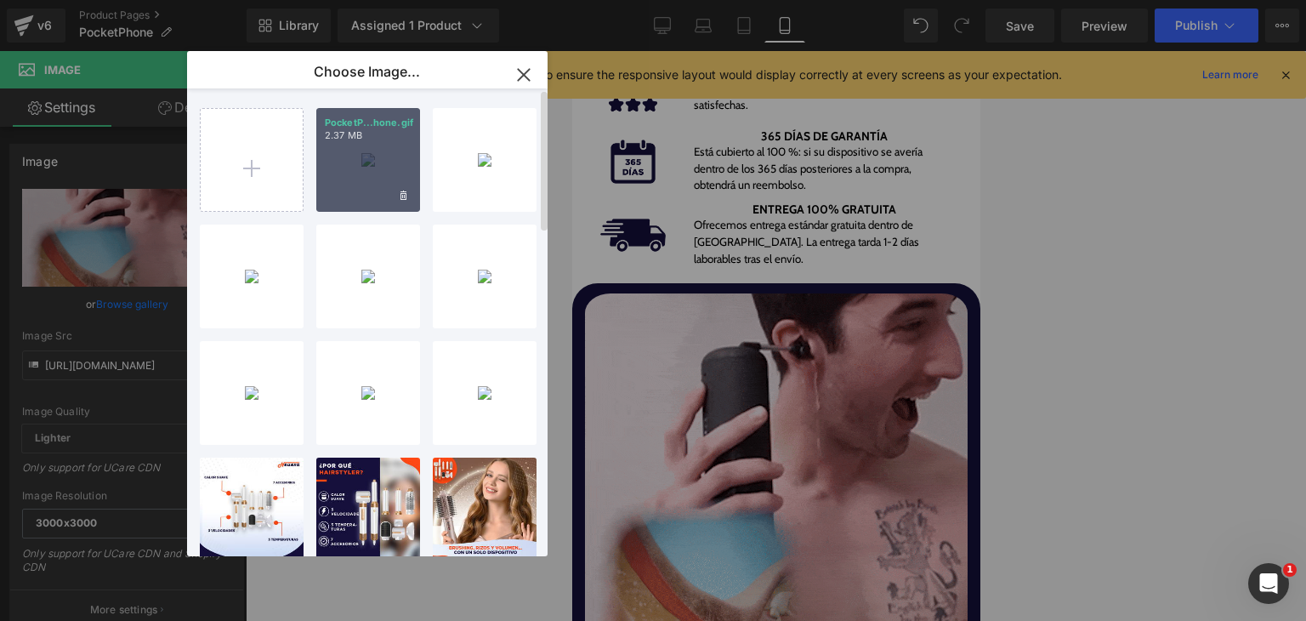
click at [357, 183] on div "PocketP...hone.gif 2.37 MB" at bounding box center [368, 160] width 104 height 104
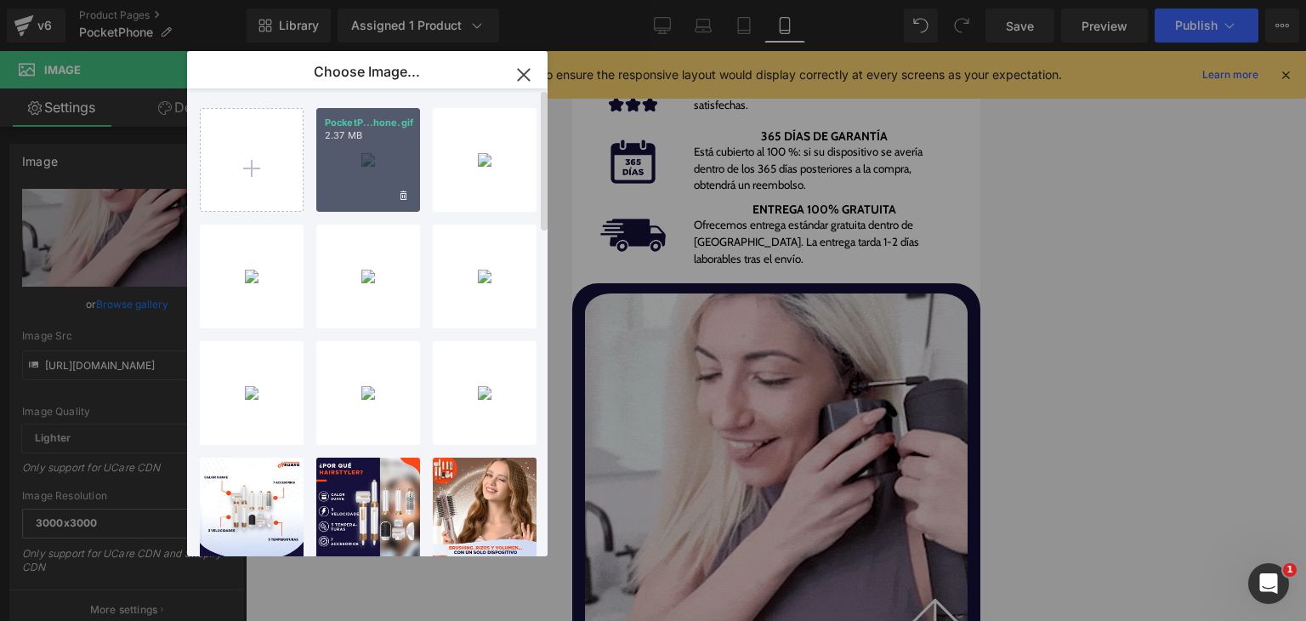
type input "[URL][DOMAIN_NAME]"
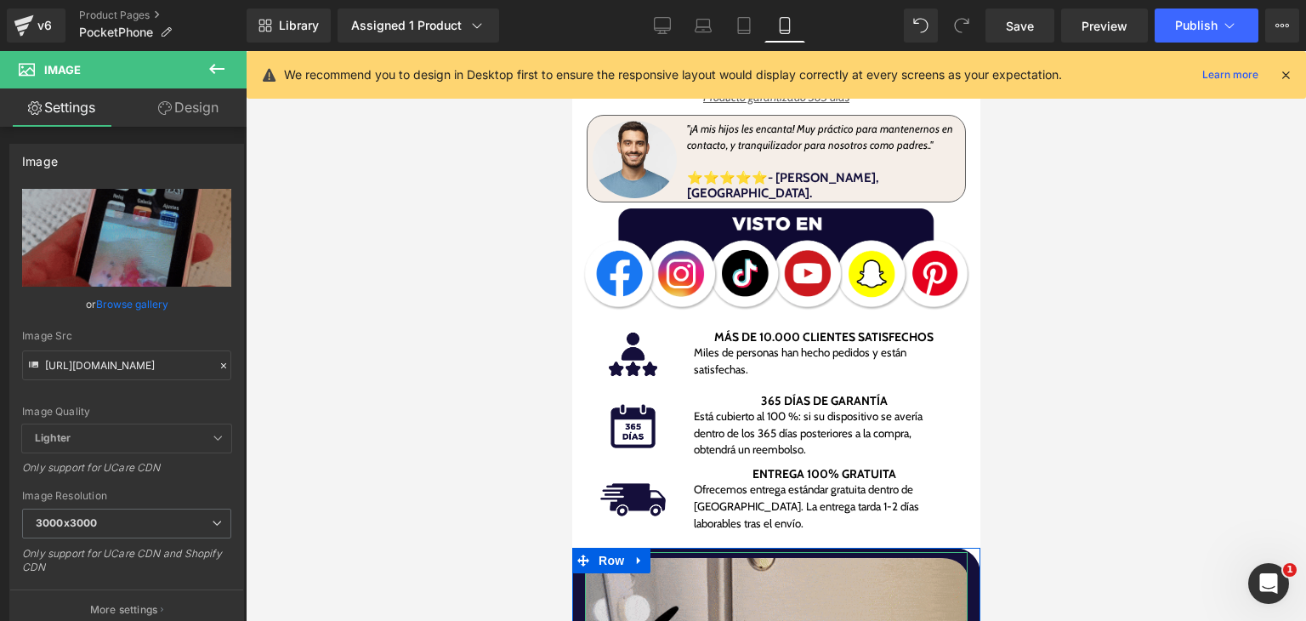
scroll to position [312, 0]
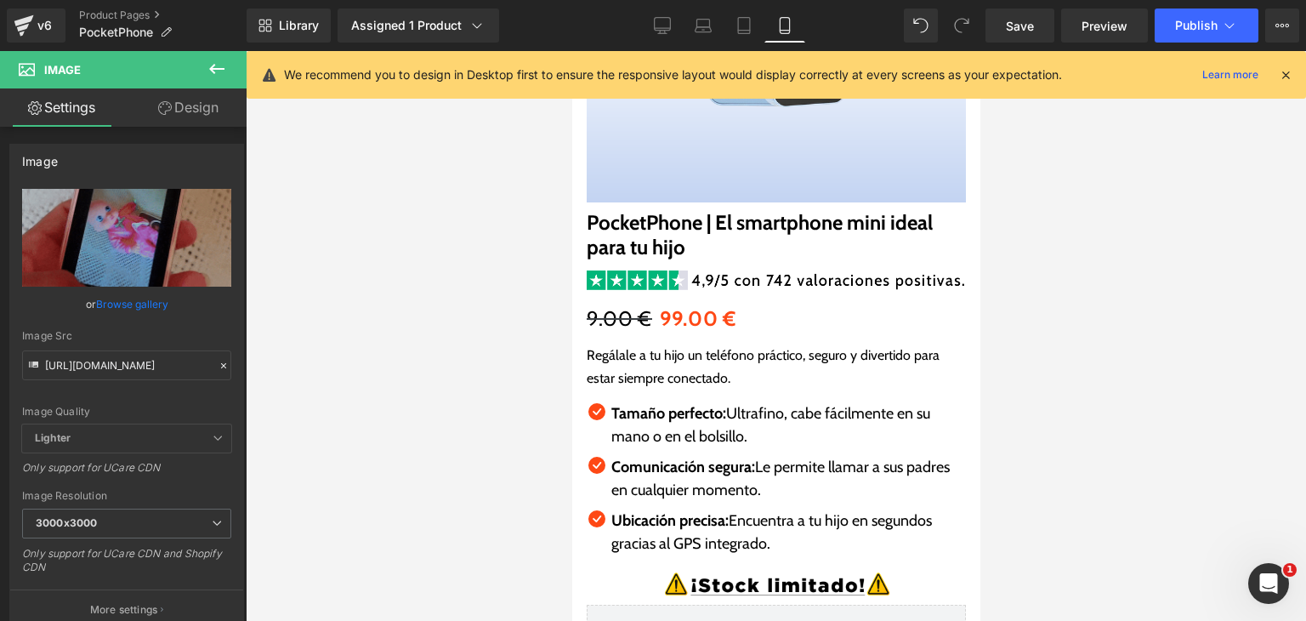
click at [211, 45] on div "v6 Product Pages PocketPhone" at bounding box center [123, 25] width 247 height 51
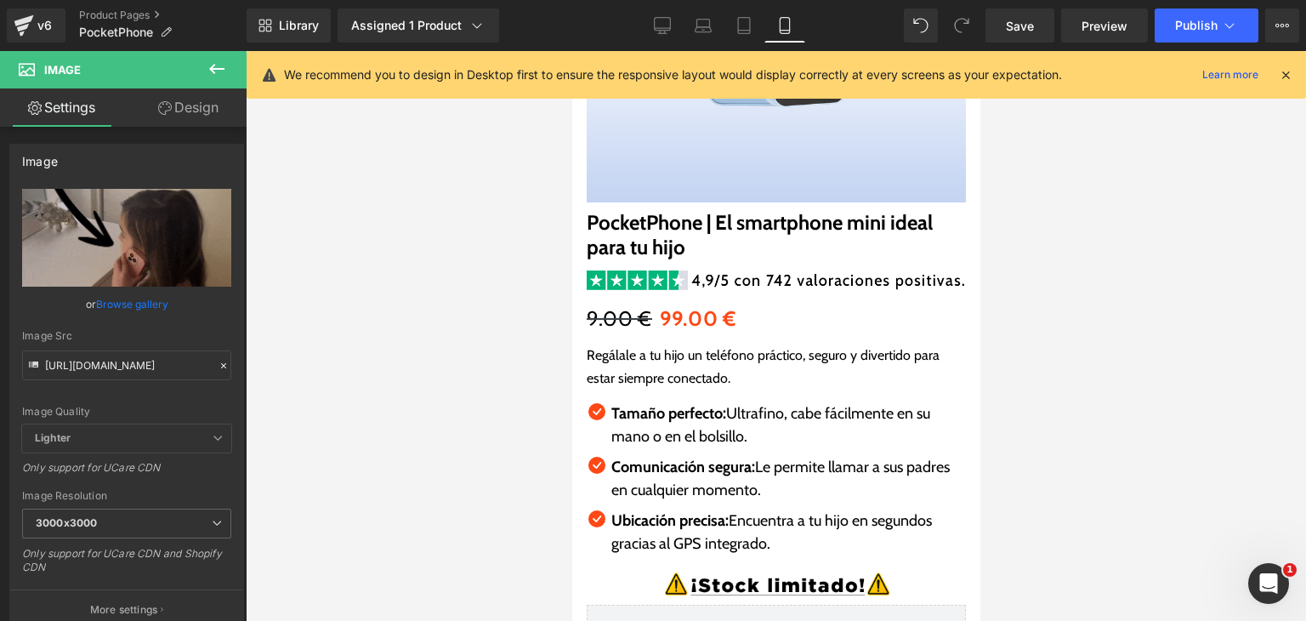
click at [213, 59] on icon at bounding box center [217, 69] width 20 height 20
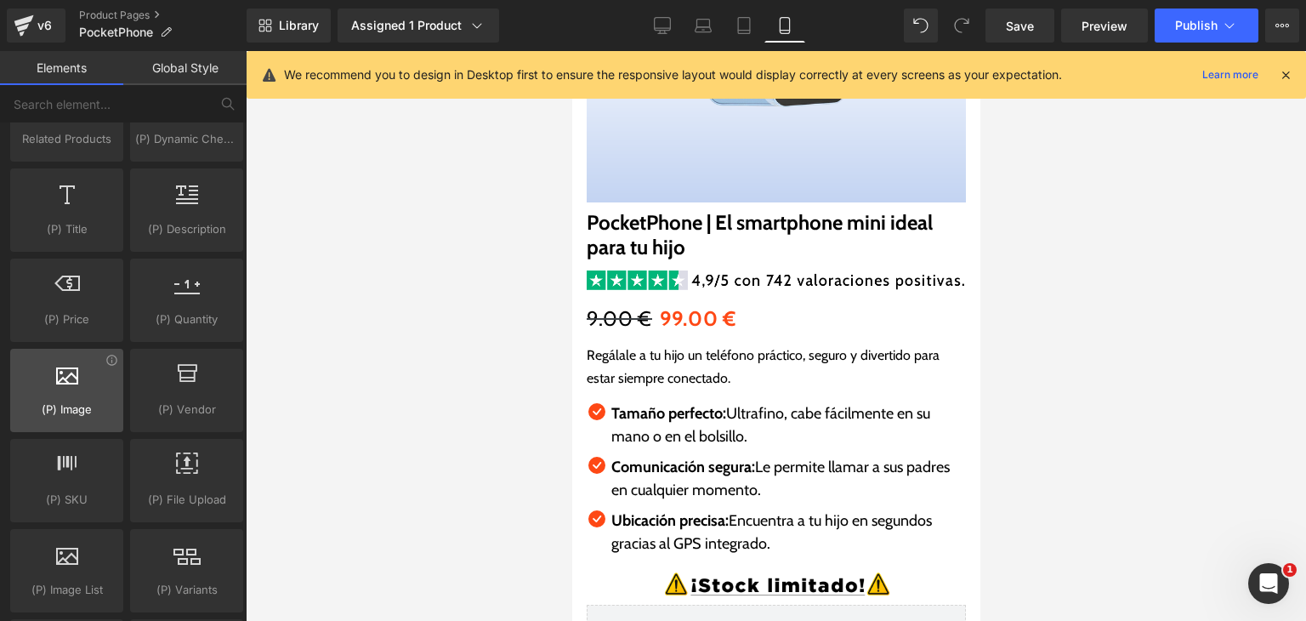
scroll to position [1792, 0]
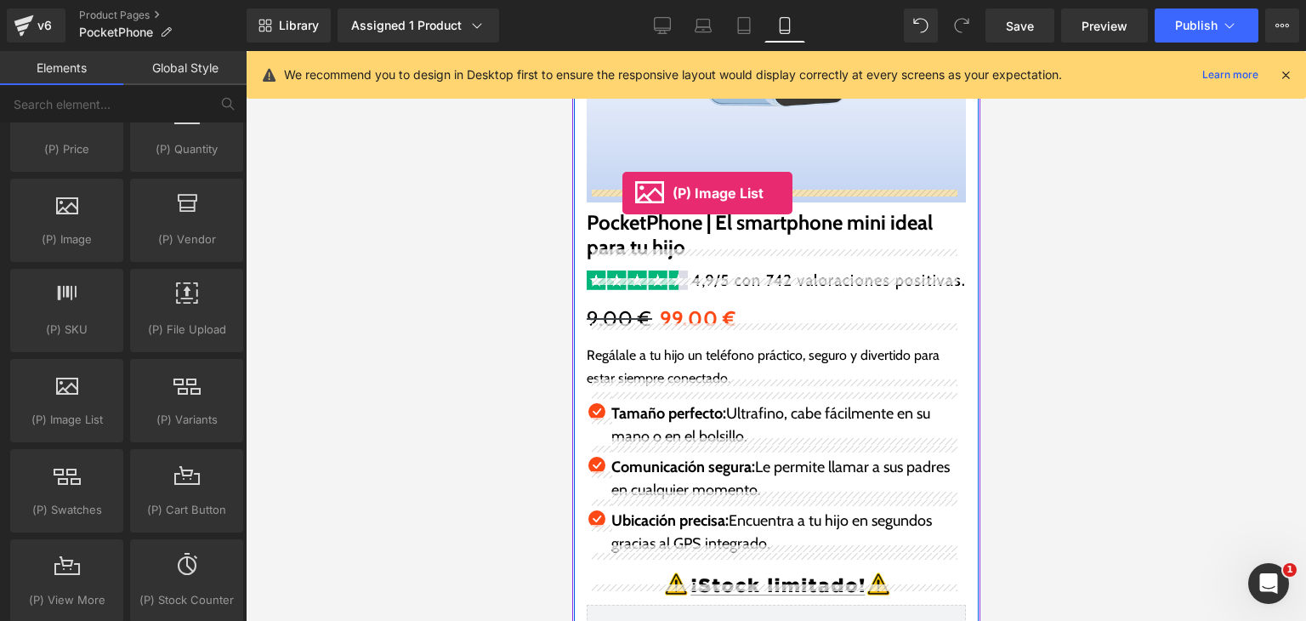
drag, startPoint x: 640, startPoint y: 444, endPoint x: 620, endPoint y: 194, distance: 250.8
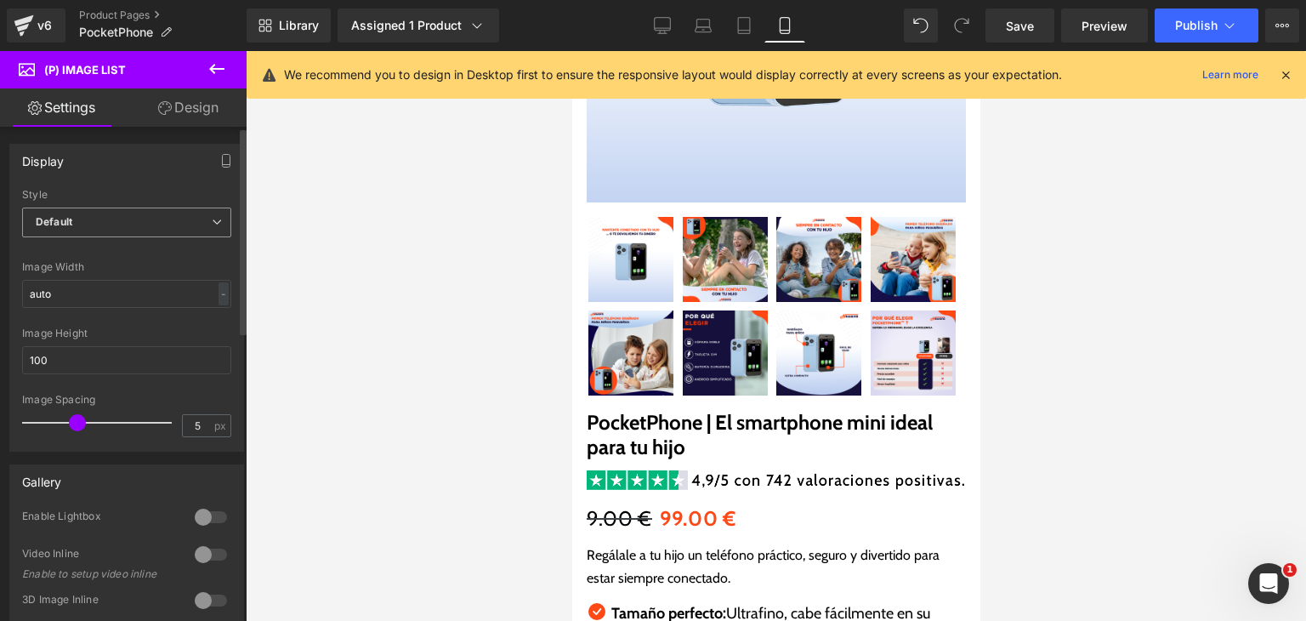
click at [131, 211] on span "Default" at bounding box center [126, 222] width 209 height 30
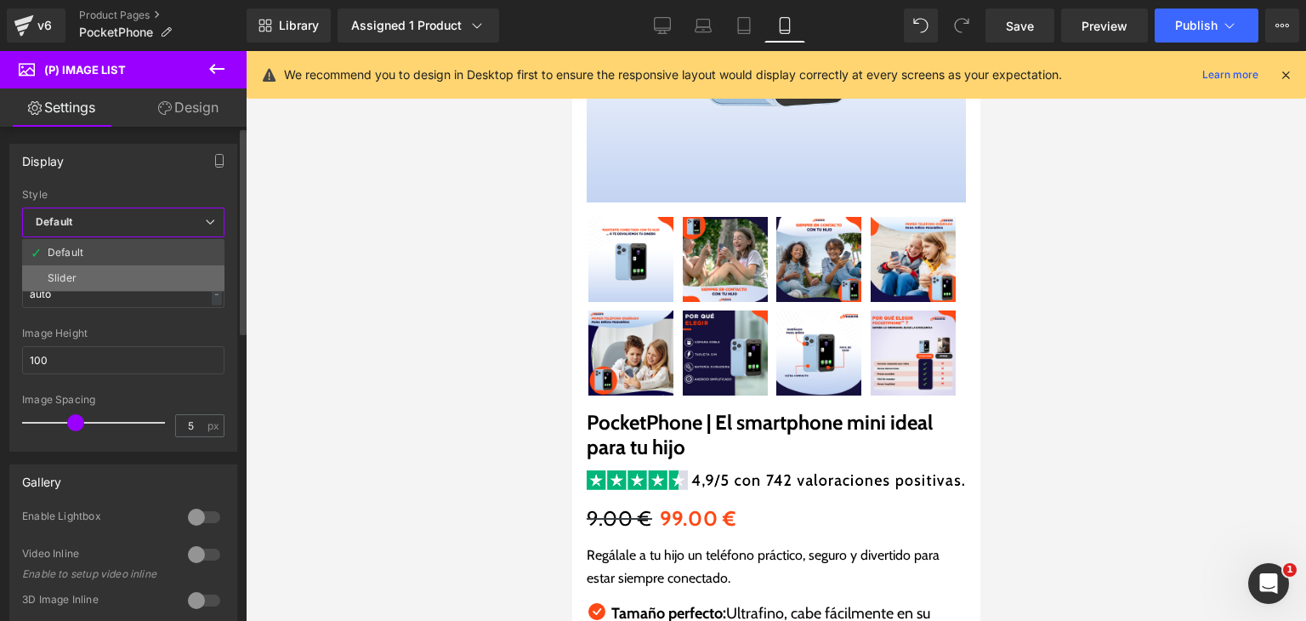
click at [138, 266] on li "Slider" at bounding box center [123, 278] width 202 height 26
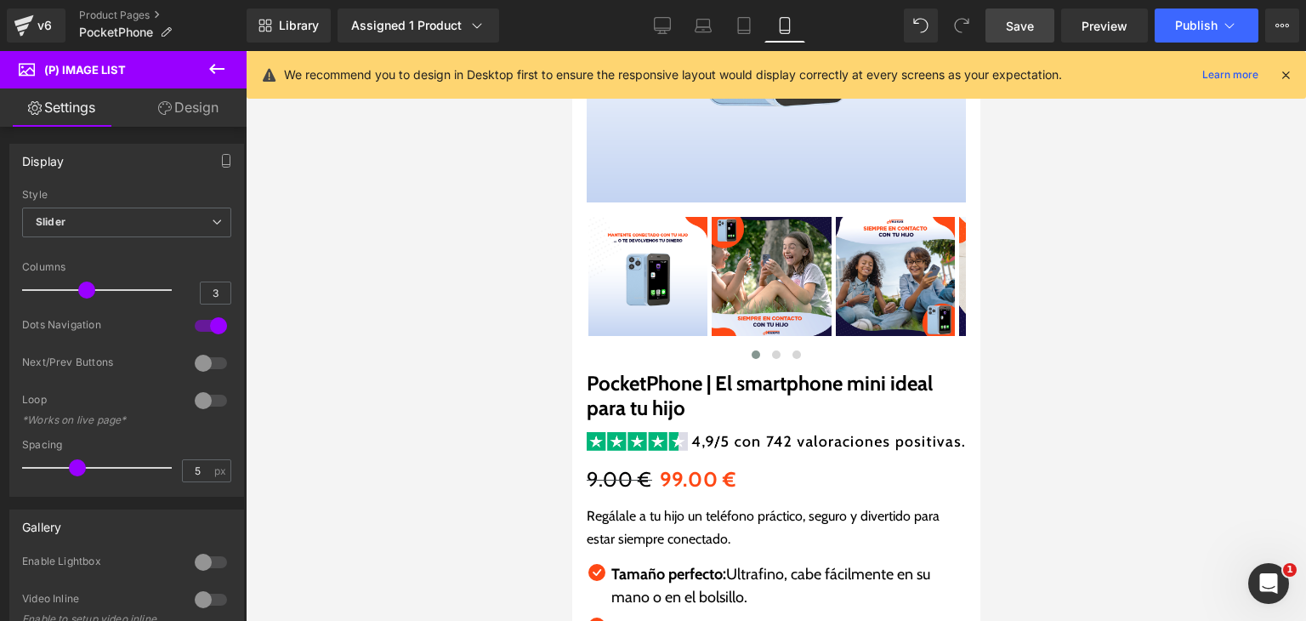
drag, startPoint x: 1035, startPoint y: 29, endPoint x: 182, endPoint y: 246, distance: 880.0
click at [1034, 29] on span "Save" at bounding box center [1020, 26] width 28 height 18
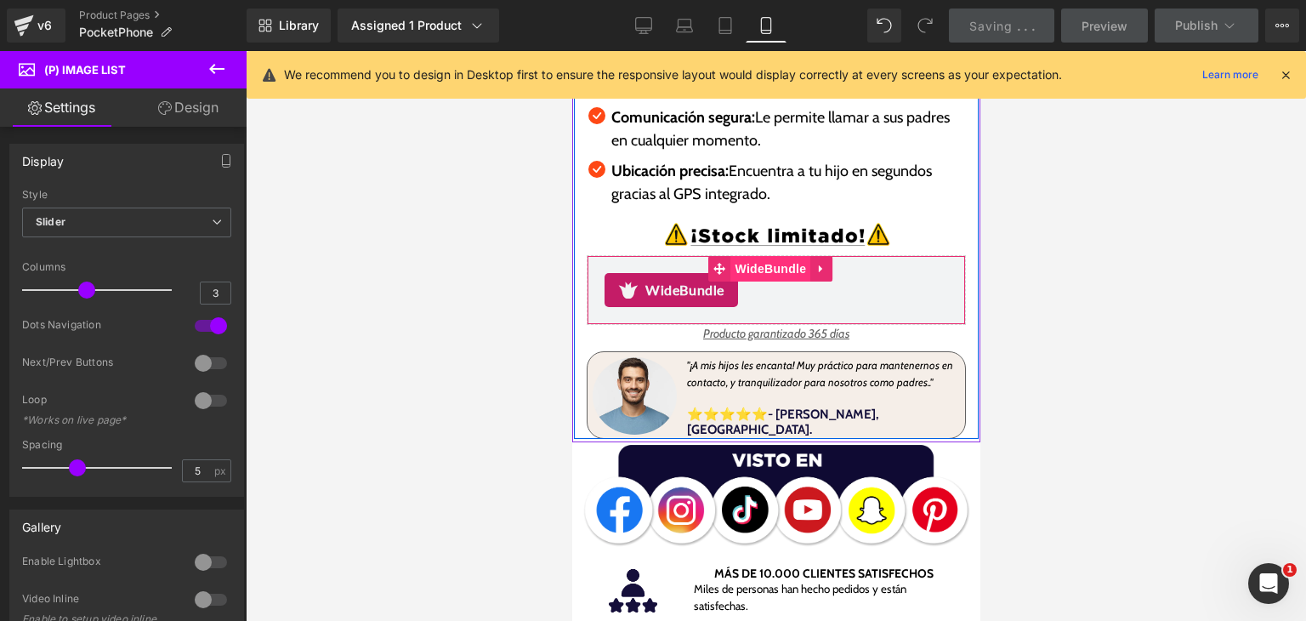
scroll to position [737, 0]
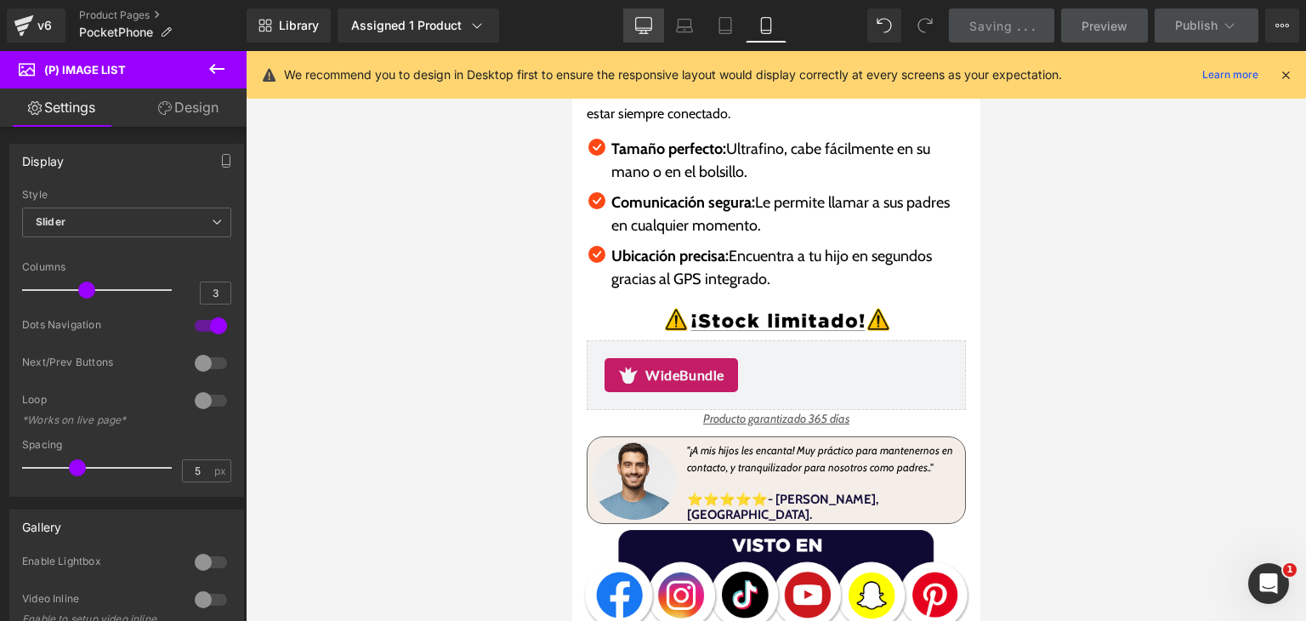
drag, startPoint x: 639, startPoint y: 11, endPoint x: 467, endPoint y: 156, distance: 225.7
click at [639, 11] on link "Desktop" at bounding box center [643, 26] width 41 height 34
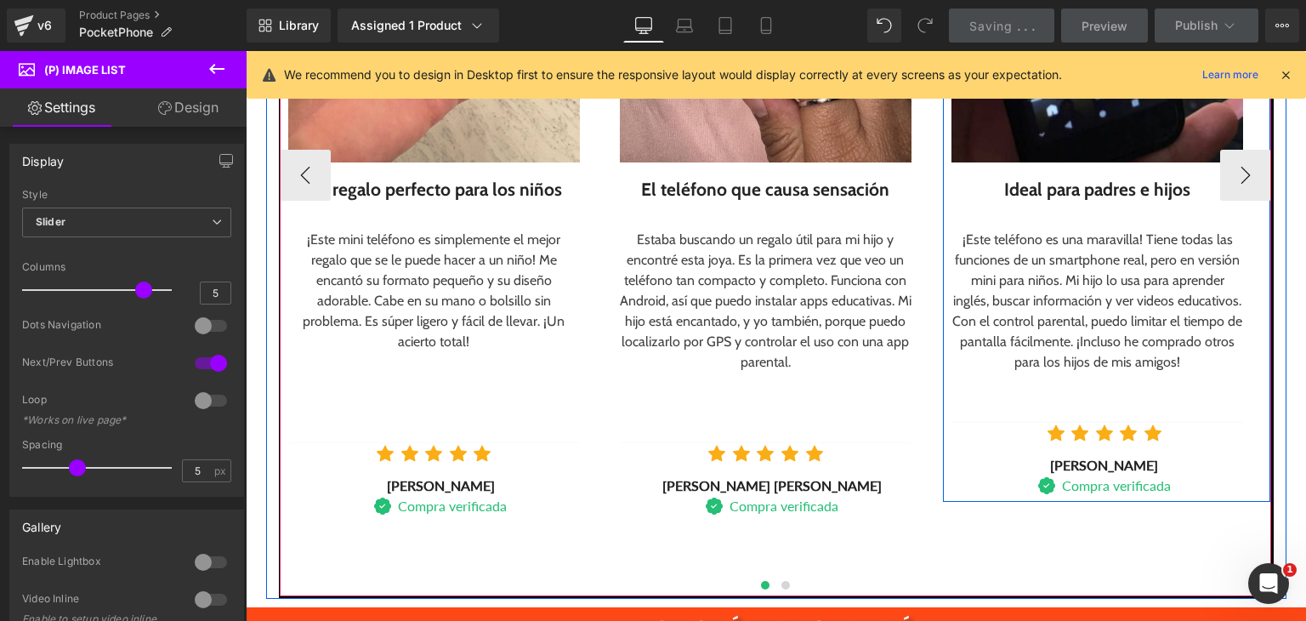
scroll to position [2381, 0]
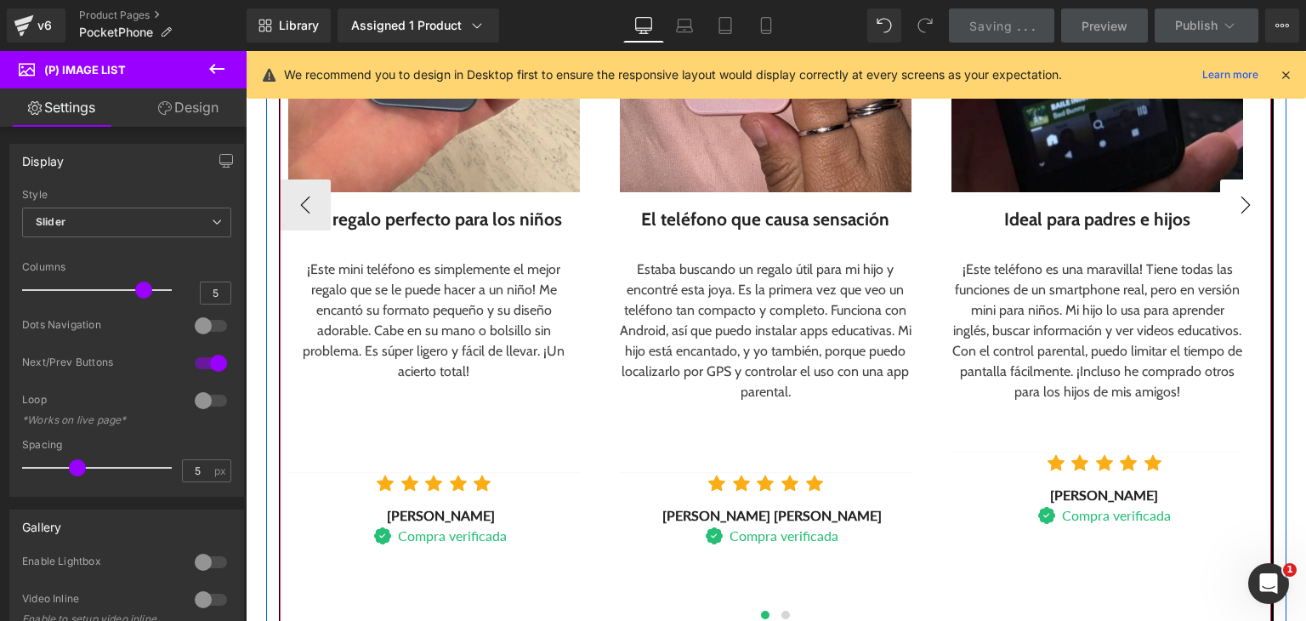
click at [1254, 194] on button "›" at bounding box center [1245, 204] width 51 height 51
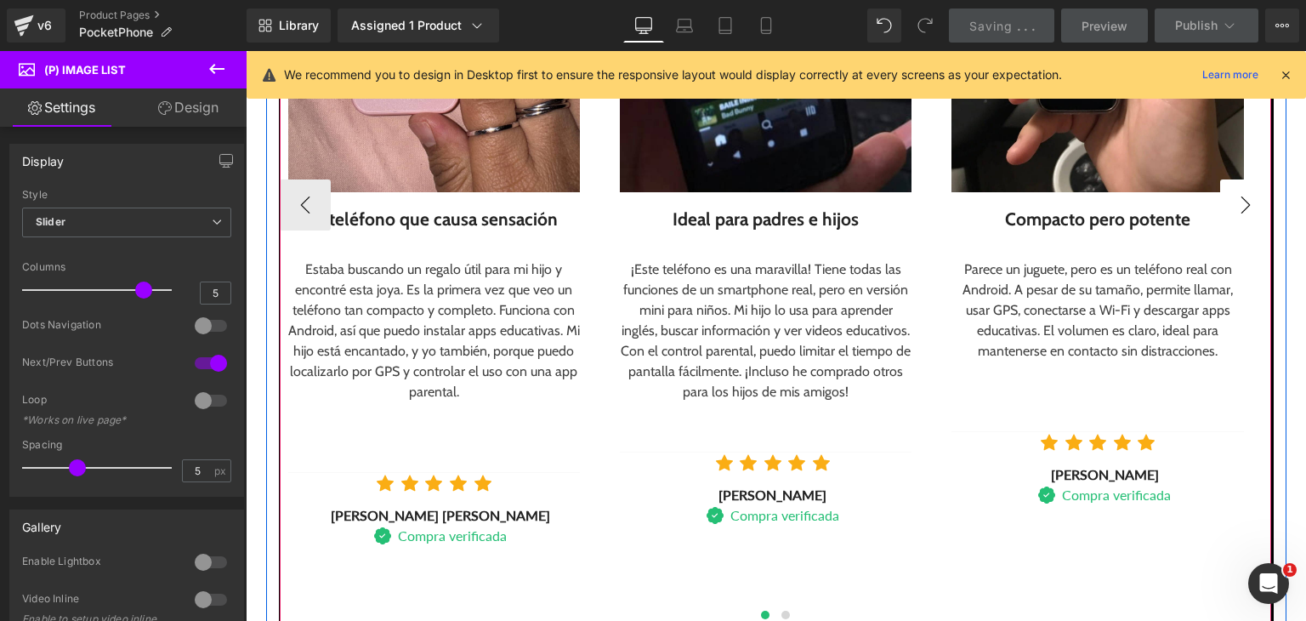
click at [1254, 195] on button "›" at bounding box center [1245, 204] width 51 height 51
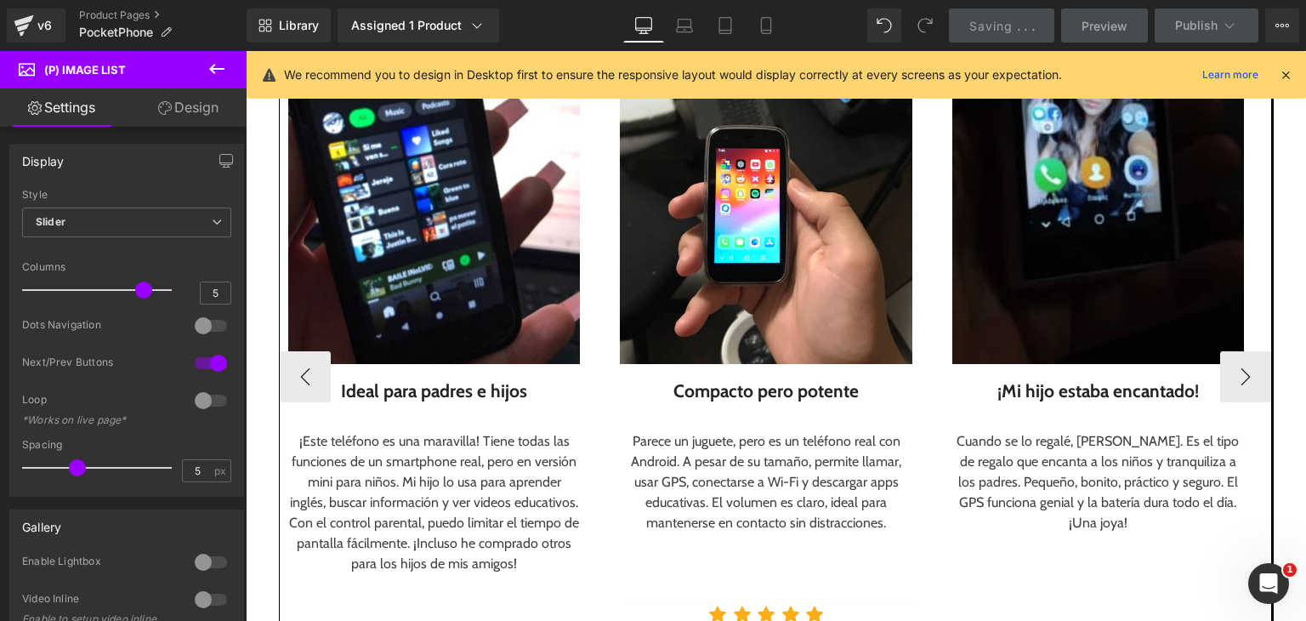
scroll to position [2126, 0]
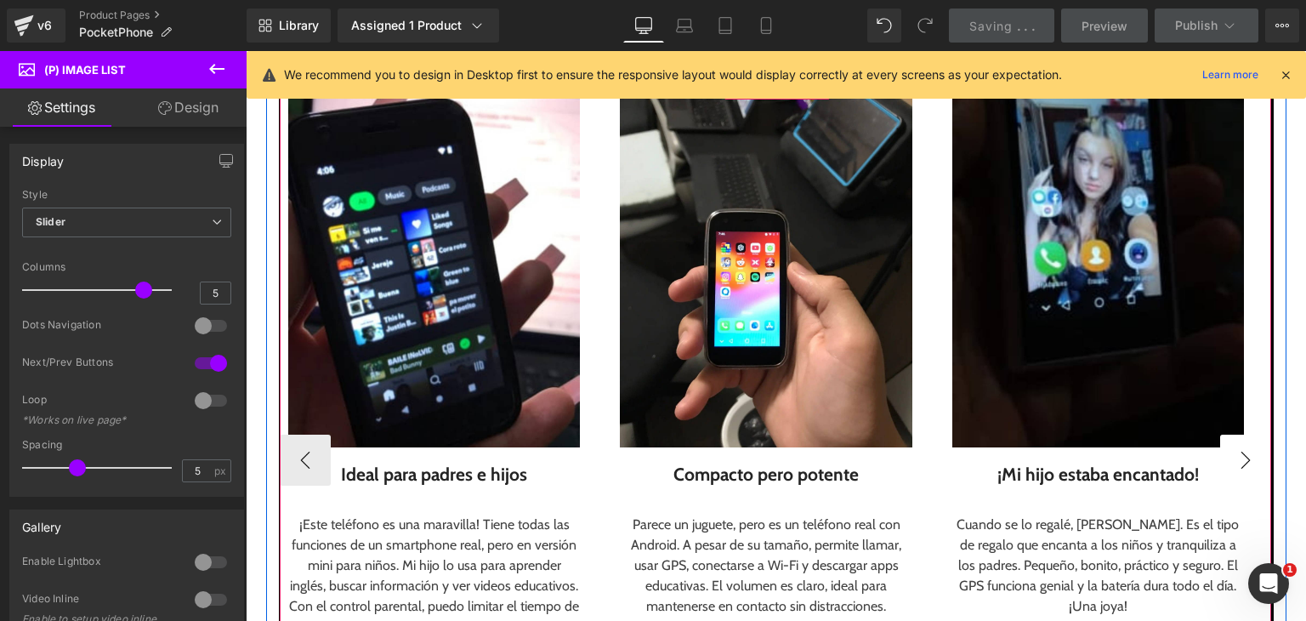
click at [1243, 453] on button "›" at bounding box center [1245, 460] width 51 height 51
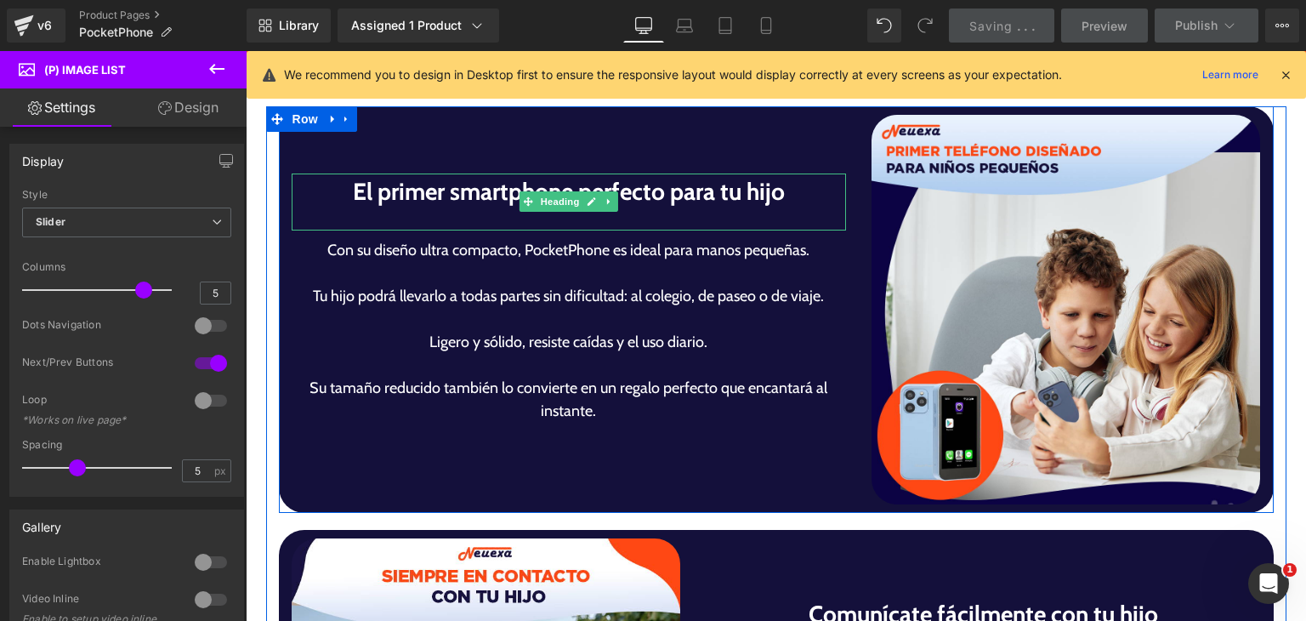
scroll to position [2976, 0]
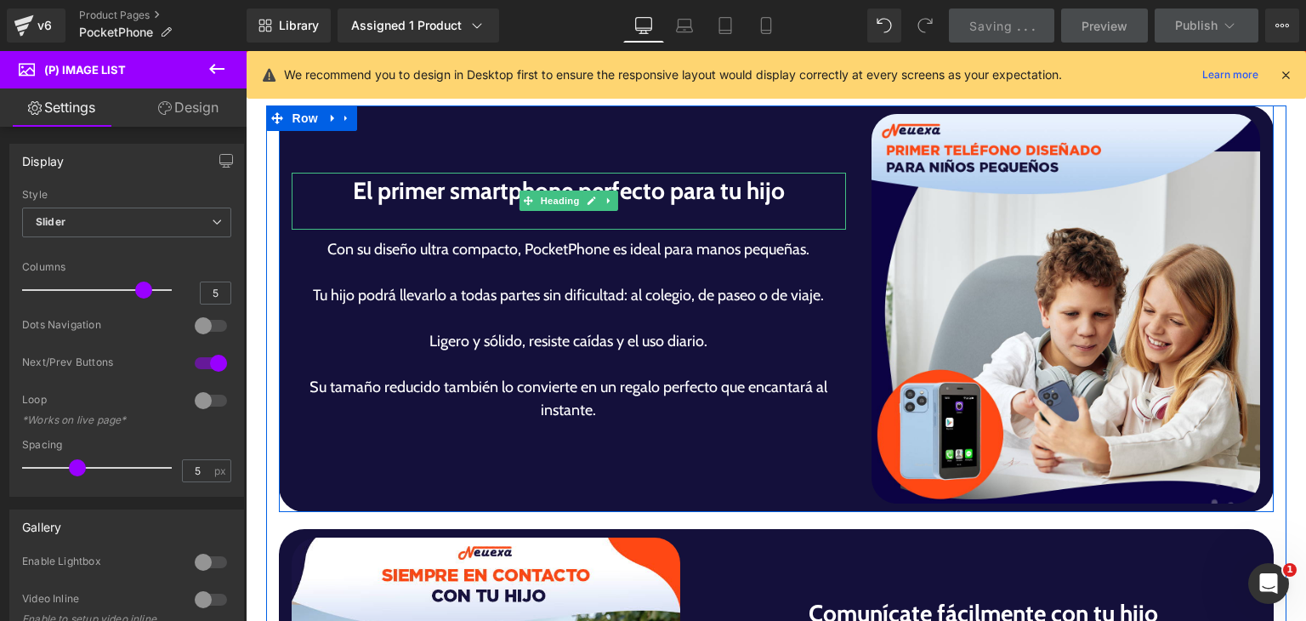
click at [674, 219] on div at bounding box center [569, 219] width 554 height 22
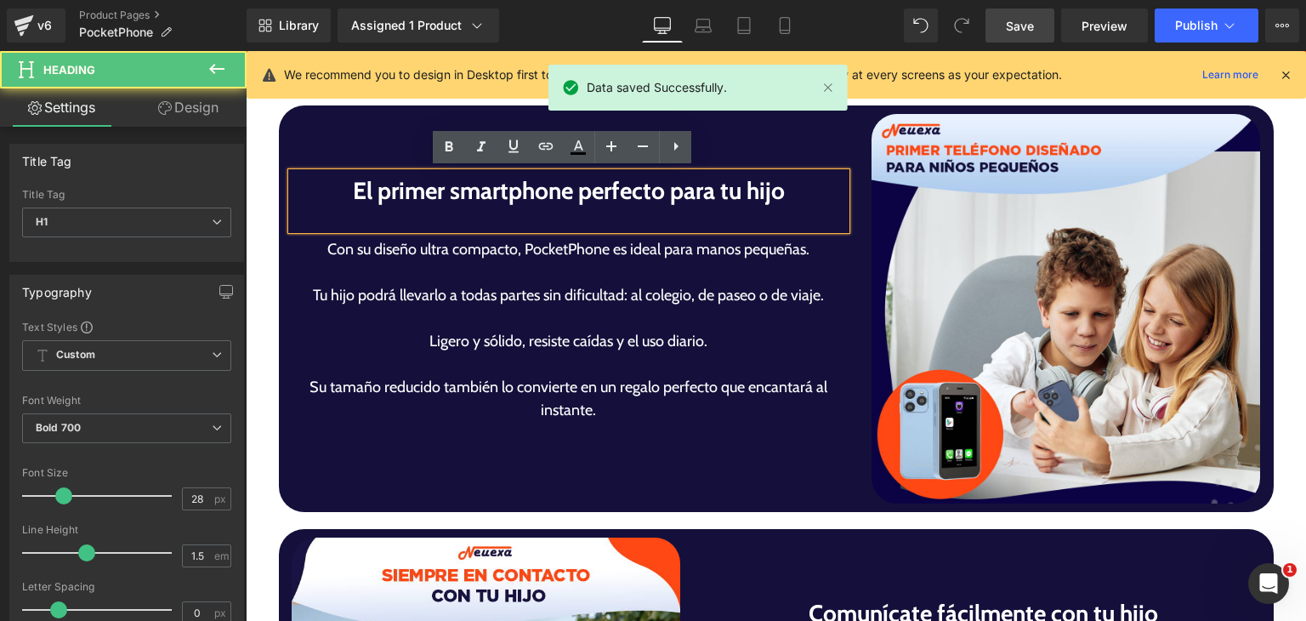
click at [620, 210] on div at bounding box center [569, 219] width 554 height 22
click at [604, 216] on div at bounding box center [569, 219] width 554 height 22
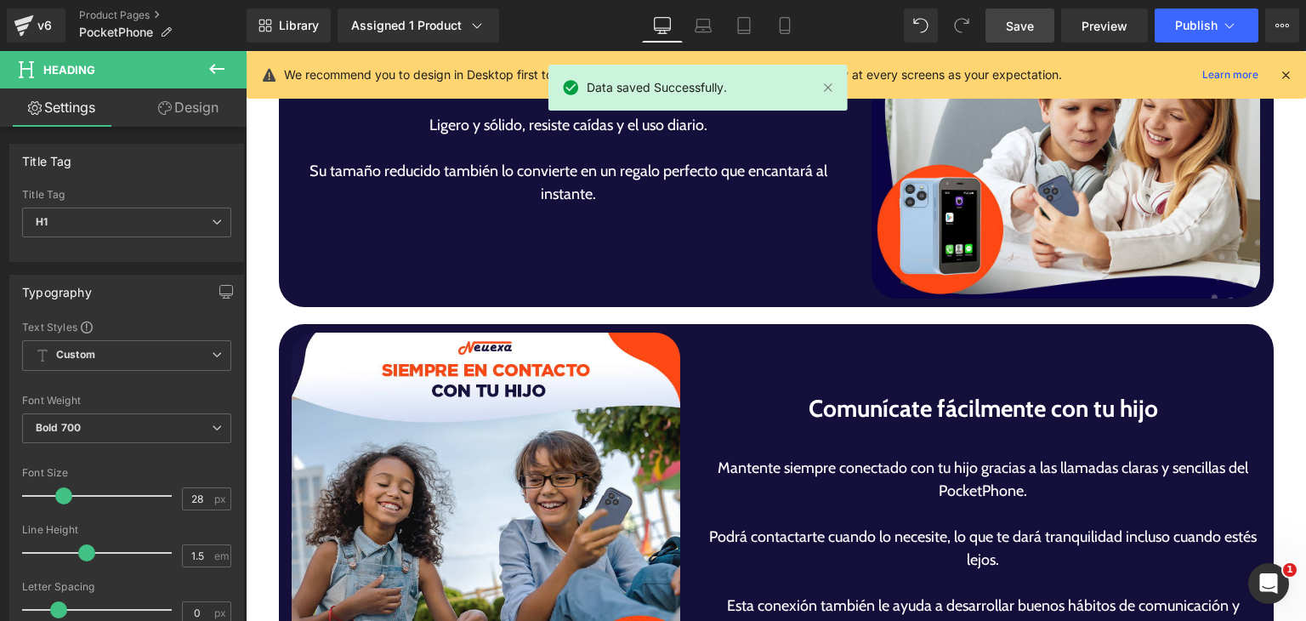
scroll to position [3241, 0]
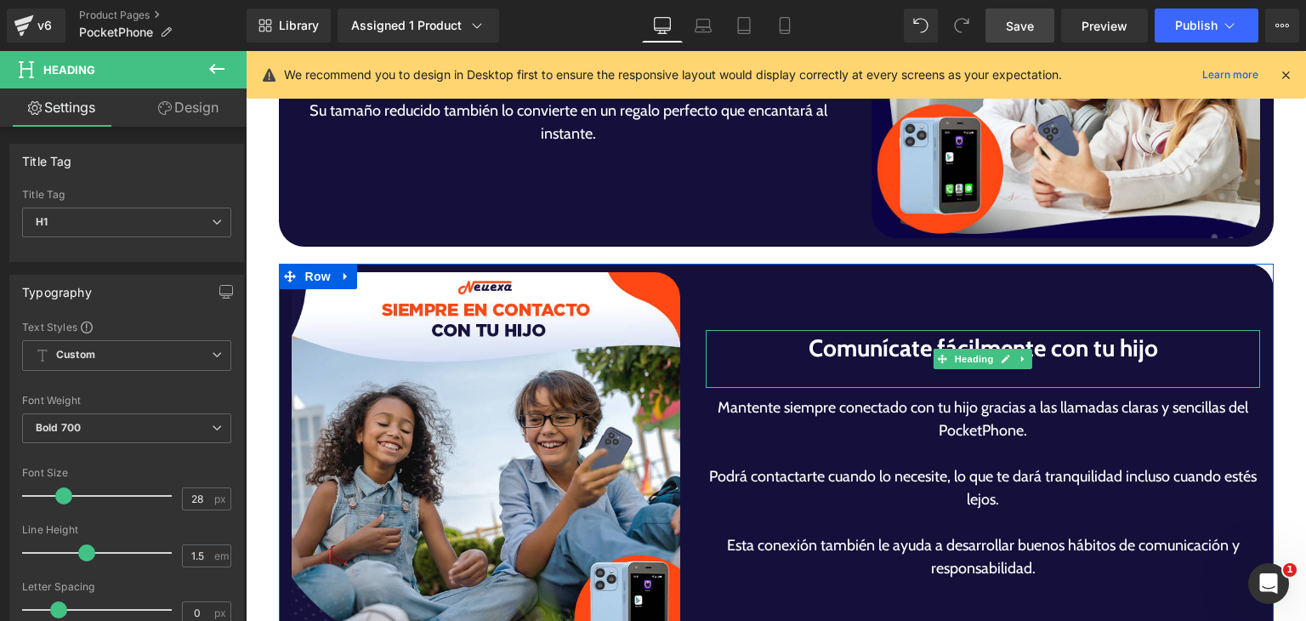
click at [939, 371] on div at bounding box center [983, 377] width 554 height 22
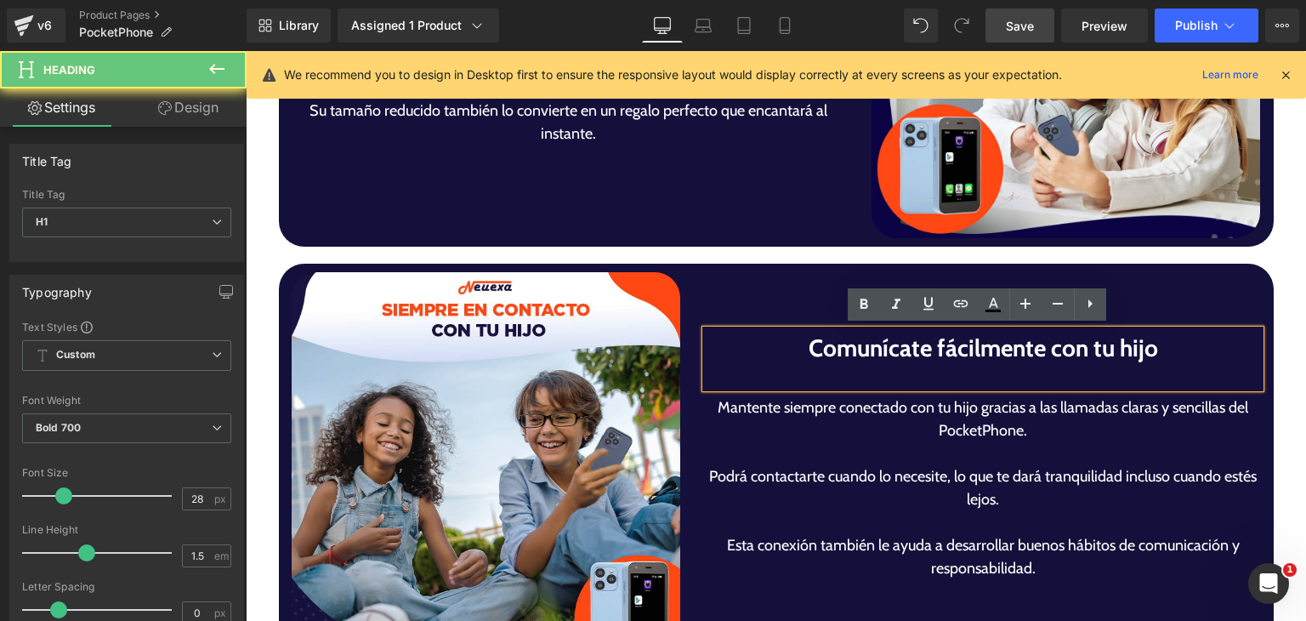
click at [945, 378] on div at bounding box center [983, 377] width 554 height 22
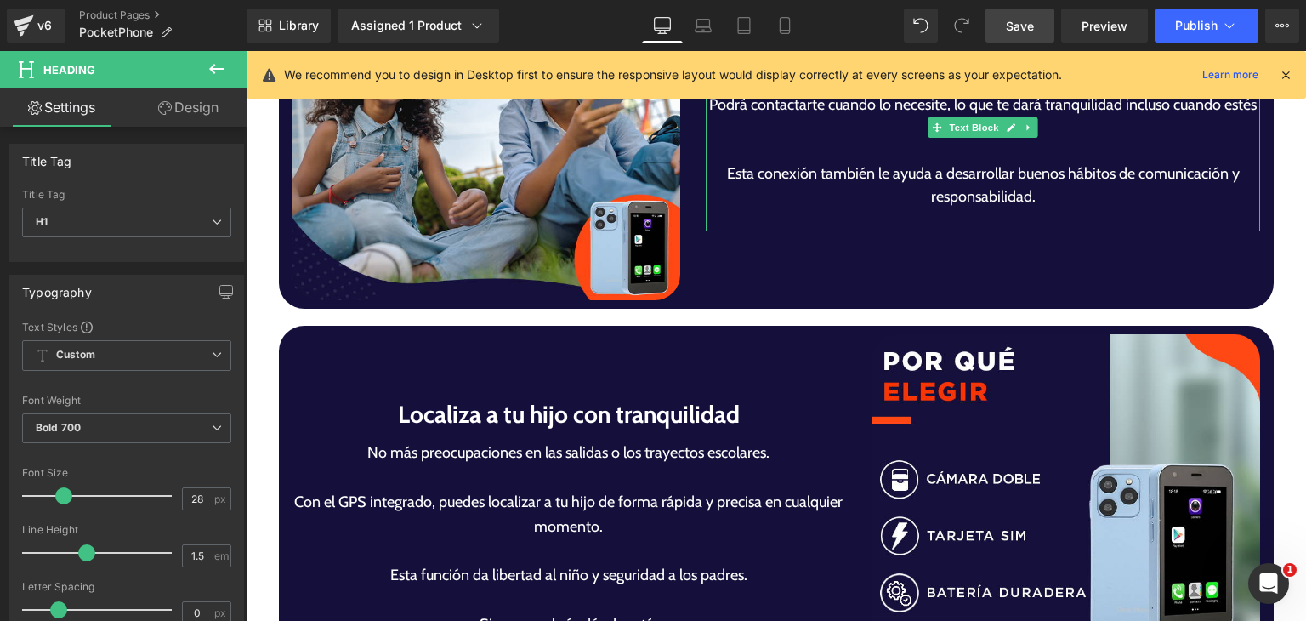
scroll to position [3763, 0]
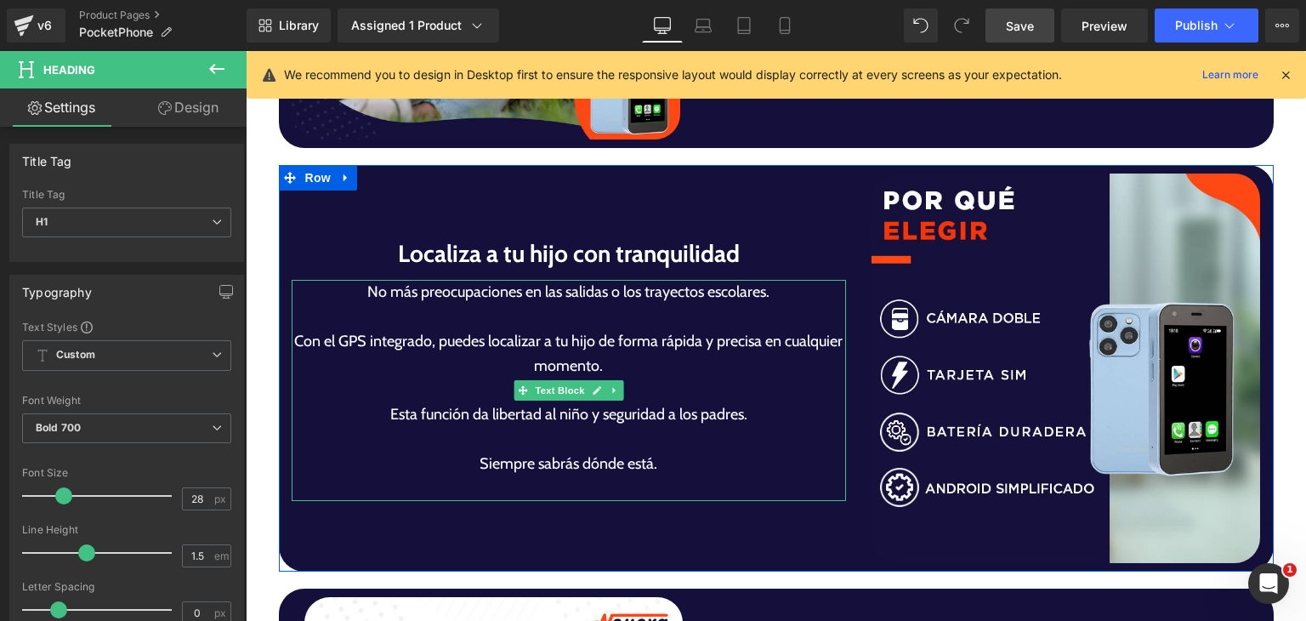
click at [491, 453] on p "Siempre sabrás dónde está." at bounding box center [569, 464] width 554 height 25
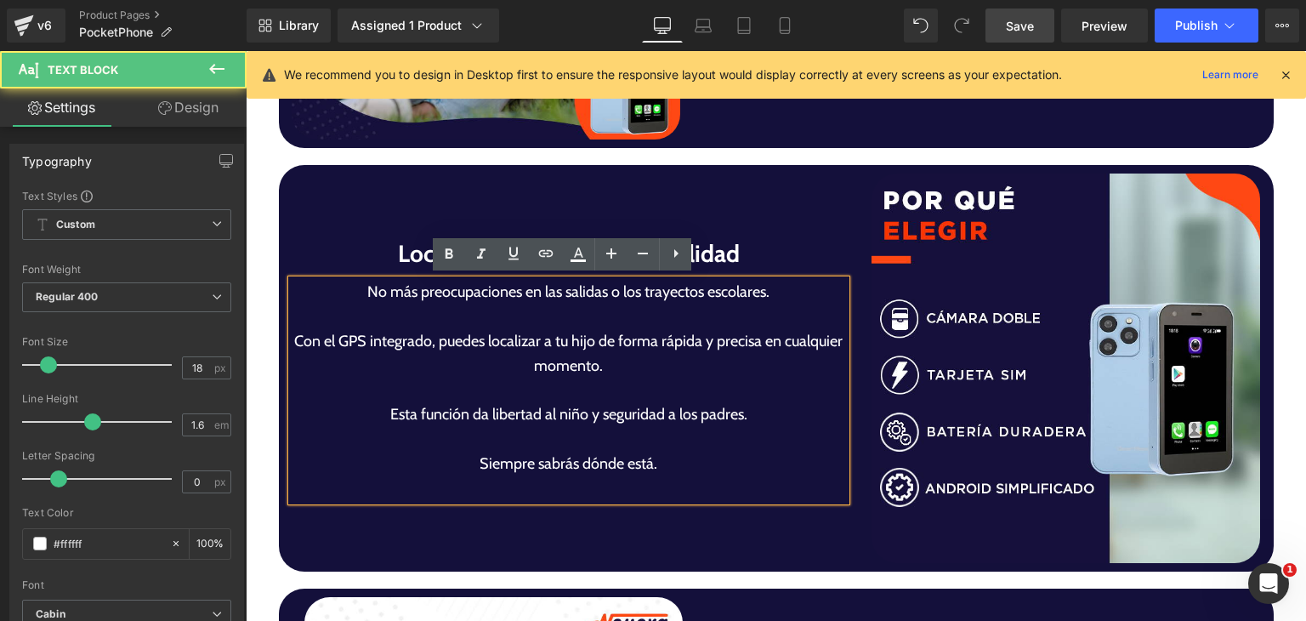
click at [473, 455] on p "Siempre sabrás dónde está." at bounding box center [569, 464] width 554 height 25
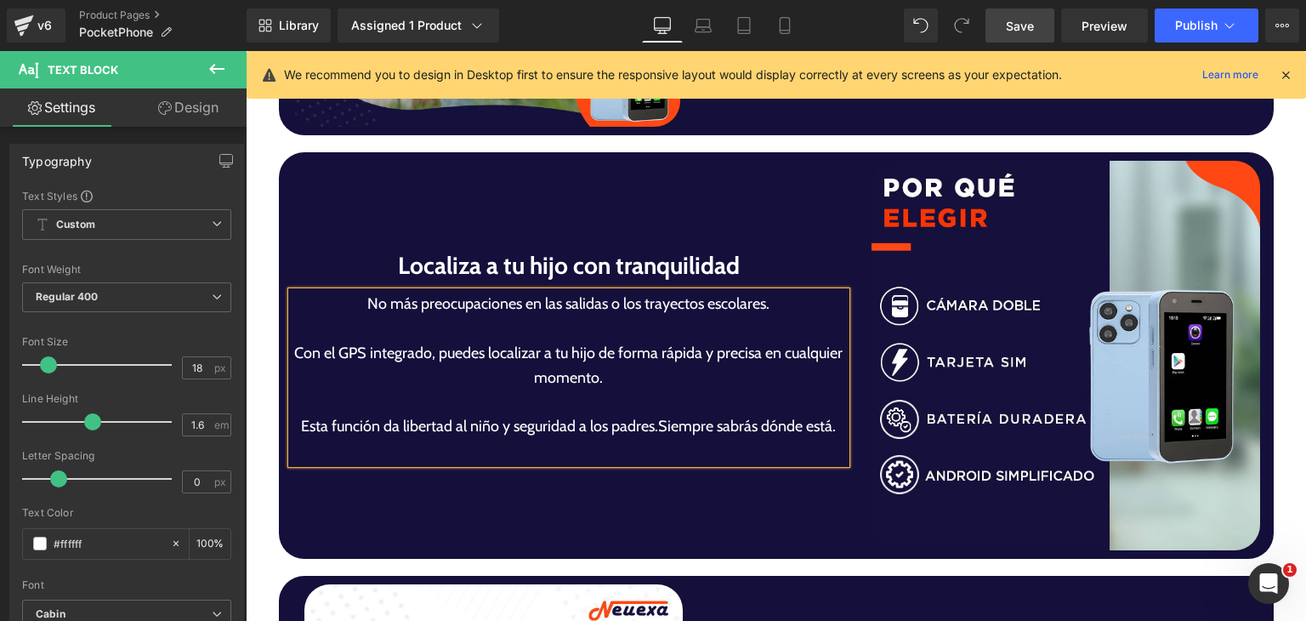
scroll to position [3787, 0]
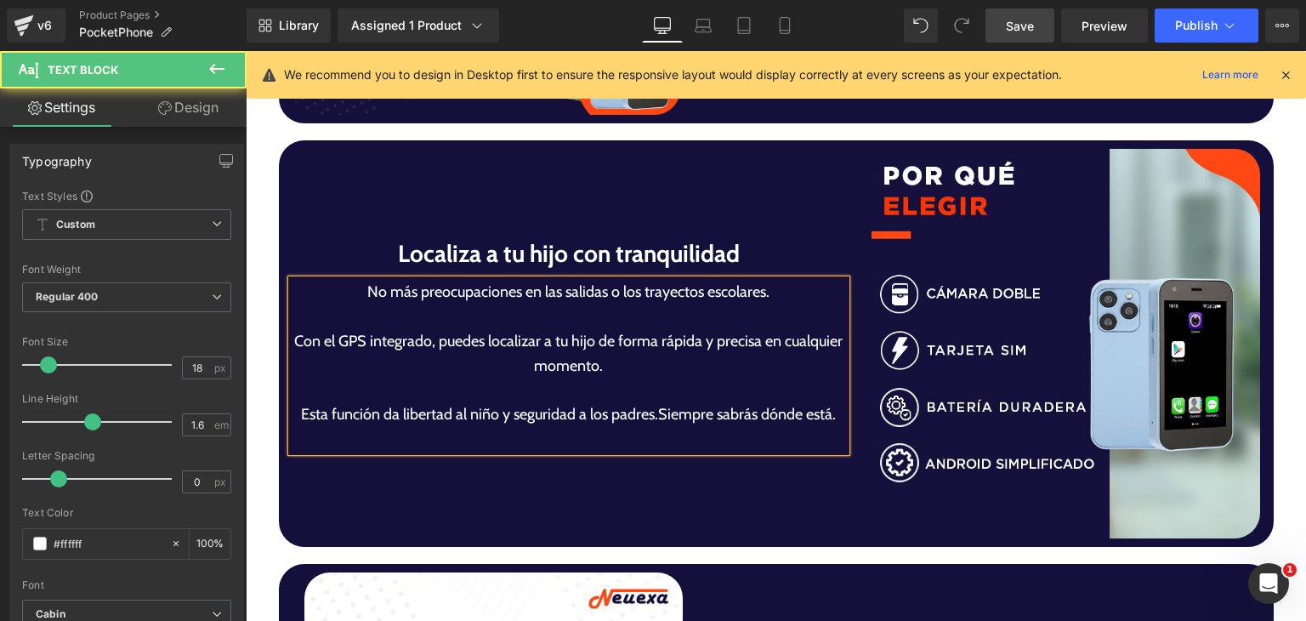
click at [582, 430] on p at bounding box center [569, 439] width 554 height 25
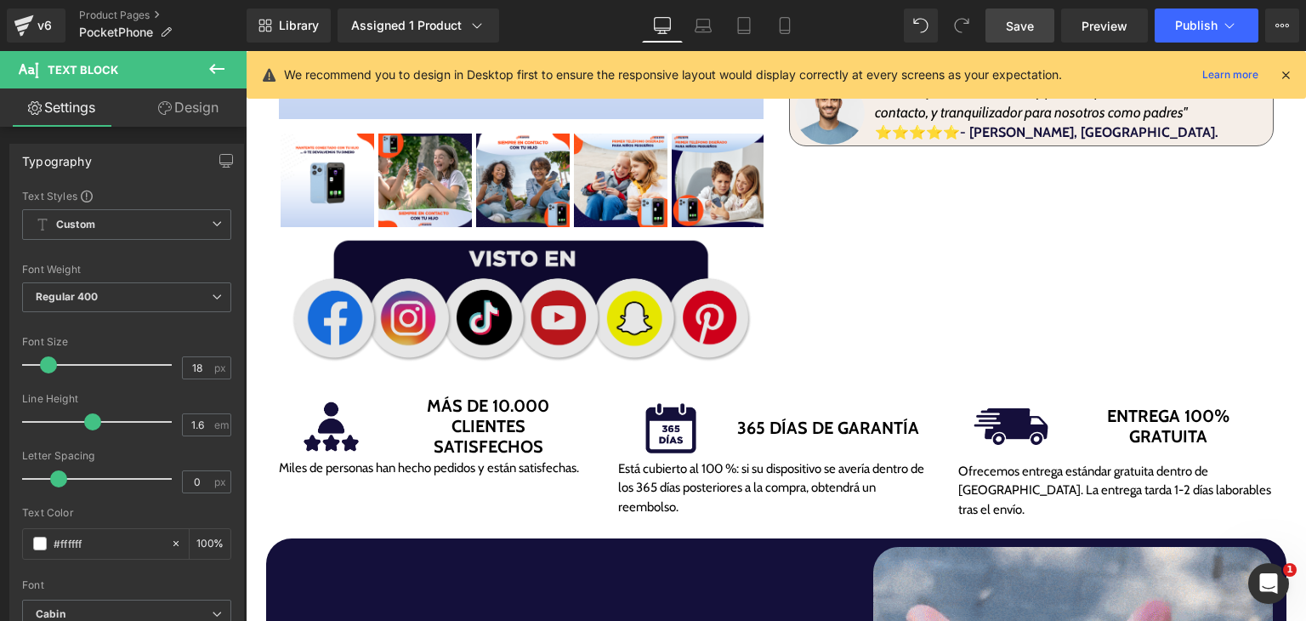
scroll to position [0, 0]
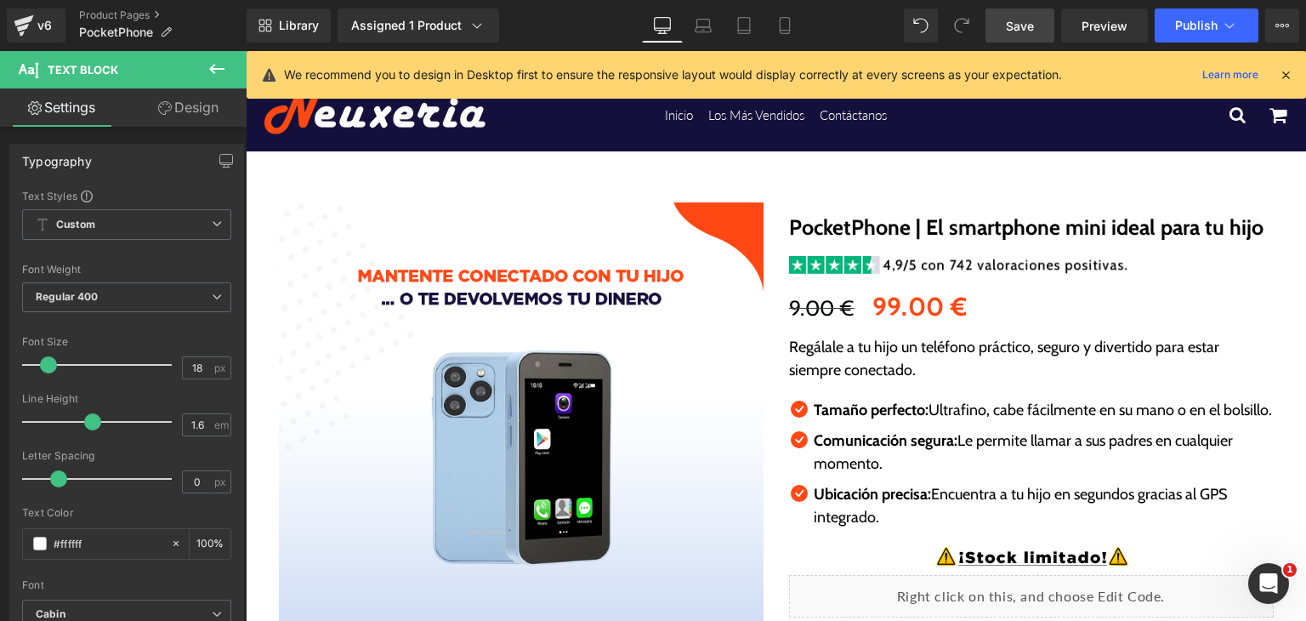
drag, startPoint x: 775, startPoint y: 20, endPoint x: 770, endPoint y: 48, distance: 27.5
click at [776, 20] on link "Mobile" at bounding box center [784, 26] width 41 height 34
type input "100"
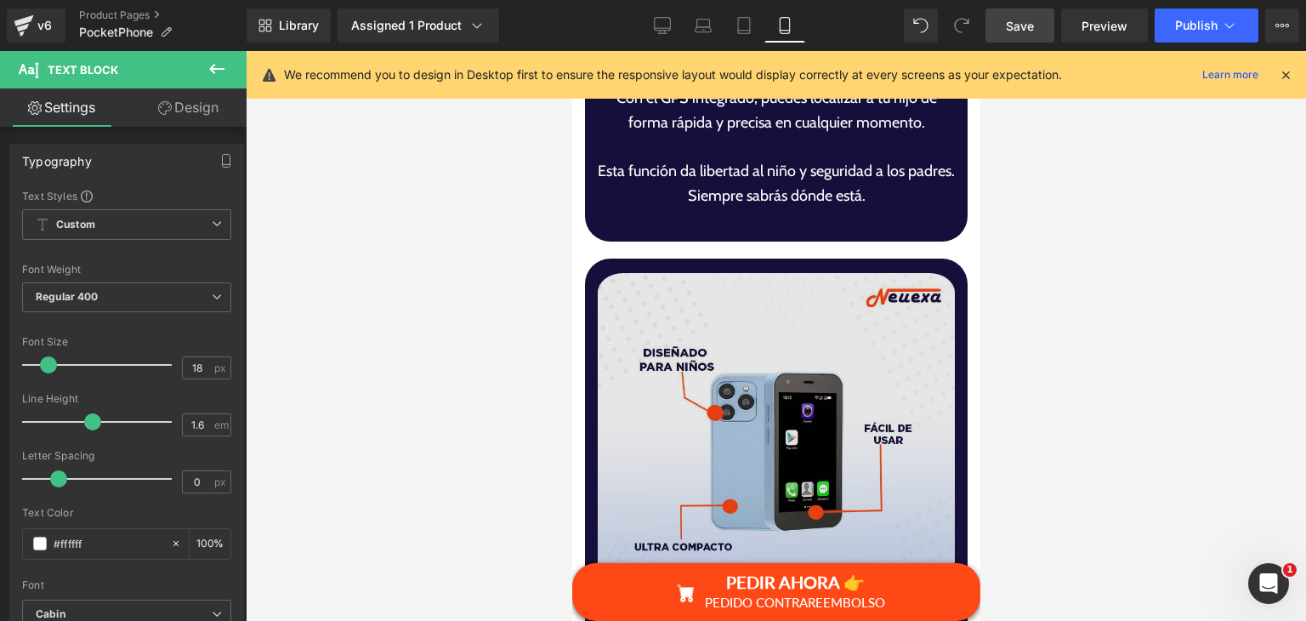
scroll to position [5697, 0]
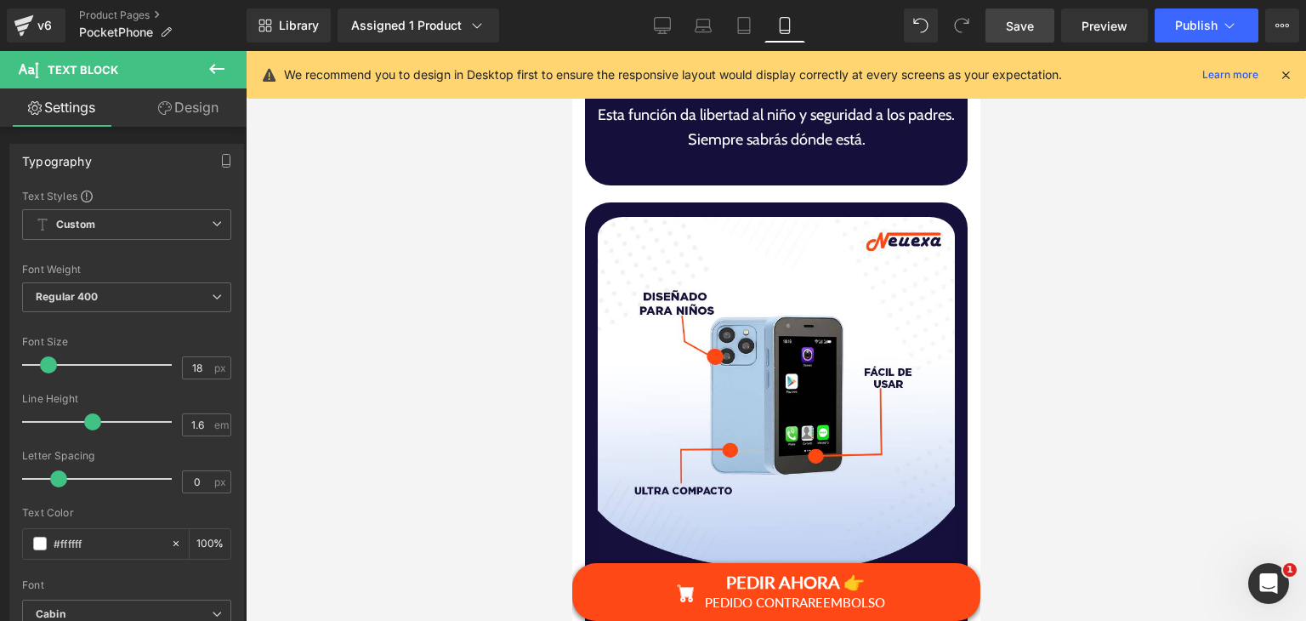
click at [1023, 26] on span "Save" at bounding box center [1020, 26] width 28 height 18
click at [1207, 26] on span "Publish" at bounding box center [1196, 26] width 43 height 14
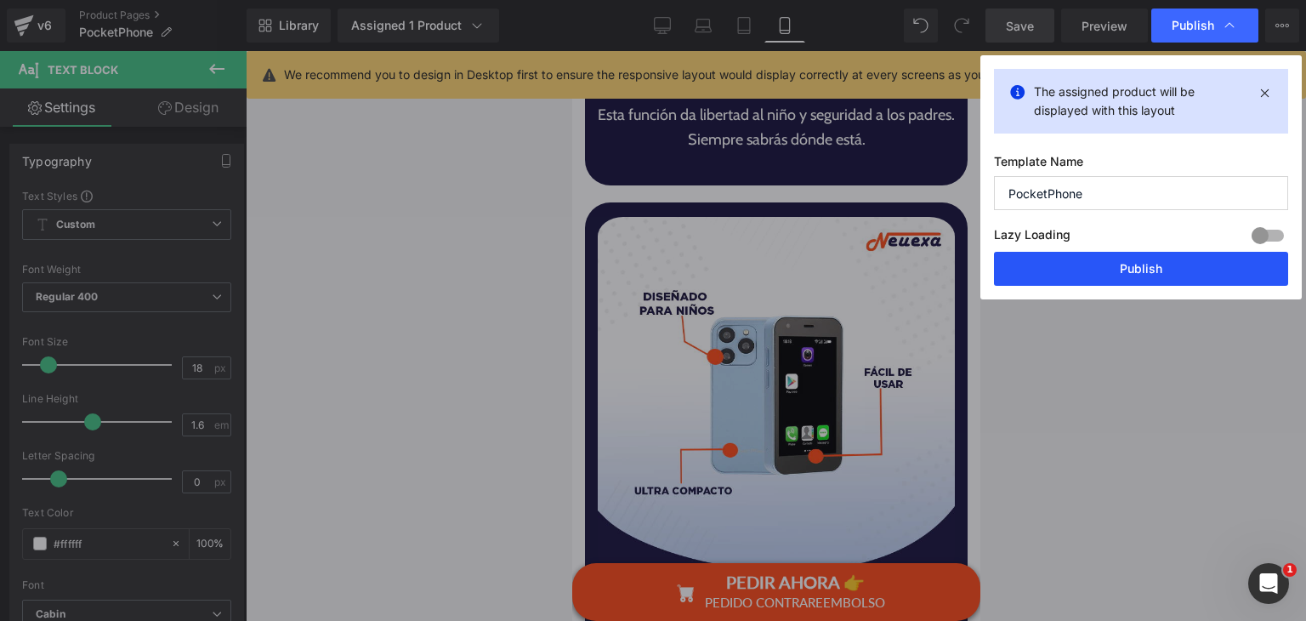
click at [1121, 268] on button "Publish" at bounding box center [1141, 269] width 294 height 34
